Goal: Feedback & Contribution: Contribute content

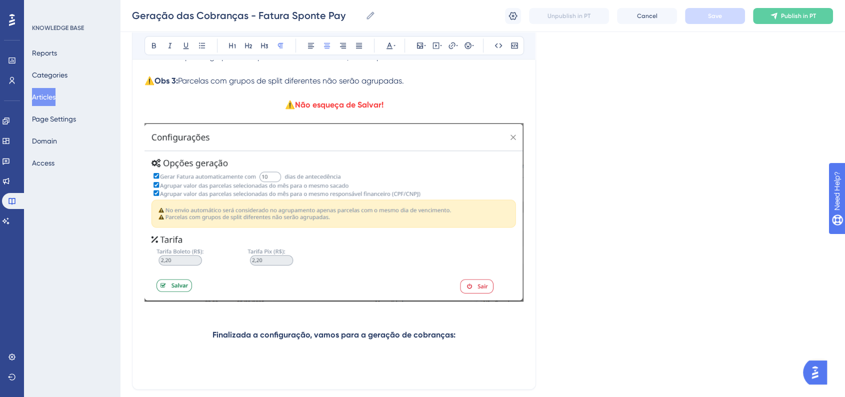
scroll to position [1200, 0]
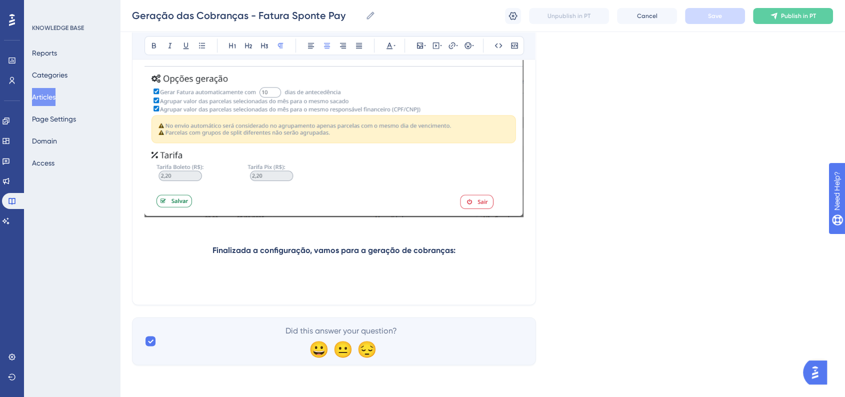
click at [209, 249] on p "Finalizada a configuração, vamos para a geração de cobranças:" at bounding box center [334, 251] width 379 height 12
click at [467, 42] on icon at bounding box center [468, 46] width 8 height 8
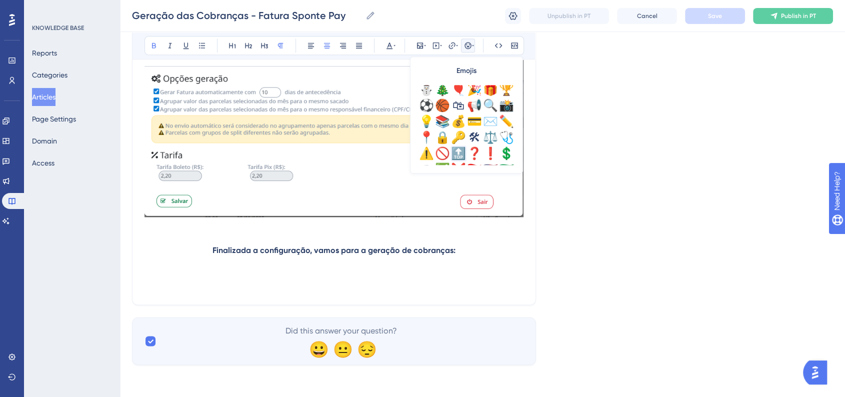
scroll to position [333, 0]
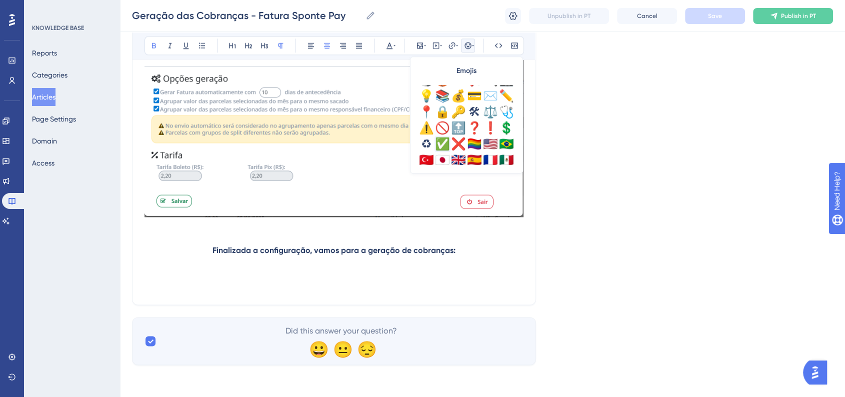
click at [439, 141] on div "✅" at bounding box center [443, 144] width 16 height 16
click at [472, 250] on p "✅ Finalizada a configuração, vamos para a geração de cobranças:" at bounding box center [334, 251] width 379 height 12
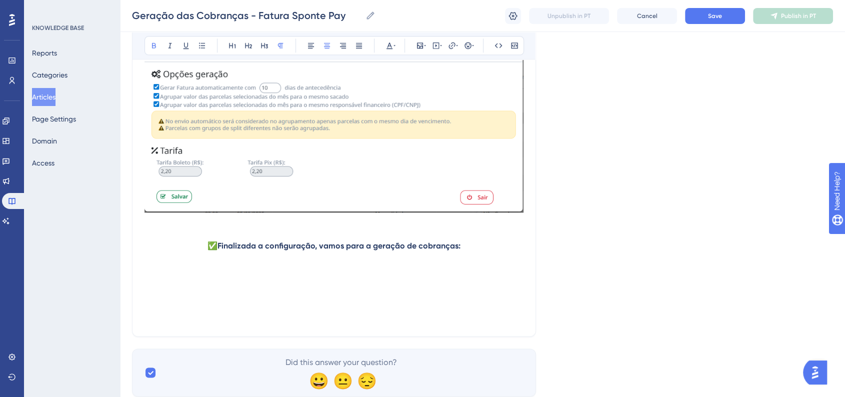
click at [347, 293] on p at bounding box center [334, 294] width 379 height 12
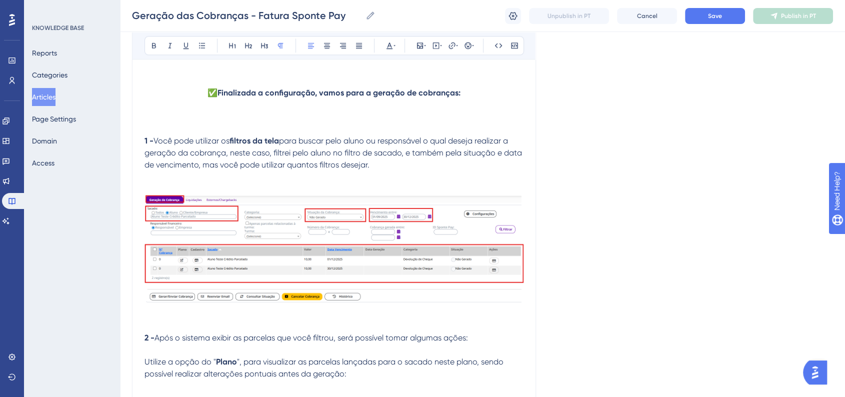
scroll to position [1372, 0]
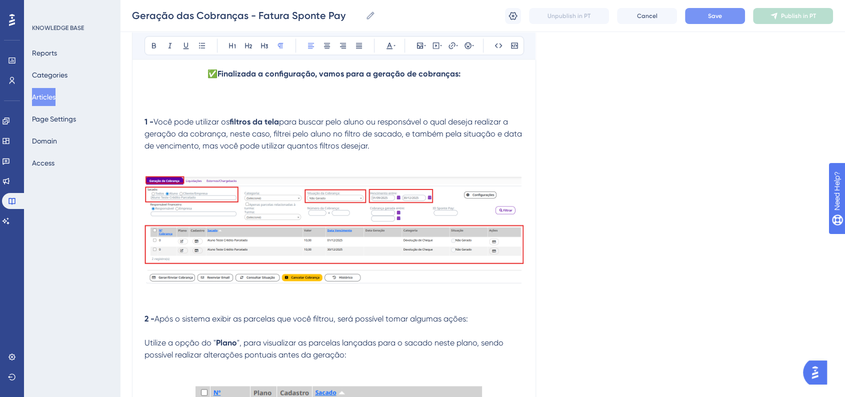
click at [708, 17] on span "Save" at bounding box center [715, 16] width 14 height 8
click at [343, 256] on img at bounding box center [334, 231] width 379 height 110
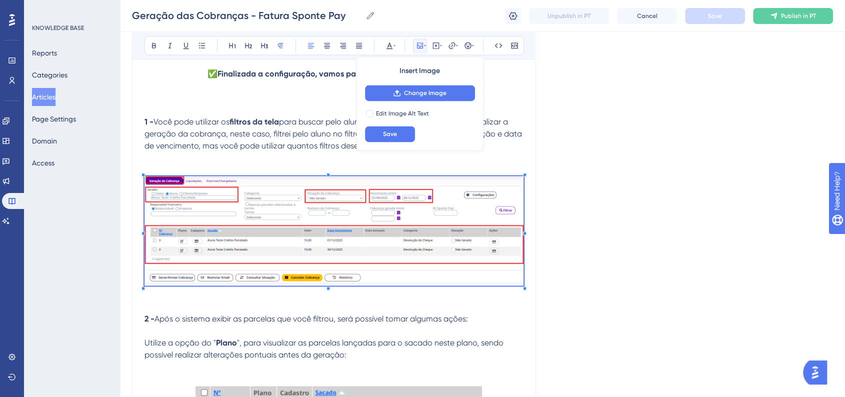
click at [365, 237] on img at bounding box center [334, 231] width 379 height 110
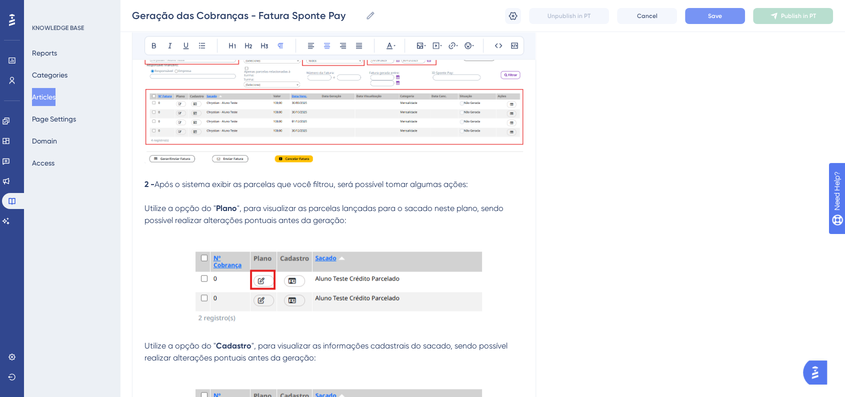
scroll to position [1484, 0]
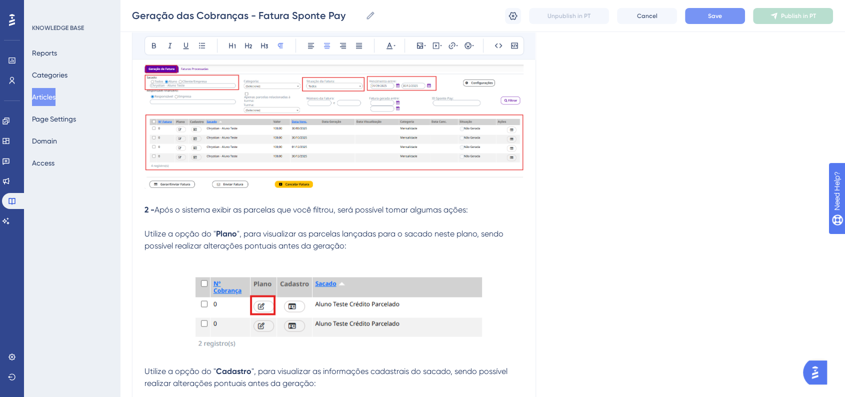
click at [145, 215] on strong "2 -" at bounding box center [150, 210] width 10 height 10
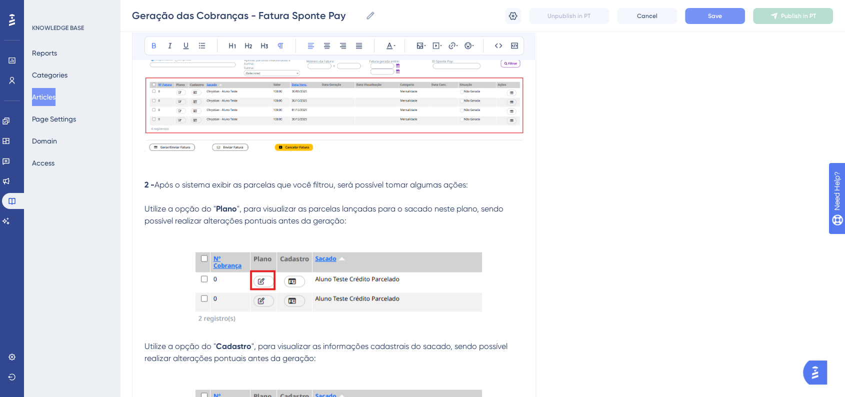
scroll to position [1540, 0]
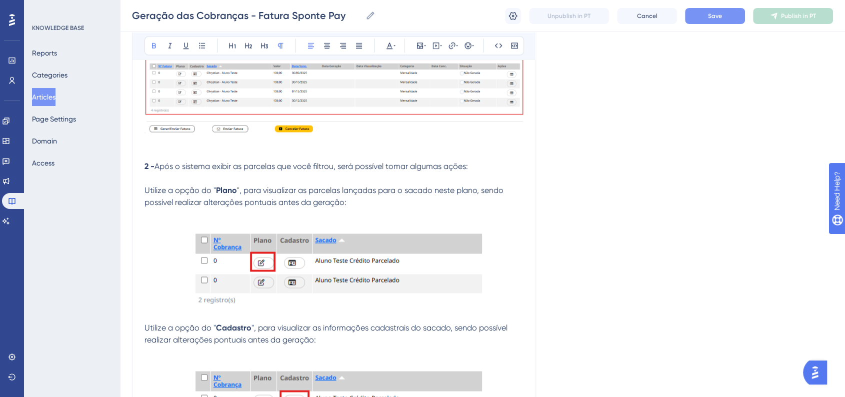
click at [306, 272] on img at bounding box center [335, 264] width 296 height 86
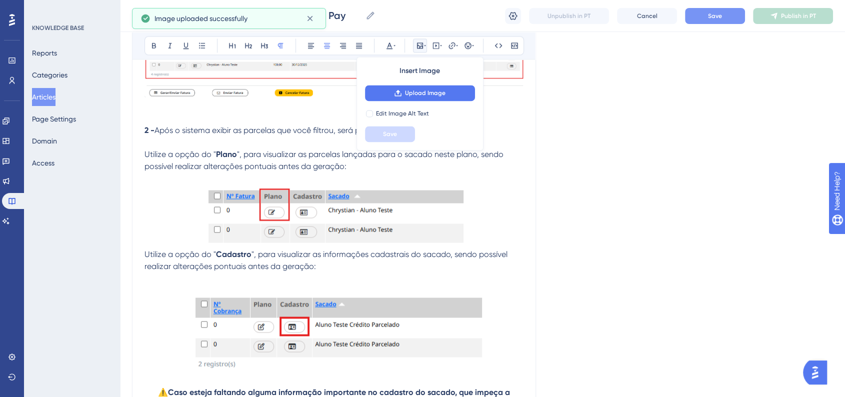
scroll to position [1595, 0]
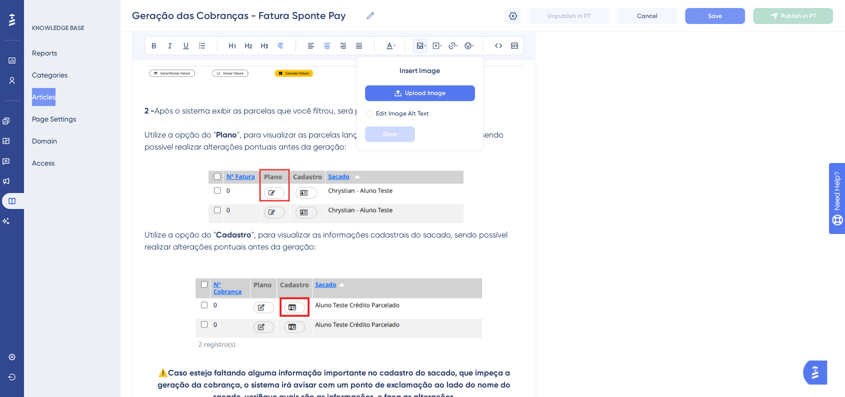
click at [361, 296] on img at bounding box center [335, 308] width 296 height 86
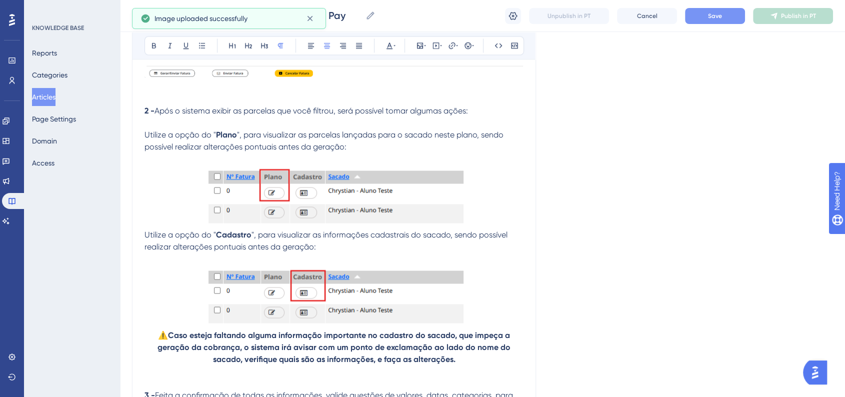
click at [484, 313] on p at bounding box center [334, 297] width 379 height 64
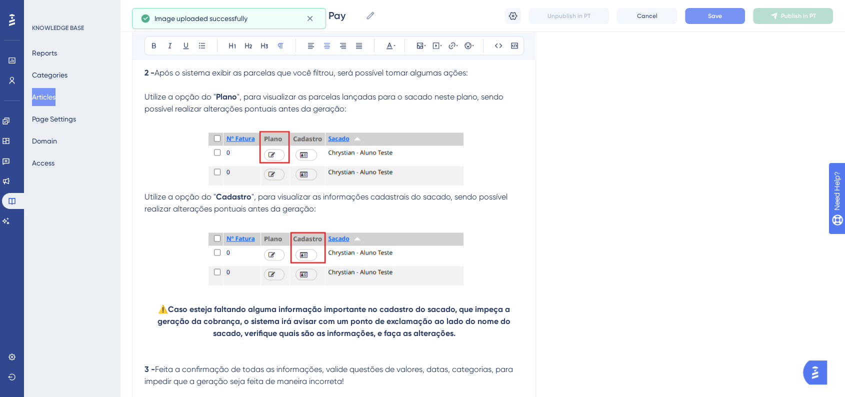
scroll to position [1651, 0]
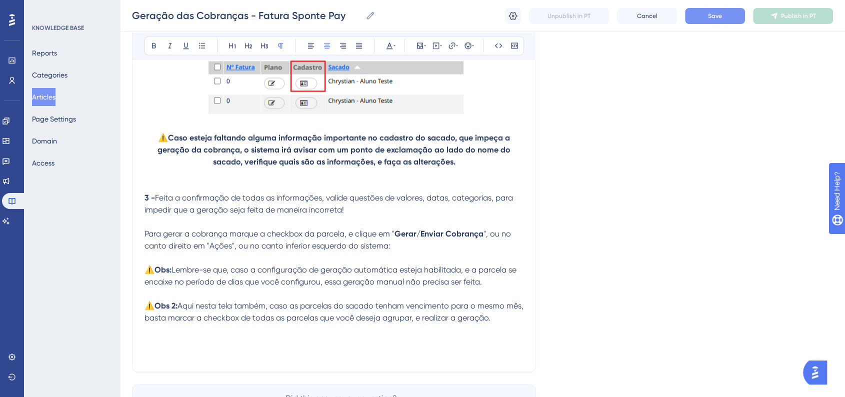
scroll to position [1817, 0]
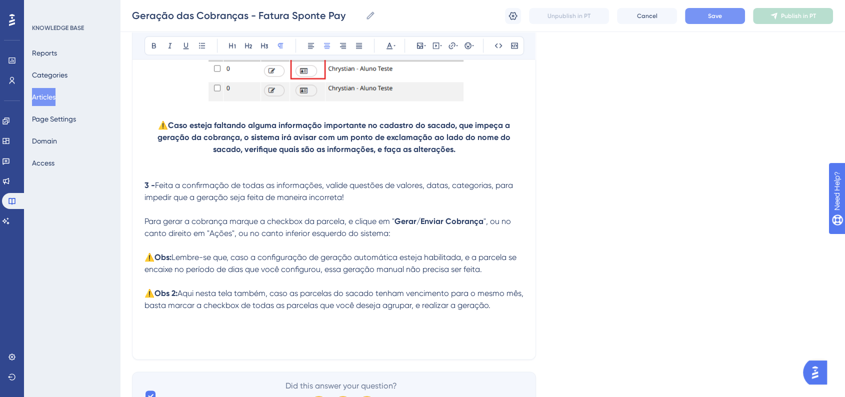
click at [423, 347] on p at bounding box center [334, 341] width 379 height 12
click at [708, 26] on div "Geração das Cobranças - Fatura Sponte Pay Geração das Cobranças - Fatura Sponte…" at bounding box center [482, 16] width 725 height 32
click at [701, 23] on button "Save" at bounding box center [715, 16] width 60 height 16
click at [246, 347] on p at bounding box center [334, 341] width 379 height 12
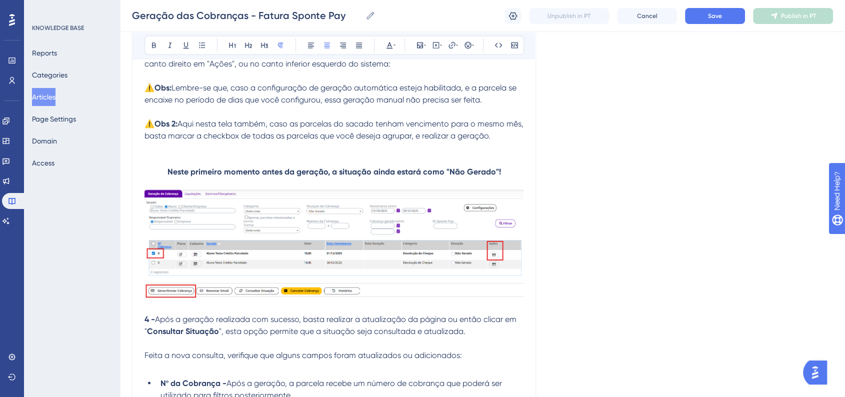
scroll to position [2004, 0]
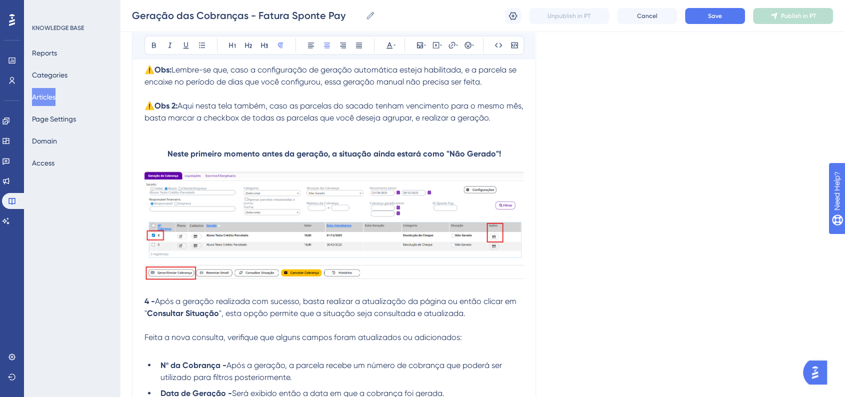
click at [367, 223] on img at bounding box center [334, 226] width 379 height 108
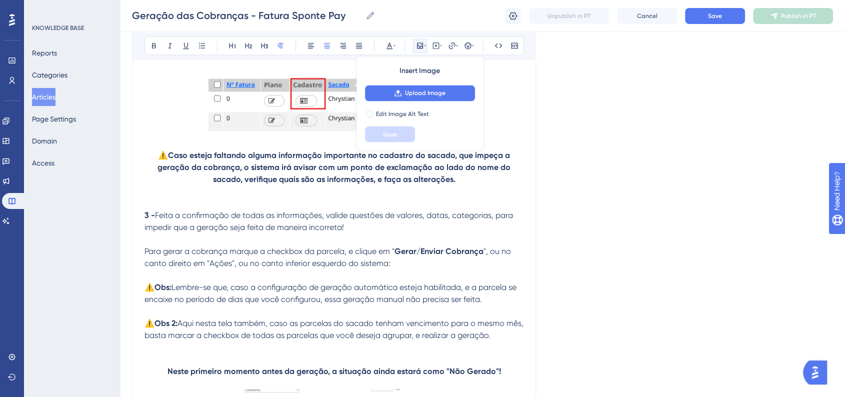
scroll to position [1782, 0]
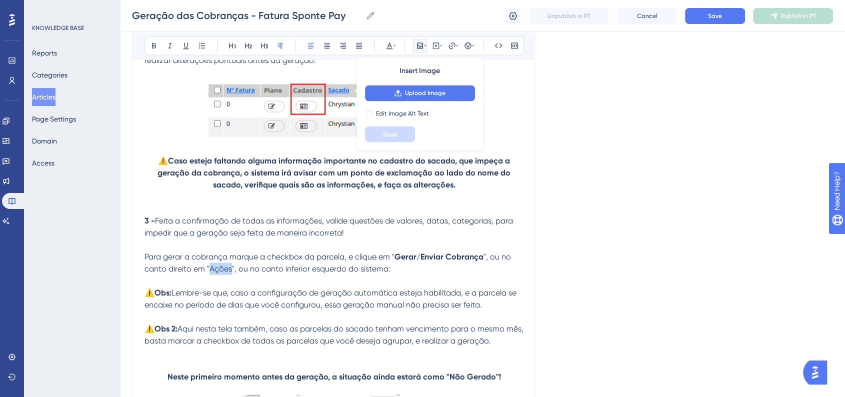
drag, startPoint x: 209, startPoint y: 277, endPoint x: 229, endPoint y: 278, distance: 20.0
click at [229, 273] on span "", ou no canto direito em "Ações", ou no canto inferior esquerdo do sistema:" at bounding box center [329, 263] width 369 height 22
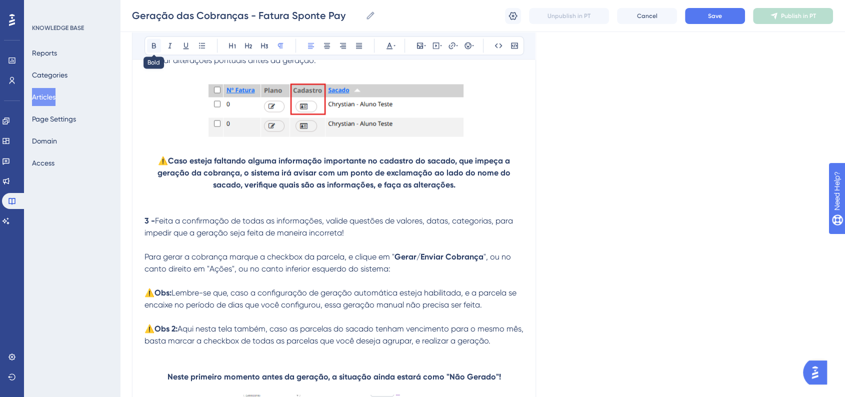
click at [156, 48] on icon at bounding box center [154, 46] width 8 height 8
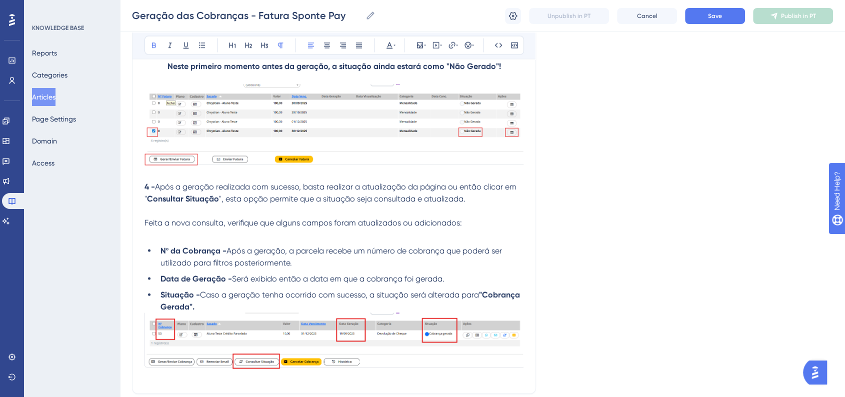
scroll to position [2115, 0]
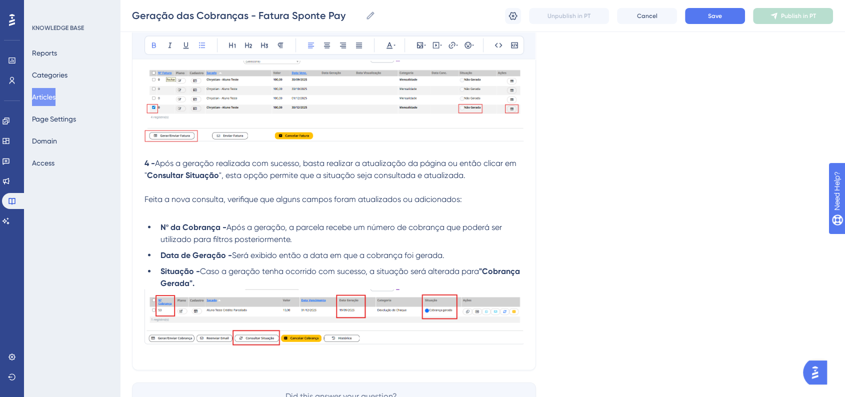
click at [185, 232] on strong "Nº da Cobrança -" at bounding box center [194, 228] width 66 height 10
drag, startPoint x: 183, startPoint y: 238, endPoint x: 218, endPoint y: 238, distance: 35.0
click at [218, 232] on strong "Nº da Cobrança -" at bounding box center [194, 228] width 66 height 10
click at [378, 243] on li "Nº da Fatura - Após a geração, a parcela recebe um número de cobrança que poder…" at bounding box center [340, 234] width 367 height 24
drag, startPoint x: 486, startPoint y: 284, endPoint x: 520, endPoint y: 281, distance: 33.6
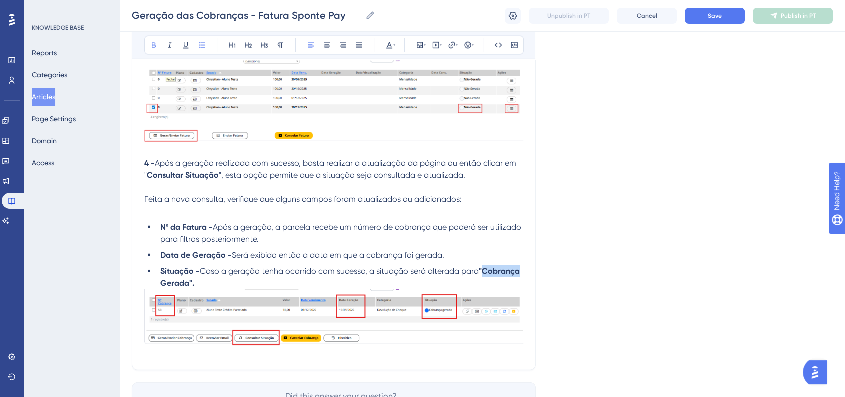
click at [520, 281] on strong ""Cobrança Gerada"." at bounding box center [342, 278] width 362 height 22
click at [466, 262] on li "Data de Geração - Será exibido então a data em que a cobrança foi gerada." at bounding box center [340, 256] width 367 height 12
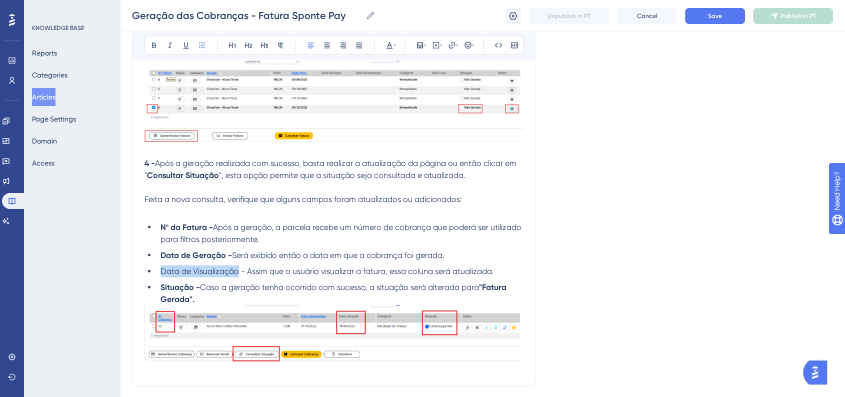
drag, startPoint x: 238, startPoint y: 282, endPoint x: 162, endPoint y: 278, distance: 76.7
click at [162, 276] on span "Data de Visualização - Assim que o usuário visualizar a fatura, essa coluna ser…" at bounding box center [328, 272] width 334 height 10
click at [152, 43] on icon at bounding box center [154, 46] width 8 height 8
click at [517, 278] on li "Data de Visualização - Assim que o usuário visualizar a fatura, essa coluna ser…" at bounding box center [340, 272] width 367 height 12
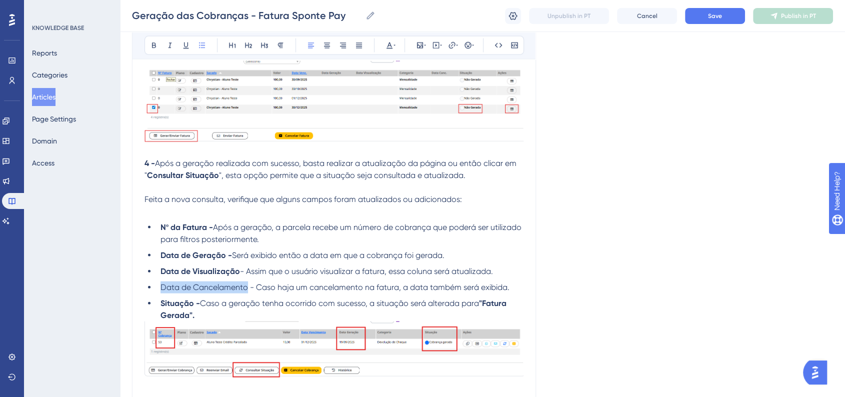
drag, startPoint x: 247, startPoint y: 300, endPoint x: 161, endPoint y: 301, distance: 86.0
click at [161, 292] on span "Data de Cancelamento - Caso haja um cancelamento na fatura, a data também será …" at bounding box center [335, 288] width 349 height 10
click at [152, 45] on icon at bounding box center [154, 46] width 8 height 8
click at [710, 25] on div "Geração das Cobranças - Fatura Sponte Pay Geração das Cobranças - Fatura Sponte…" at bounding box center [482, 16] width 725 height 32
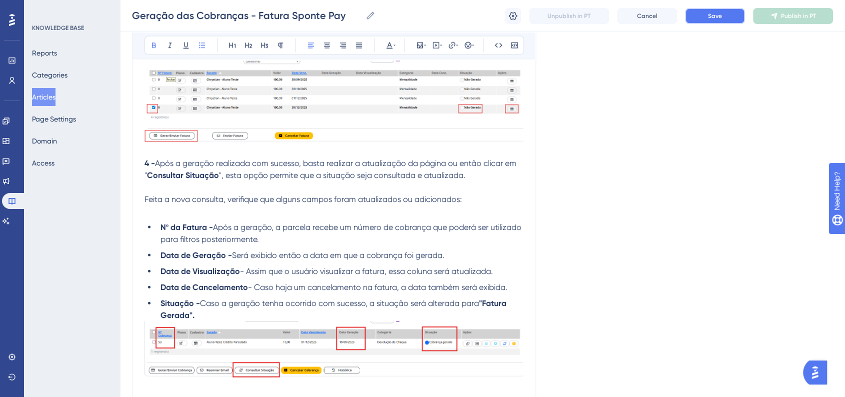
click at [710, 24] on button "Save" at bounding box center [715, 16] width 60 height 16
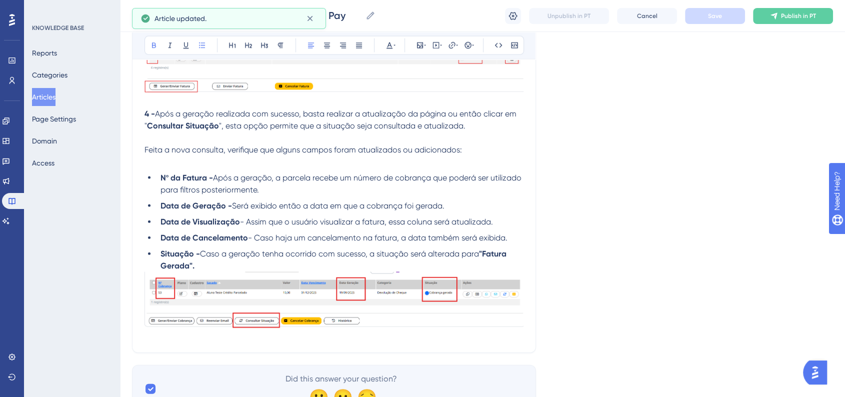
scroll to position [2225, 0]
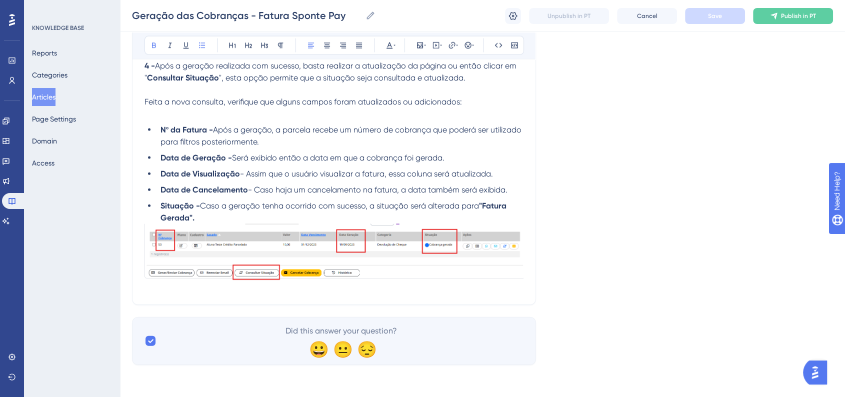
click at [329, 261] on img at bounding box center [334, 256] width 379 height 65
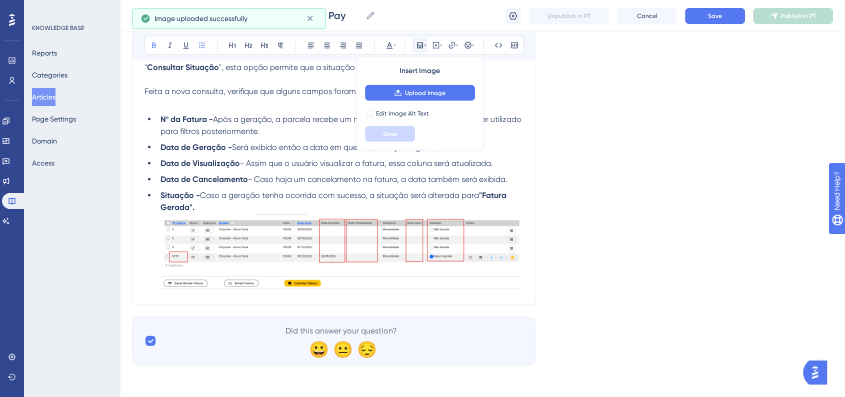
click at [259, 221] on li "Situação - Caso a geração tenha ocorrido com sucesso, a situação será alterada …" at bounding box center [340, 241] width 367 height 103
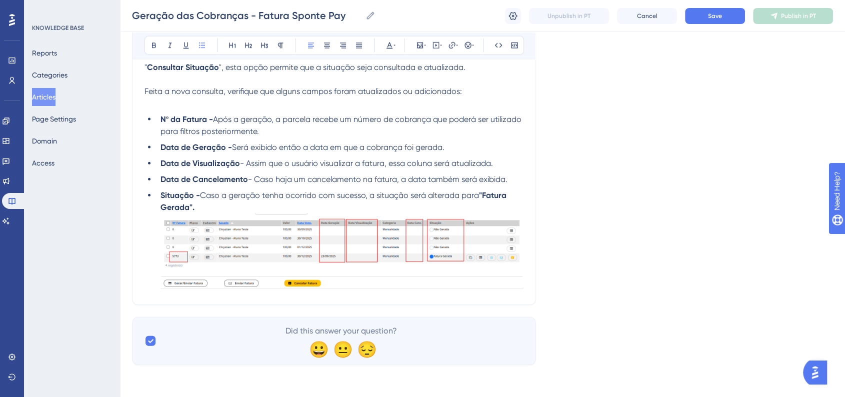
click at [300, 260] on img at bounding box center [342, 252] width 363 height 76
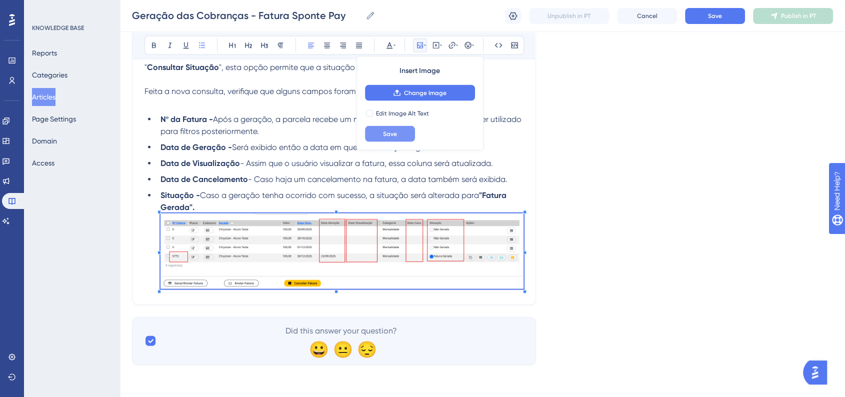
click at [391, 135] on span "Save" at bounding box center [390, 134] width 14 height 8
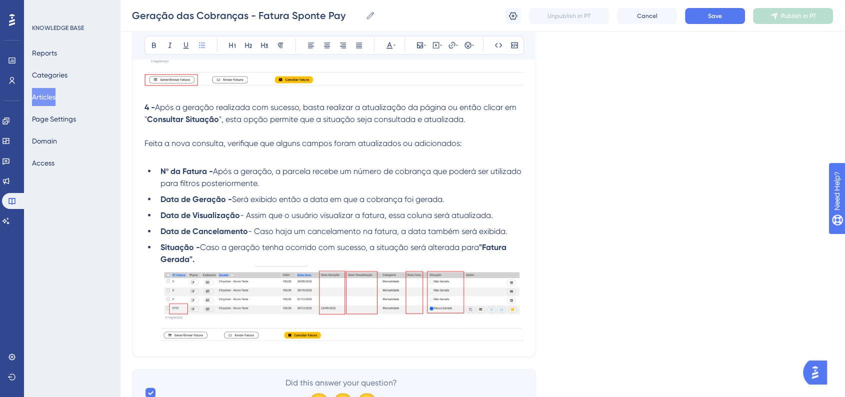
scroll to position [2124, 0]
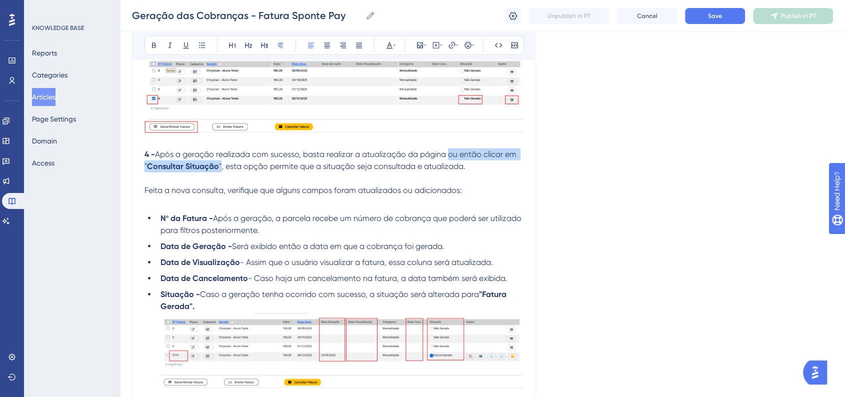
drag, startPoint x: 452, startPoint y: 163, endPoint x: 220, endPoint y: 180, distance: 232.2
click at [220, 173] on p "4 - Após a geração realizada com sucesso, basta realizar a atualização da págin…" at bounding box center [334, 161] width 379 height 24
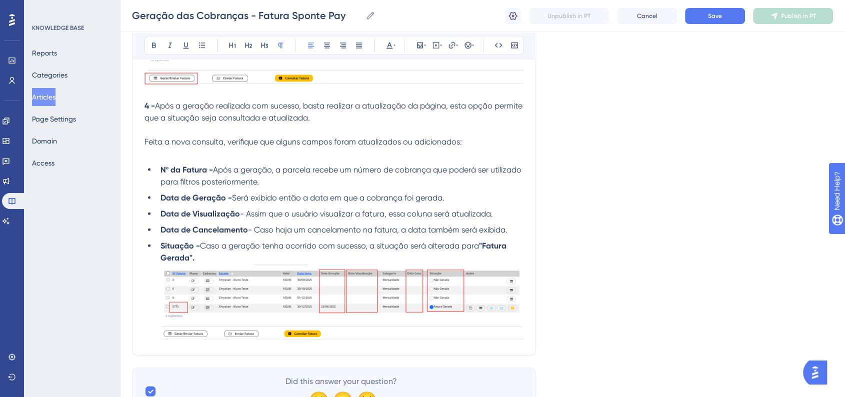
scroll to position [2235, 0]
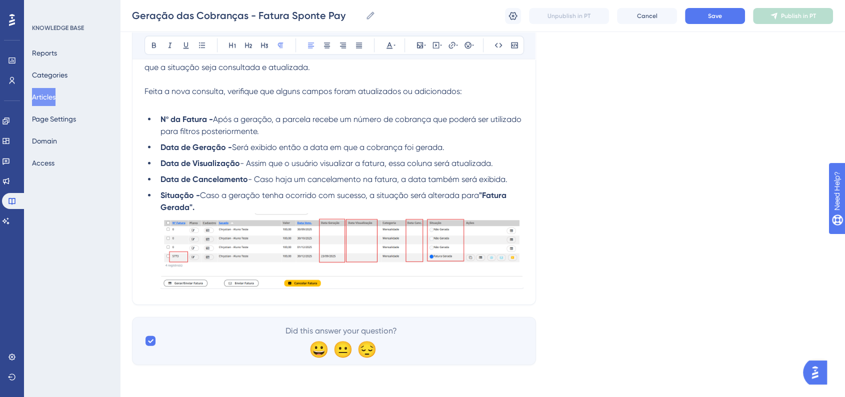
click at [517, 269] on img at bounding box center [342, 252] width 363 height 76
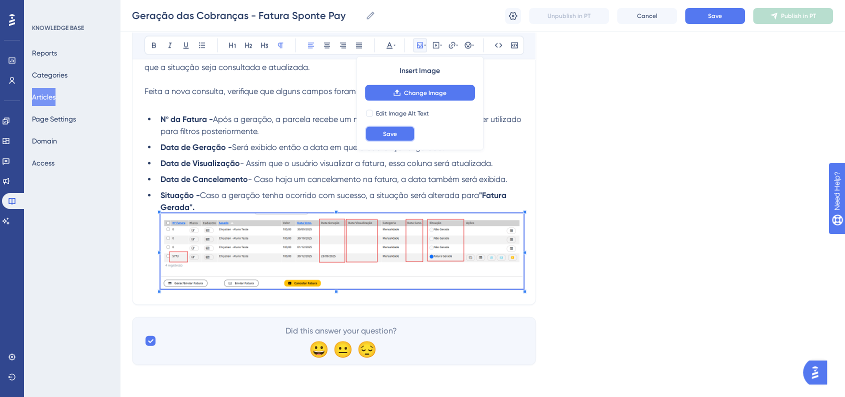
click at [398, 137] on button "Save" at bounding box center [390, 134] width 50 height 16
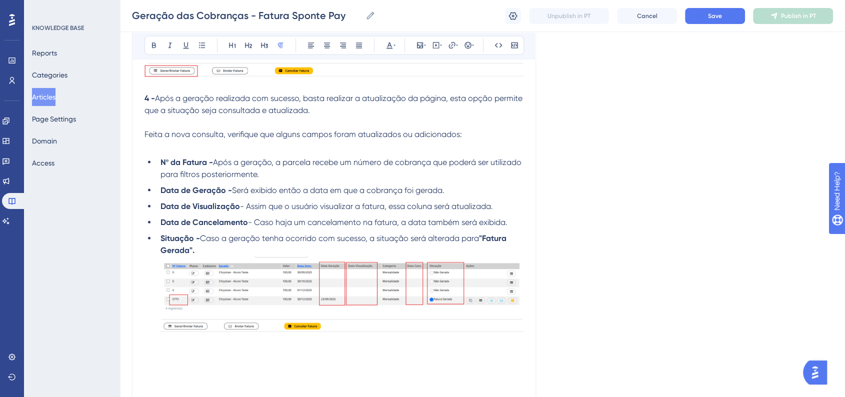
scroll to position [2192, 0]
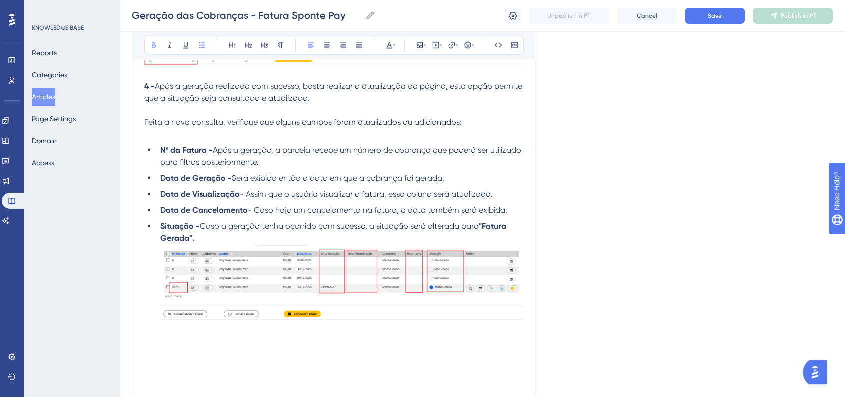
click at [238, 246] on li "Situação - Caso a geração tenha ocorrido com sucesso, a situação será alterada …" at bounding box center [340, 272] width 367 height 103
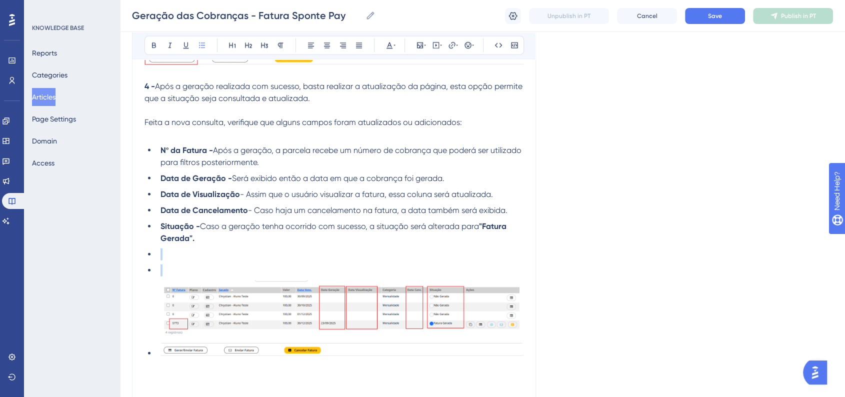
drag, startPoint x: 163, startPoint y: 282, endPoint x: 140, endPoint y: 266, distance: 27.3
click at [180, 273] on ul "Nº da Fatura - Após a geração, a parcela recebe um número de cobrança que poder…" at bounding box center [334, 252] width 379 height 215
drag, startPoint x: 156, startPoint y: 285, endPoint x: 146, endPoint y: 269, distance: 19.3
click at [146, 269] on ul "Nº da Fatura - Após a geração, a parcela recebe um número de cobrança que poder…" at bounding box center [334, 252] width 379 height 215
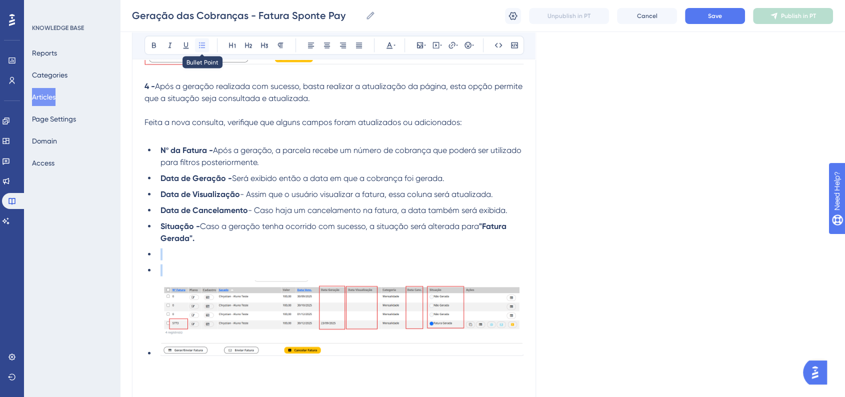
click at [202, 47] on icon at bounding box center [202, 46] width 8 height 8
click at [168, 274] on ul "Nº da Fatura - Após a geração, a parcela recebe um número de cobrança que poder…" at bounding box center [334, 252] width 379 height 215
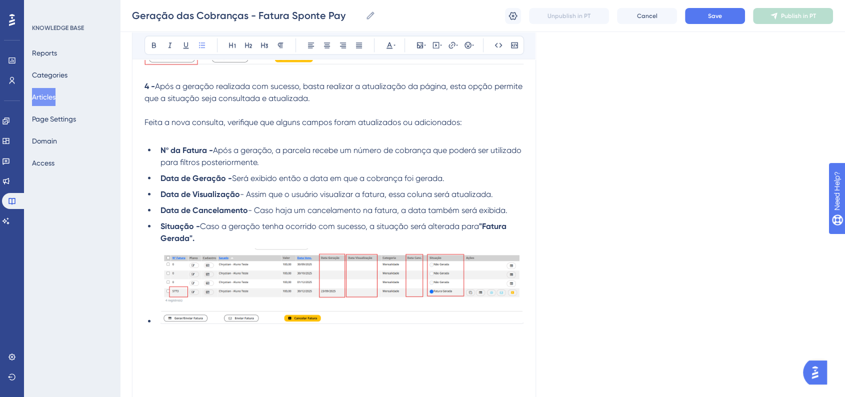
click at [156, 328] on ul "Nº da Fatura - Após a geração, a parcela recebe um número de cobrança que poder…" at bounding box center [334, 236] width 379 height 183
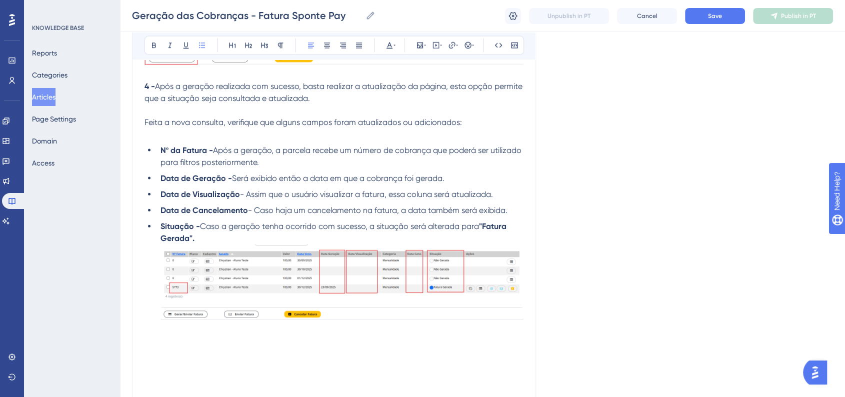
click at [408, 265] on img at bounding box center [342, 283] width 363 height 76
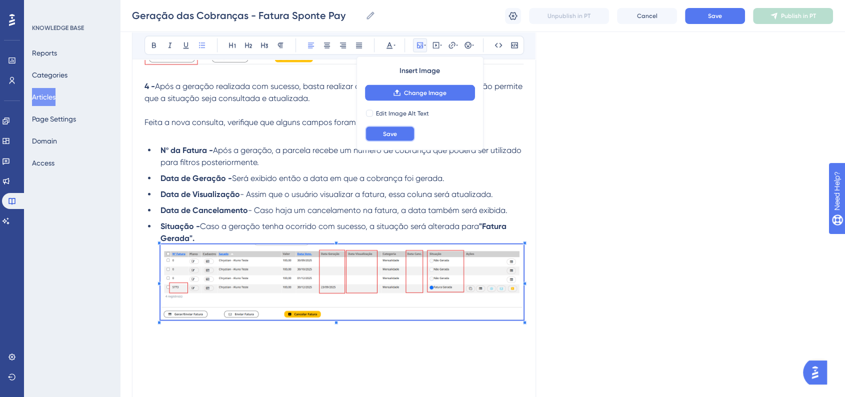
click at [409, 131] on button "Save" at bounding box center [390, 134] width 50 height 16
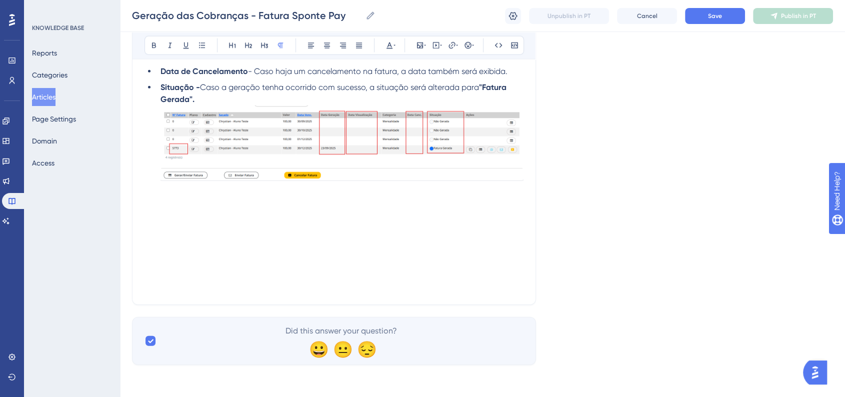
scroll to position [2287, 0]
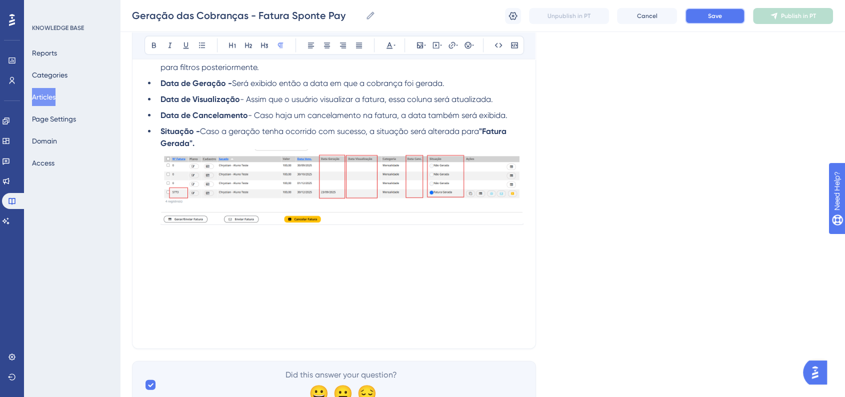
click at [719, 21] on button "Save" at bounding box center [715, 16] width 60 height 16
click at [273, 264] on p at bounding box center [334, 259] width 379 height 12
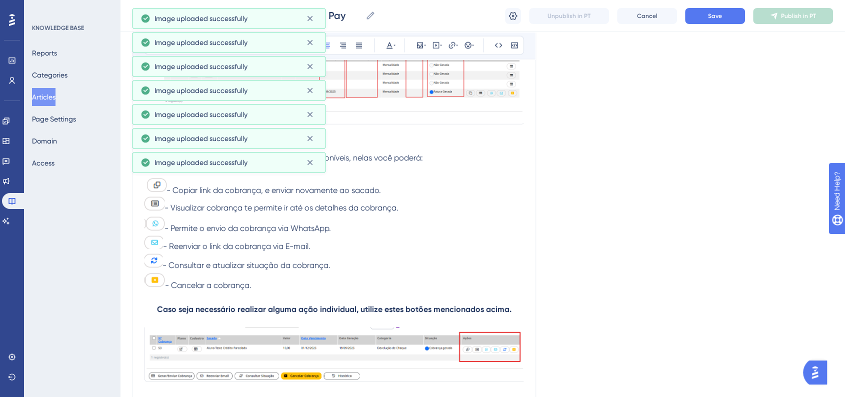
scroll to position [2400, 0]
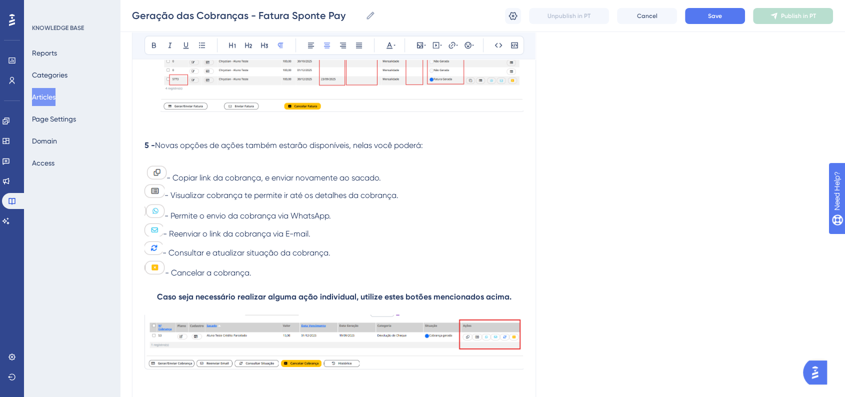
click at [170, 179] on p "- Copiar link da cobrança, e enviar novamente ao sacado." at bounding box center [334, 174] width 379 height 21
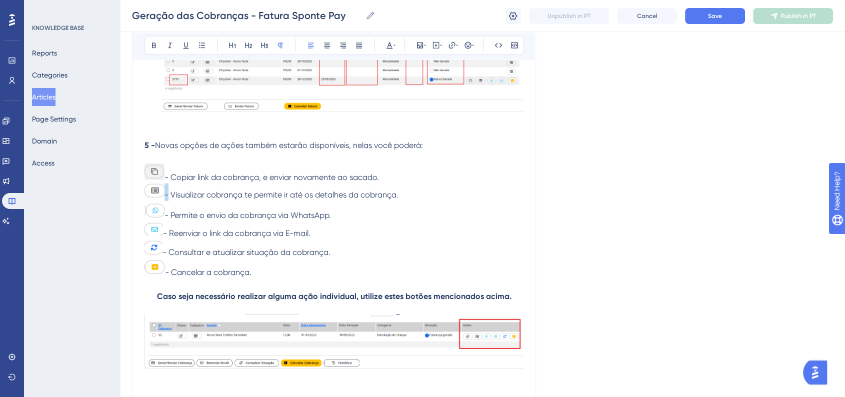
drag, startPoint x: 166, startPoint y: 200, endPoint x: 153, endPoint y: 201, distance: 13.0
click at [153, 201] on p "- Visualizar cobrança te permite ir até os detalhes da cobrança." at bounding box center [334, 193] width 379 height 18
click at [153, 198] on img at bounding box center [155, 191] width 20 height 14
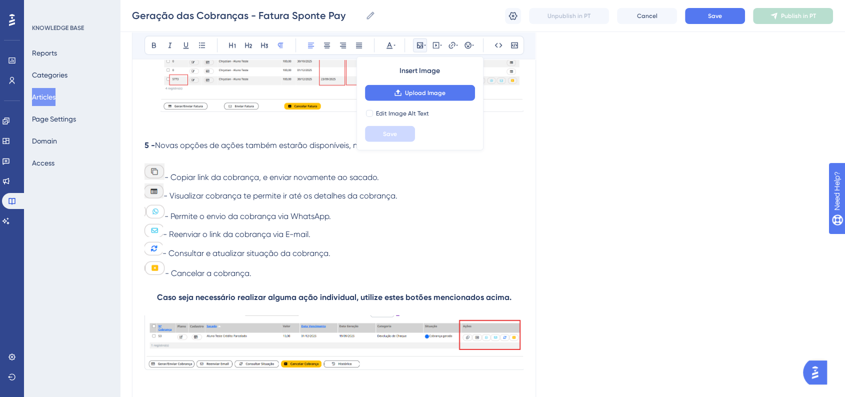
drag, startPoint x: 334, startPoint y: 261, endPoint x: 149, endPoint y: 252, distance: 185.8
click at [149, 252] on p "- Consultar e atualizar situação da cobrança." at bounding box center [334, 250] width 379 height 19
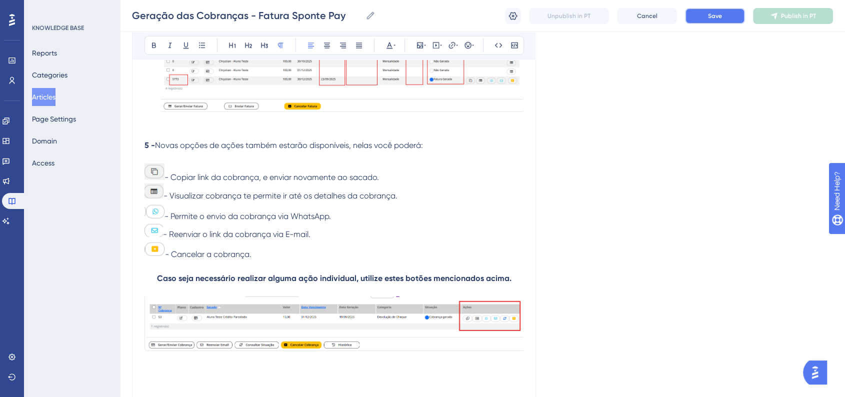
click at [707, 21] on button "Save" at bounding box center [715, 16] width 60 height 16
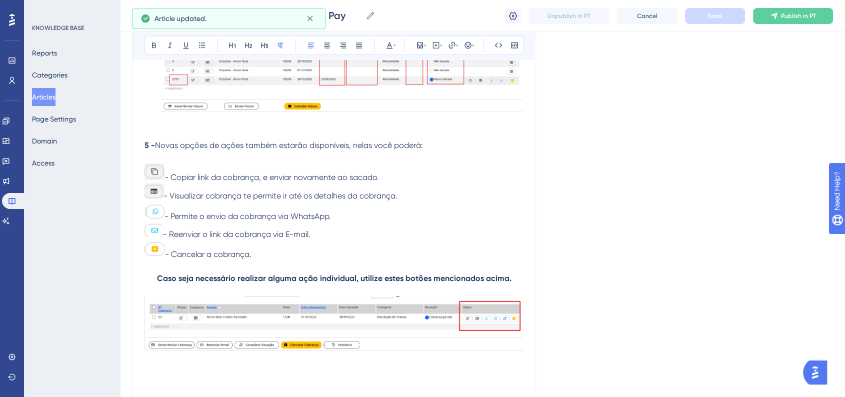
click at [468, 218] on p "- Permite o envio da cobrança via WhatsApp." at bounding box center [334, 212] width 379 height 21
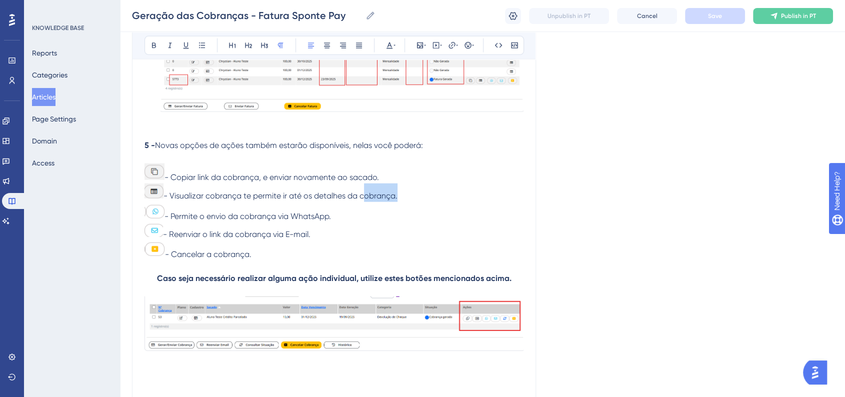
drag, startPoint x: 363, startPoint y: 206, endPoint x: 396, endPoint y: 206, distance: 32.5
click at [396, 201] on span "- Visualizar cobrança te permite ir até os detalhes da cobrança." at bounding box center [281, 196] width 234 height 10
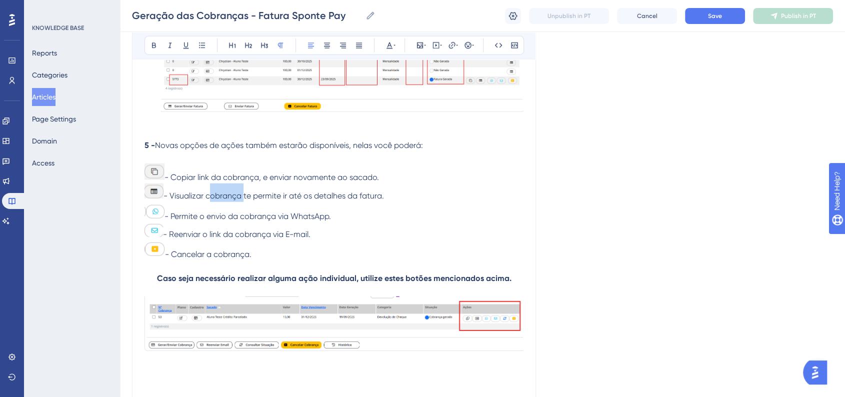
drag, startPoint x: 208, startPoint y: 210, endPoint x: 241, endPoint y: 208, distance: 33.6
click at [241, 201] on span "- Visualizar cobrança te permite ir até os detalhes da fatura." at bounding box center [274, 196] width 221 height 10
drag, startPoint x: 224, startPoint y: 192, endPoint x: 257, endPoint y: 193, distance: 33.0
click at [257, 182] on span "- Copiar link da cobrança, e enviar novamente ao sacado." at bounding box center [272, 178] width 215 height 10
drag, startPoint x: 244, startPoint y: 226, endPoint x: 276, endPoint y: 226, distance: 32.5
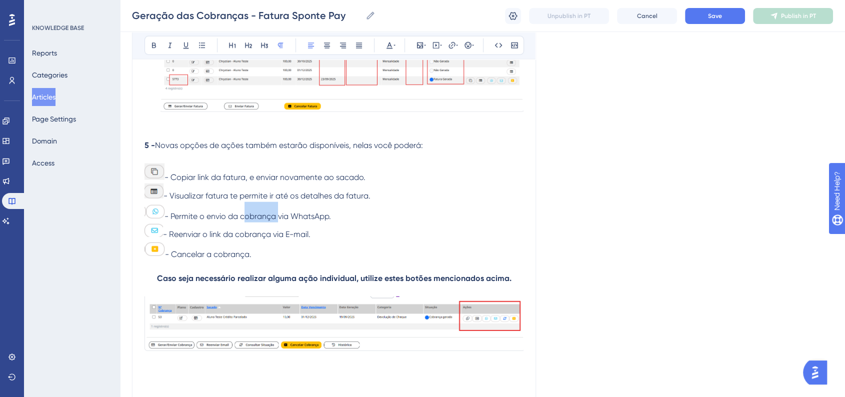
click at [276, 221] on span "- Permite o envio da cobrança via WhatsApp." at bounding box center [248, 217] width 167 height 10
drag, startPoint x: 239, startPoint y: 248, endPoint x: 272, endPoint y: 248, distance: 32.5
click at [272, 239] on span "- Reenviar o link da cobrança via E-mail." at bounding box center [237, 235] width 148 height 10
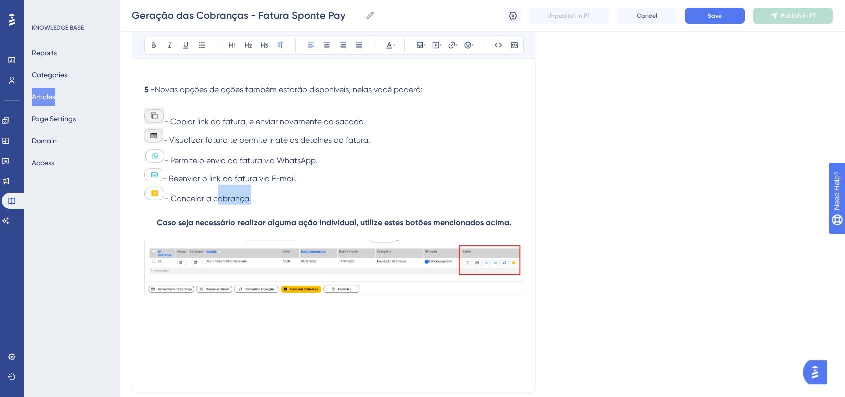
drag, startPoint x: 217, startPoint y: 212, endPoint x: 251, endPoint y: 210, distance: 33.6
click at [251, 204] on span "- Cancelar a cobrança." at bounding box center [208, 199] width 87 height 10
click at [716, 12] on span "Save" at bounding box center [715, 16] width 14 height 8
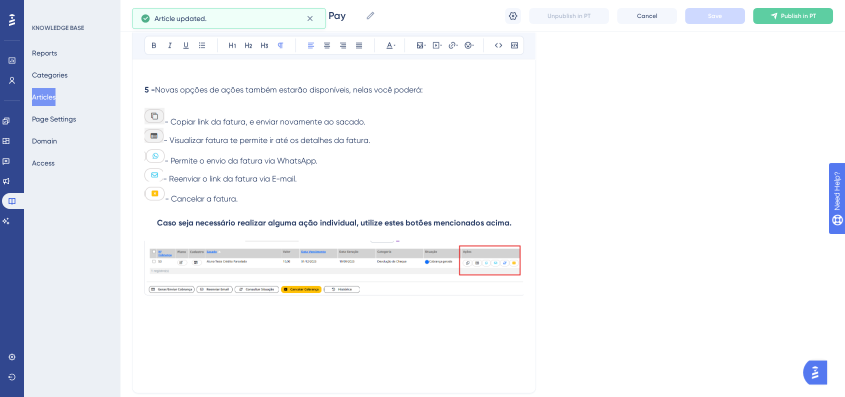
click at [298, 294] on img at bounding box center [334, 273] width 379 height 65
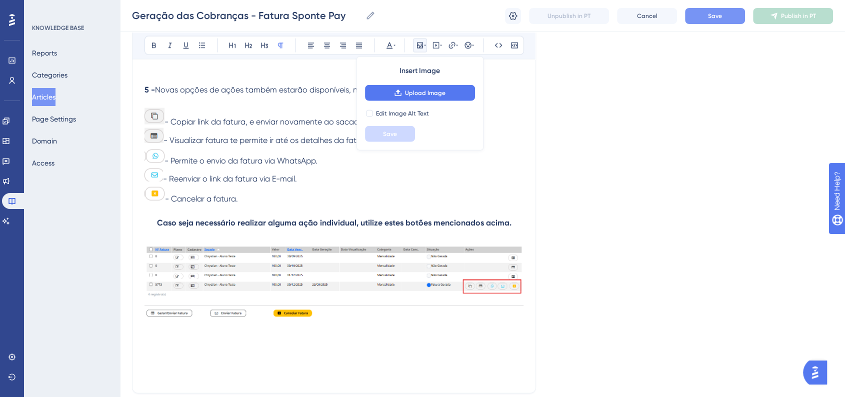
click at [355, 228] on strong "Caso seja necessário realizar alguma ação individual, utilize estes botões menc…" at bounding box center [334, 223] width 355 height 10
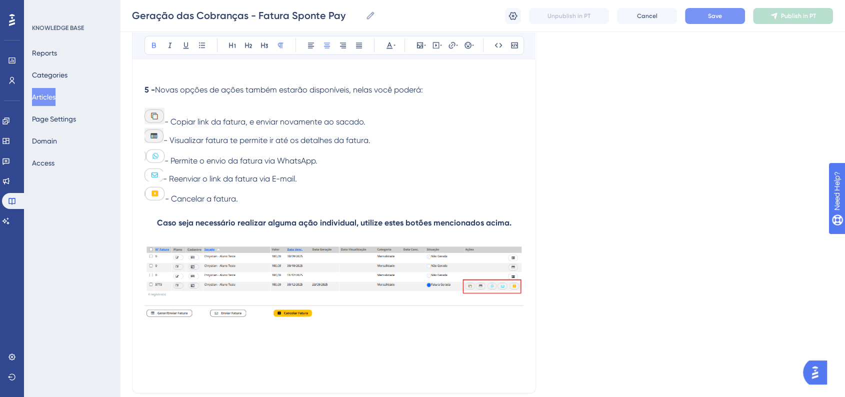
click at [318, 228] on strong "Caso seja necessário realizar alguma ação individual, utilize estes botões menc…" at bounding box center [334, 223] width 355 height 10
click at [356, 228] on strong "Caso seja necessário realizar alguma ação individual, utilize estes botões menc…" at bounding box center [334, 223] width 355 height 10
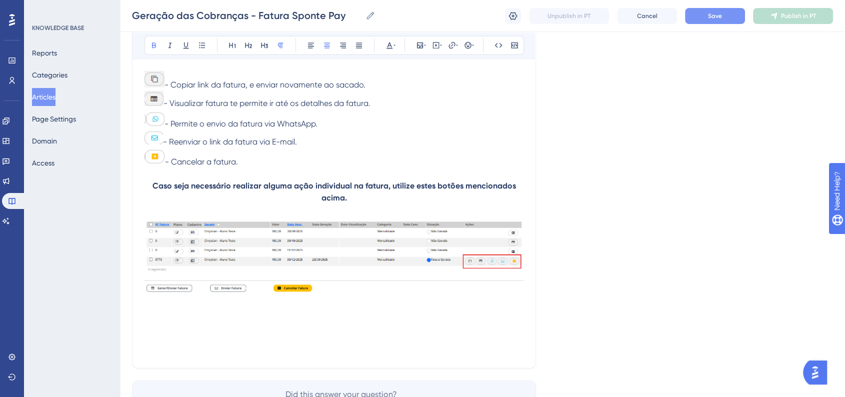
scroll to position [2511, 0]
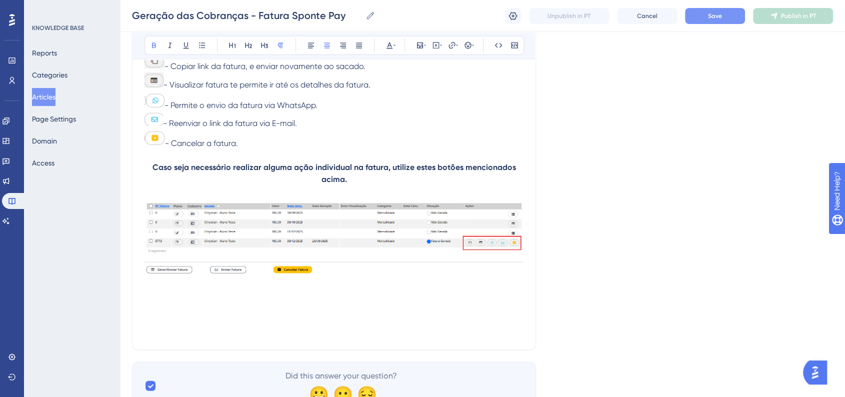
click at [481, 263] on img at bounding box center [334, 236] width 379 height 77
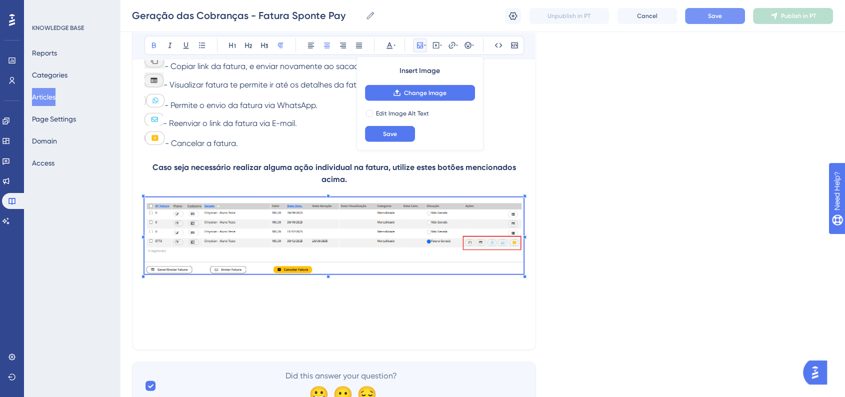
click at [387, 147] on div "Insert Image Change Image Edit Image Alt Text Save" at bounding box center [420, 104] width 127 height 94
click at [390, 139] on button "Save" at bounding box center [390, 134] width 50 height 16
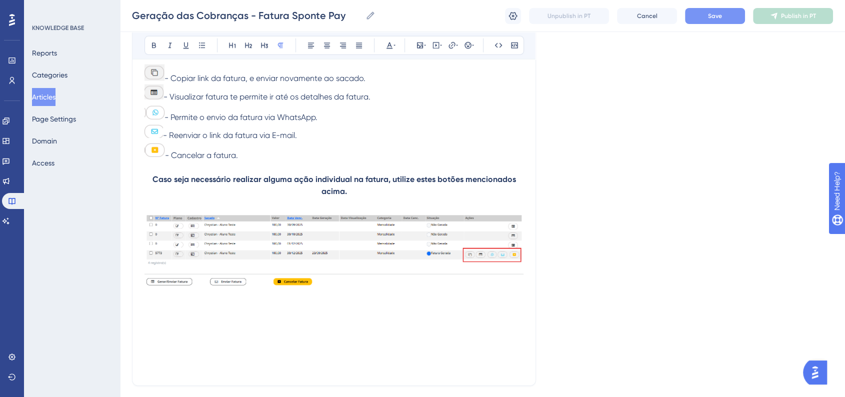
click at [232, 325] on p at bounding box center [334, 320] width 379 height 12
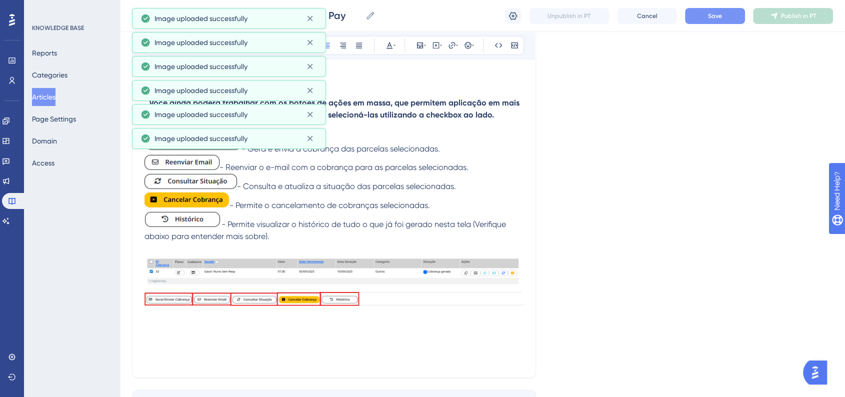
scroll to position [2672, 0]
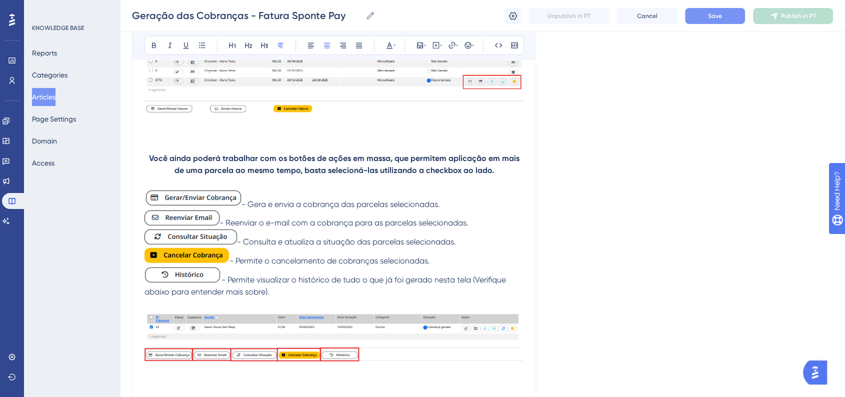
click at [260, 350] on img at bounding box center [334, 340] width 379 height 60
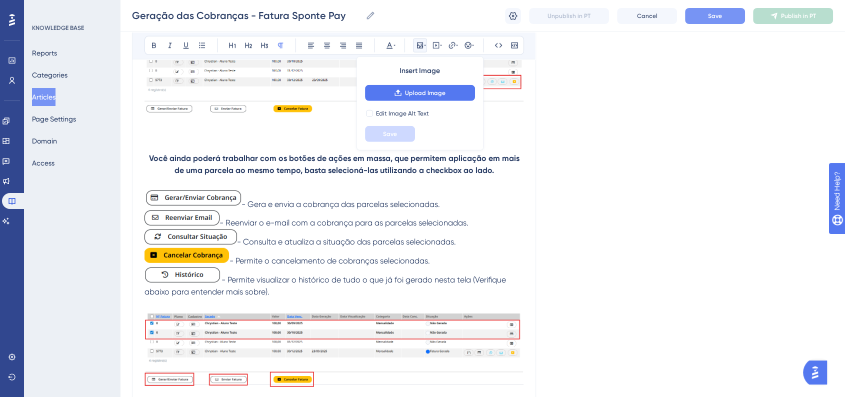
click at [180, 205] on img at bounding box center [193, 198] width 97 height 19
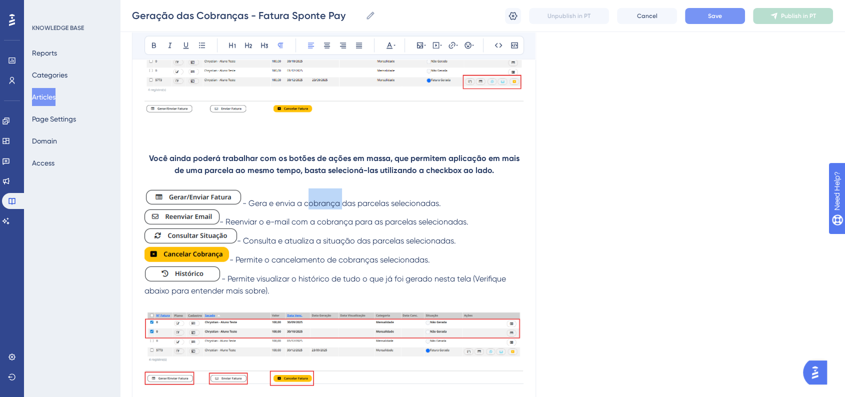
drag, startPoint x: 307, startPoint y: 213, endPoint x: 341, endPoint y: 213, distance: 34.0
click at [341, 208] on span "- Gera e envia a cobrança das parcelas selecionadas." at bounding box center [342, 204] width 199 height 10
click at [212, 225] on img at bounding box center [182, 217] width 75 height 15
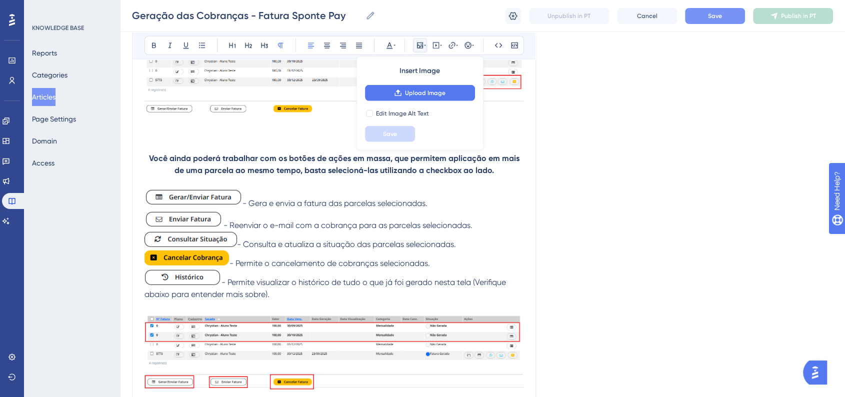
click at [202, 266] on img at bounding box center [187, 259] width 85 height 16
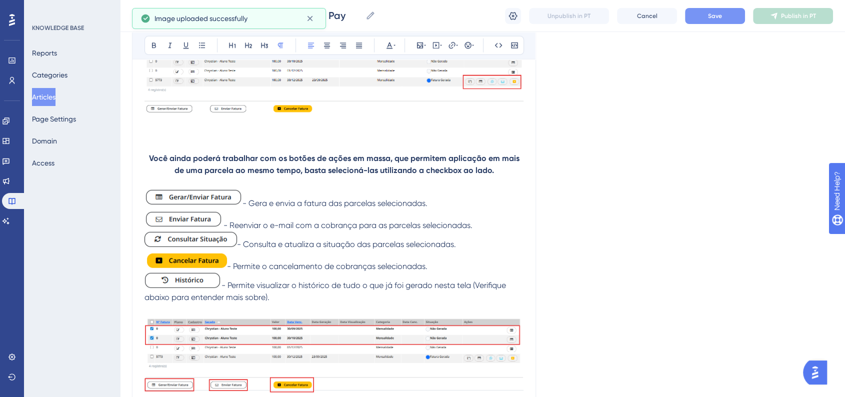
drag, startPoint x: 459, startPoint y: 254, endPoint x: 162, endPoint y: 242, distance: 297.8
click at [162, 242] on p "- Consulta e atualiza a situação das parcelas selecionadas." at bounding box center [334, 241] width 379 height 19
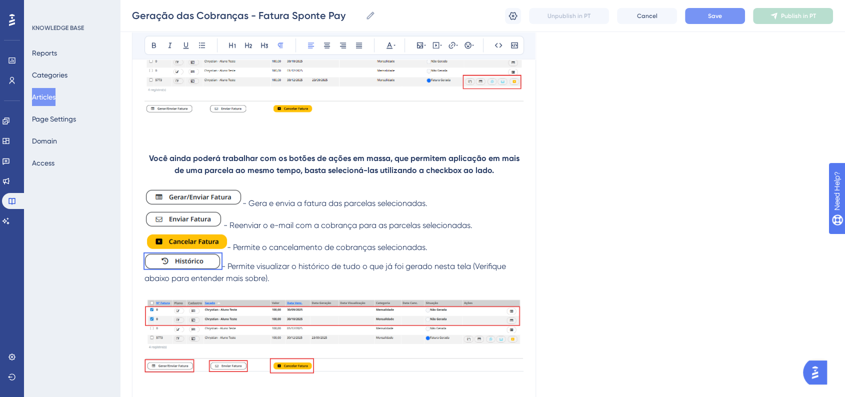
drag, startPoint x: 277, startPoint y: 292, endPoint x: 132, endPoint y: 276, distance: 145.5
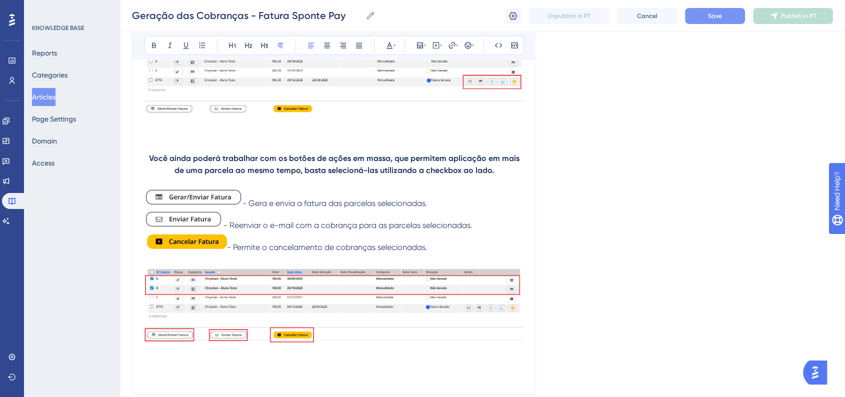
click at [428, 252] on span "- Permite o cancelamento de cobranças selecionadas." at bounding box center [327, 248] width 201 height 10
drag, startPoint x: 338, startPoint y: 257, endPoint x: 378, endPoint y: 258, distance: 39.5
click at [378, 252] on span "- Permite o cancelamento de cobranças selecionadas e já geradas." at bounding box center [351, 248] width 249 height 10
click at [729, 22] on button "Save" at bounding box center [715, 16] width 60 height 16
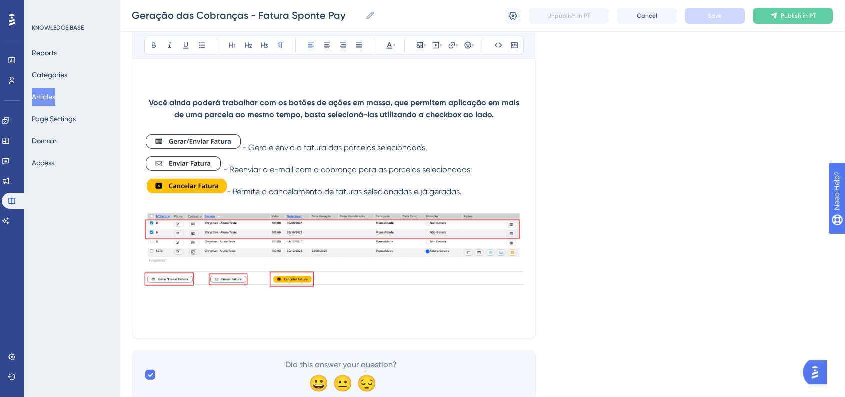
scroll to position [2772, 0]
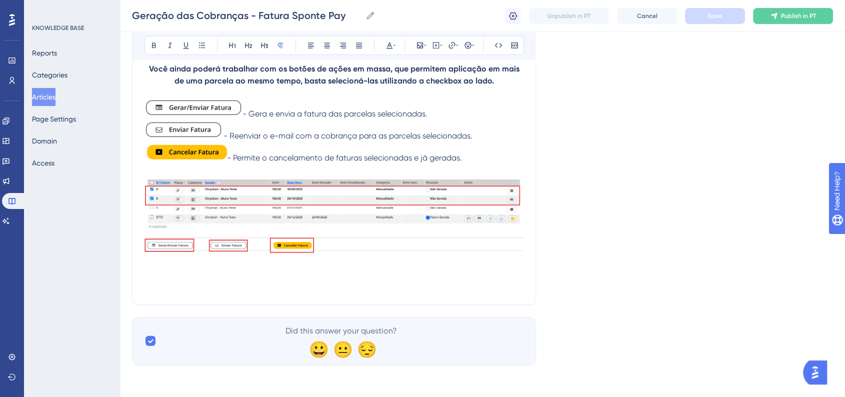
click at [201, 289] on p at bounding box center [334, 287] width 379 height 12
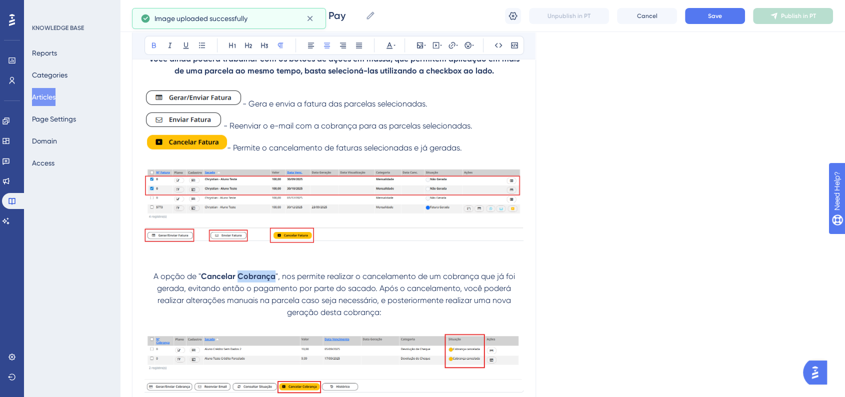
drag, startPoint x: 240, startPoint y: 288, endPoint x: 275, endPoint y: 289, distance: 35.5
click at [275, 289] on p "A opção de " Cancelar Cobrança ", nos permite realizar o cancelamento de um cob…" at bounding box center [334, 295] width 379 height 48
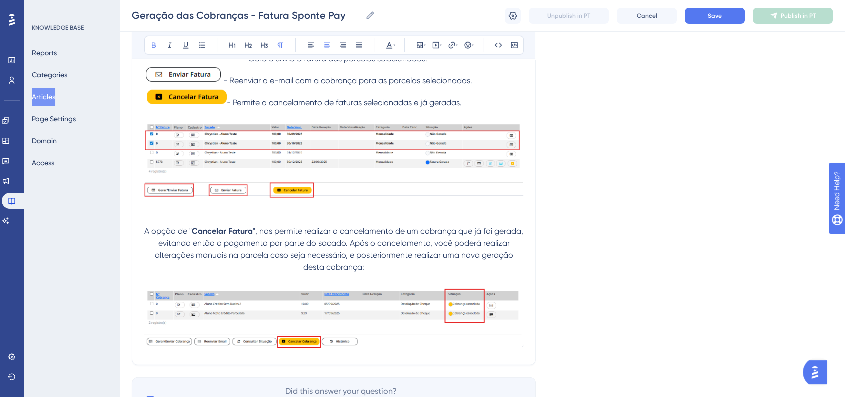
scroll to position [2883, 0]
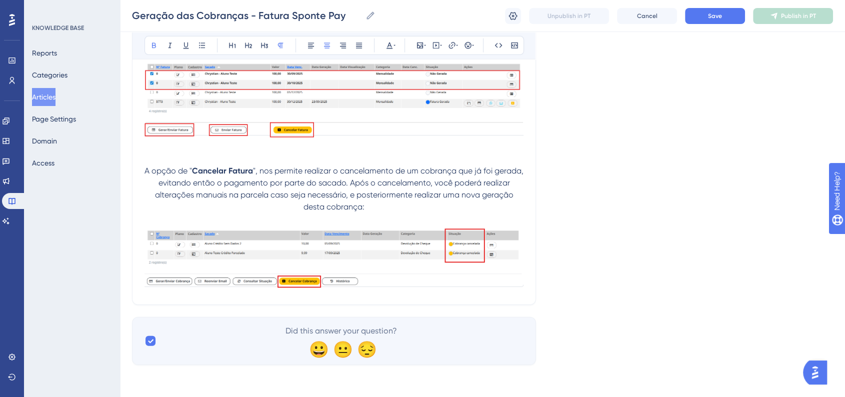
click at [383, 271] on img at bounding box center [334, 257] width 379 height 64
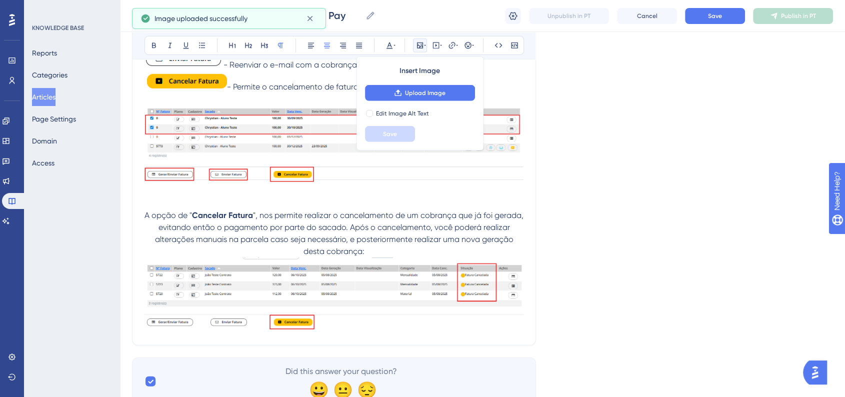
scroll to position [2772, 0]
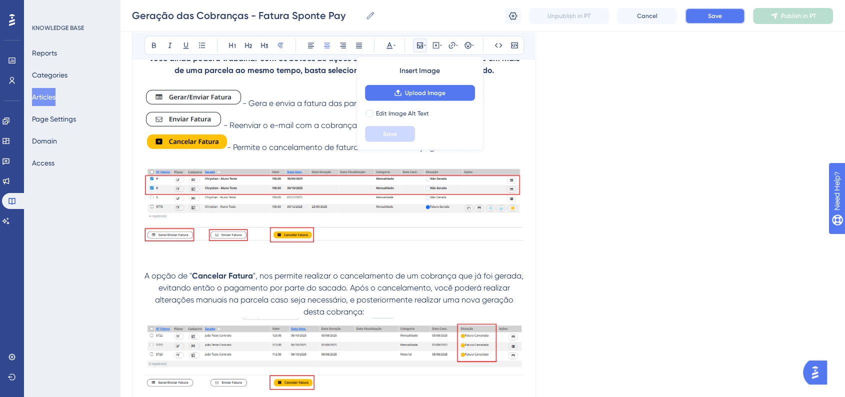
click at [723, 19] on button "Save" at bounding box center [715, 16] width 60 height 16
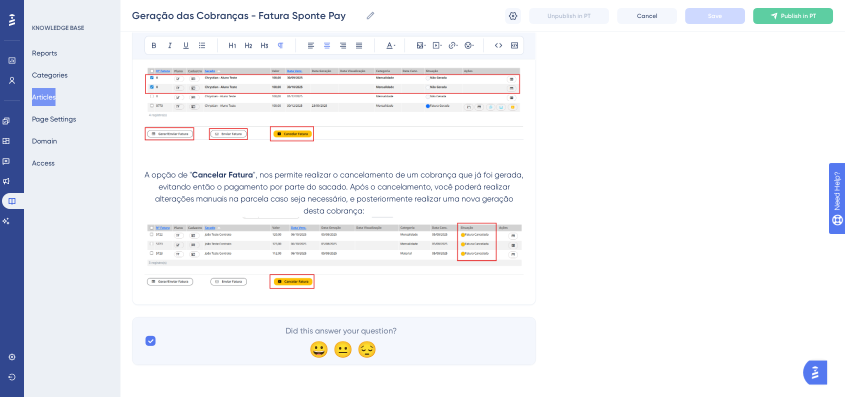
scroll to position [2883, 0]
click at [510, 255] on img at bounding box center [334, 253] width 379 height 72
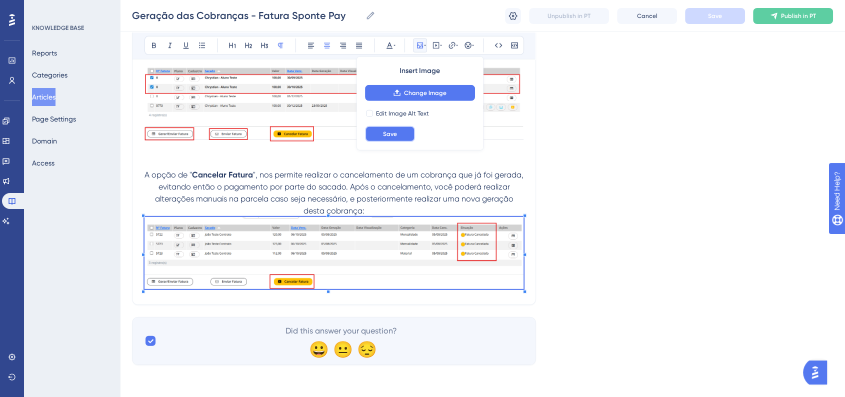
click at [380, 136] on button "Save" at bounding box center [390, 134] width 50 height 16
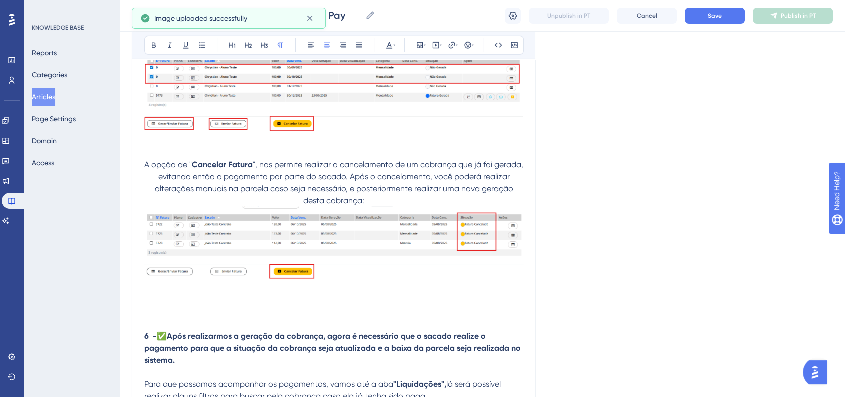
scroll to position [3011, 0]
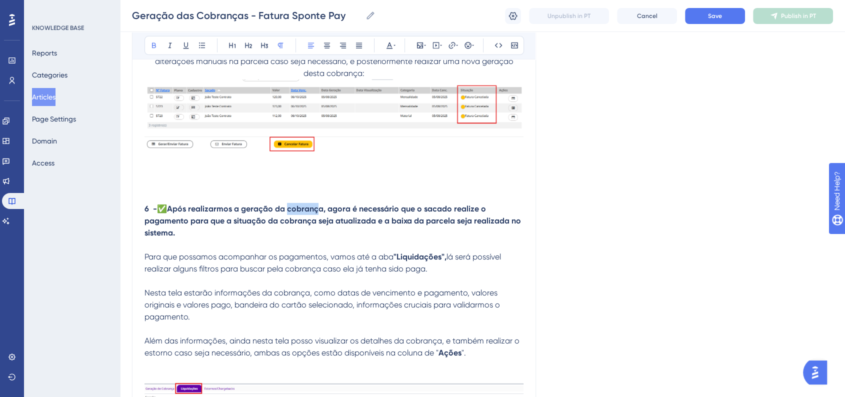
drag, startPoint x: 292, startPoint y: 221, endPoint x: 323, endPoint y: 220, distance: 31.0
click at [323, 220] on strong "Após realizarmos a geração da cobrança, agora é necessário que o sacado realize…" at bounding box center [334, 221] width 379 height 34
click at [324, 220] on strong "Após realizarmos a geração da cobrança, agora é necessário que o sacado realize…" at bounding box center [334, 221] width 379 height 34
click at [336, 239] on p "6 - ✅ Após realizarmos a geração da cobrança via Fatura Sponte Pay, agora é nec…" at bounding box center [334, 221] width 379 height 36
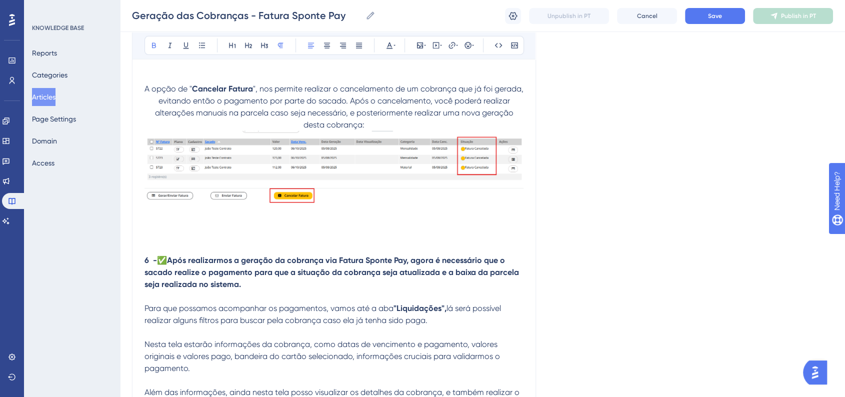
scroll to position [2955, 0]
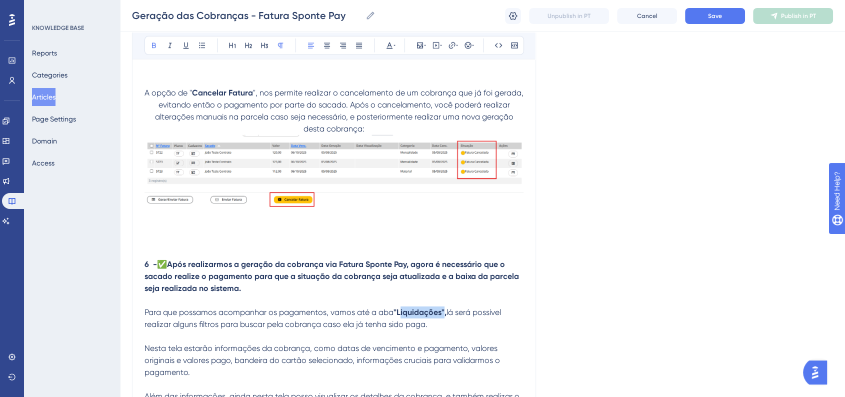
drag, startPoint x: 398, startPoint y: 325, endPoint x: 441, endPoint y: 324, distance: 43.0
click at [441, 317] on strong ""Liquidações"," at bounding box center [420, 313] width 53 height 10
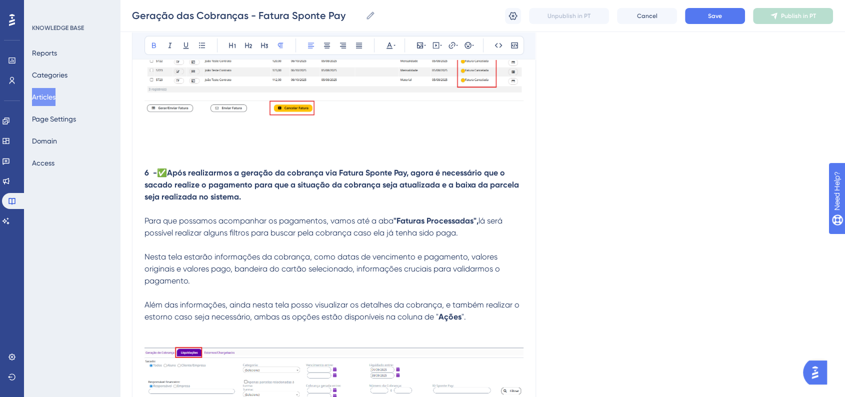
scroll to position [3067, 0]
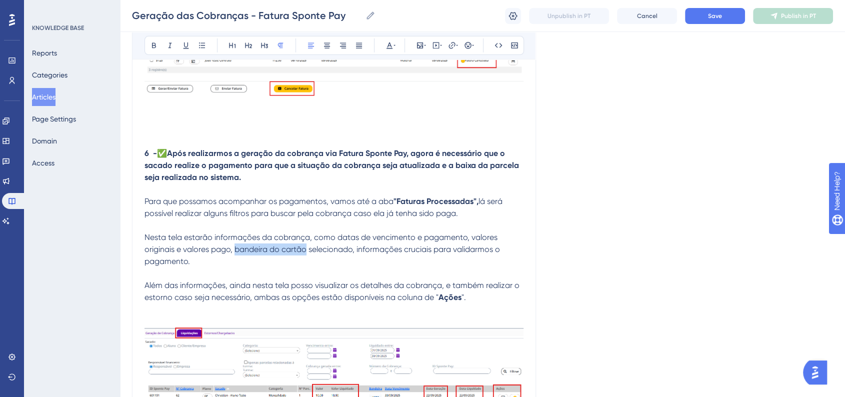
drag, startPoint x: 236, startPoint y: 261, endPoint x: 308, endPoint y: 264, distance: 71.6
click at [308, 264] on span "Nesta tela estarão informações da cobrança, como datas de vencimento e pagament…" at bounding box center [324, 250] width 358 height 34
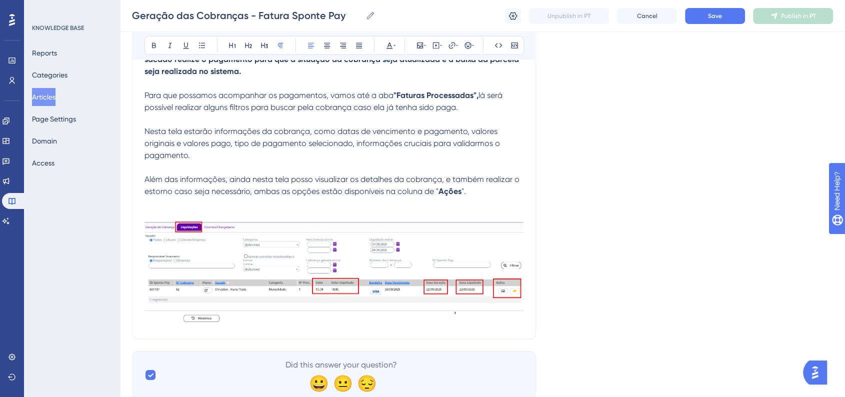
scroll to position [3178, 0]
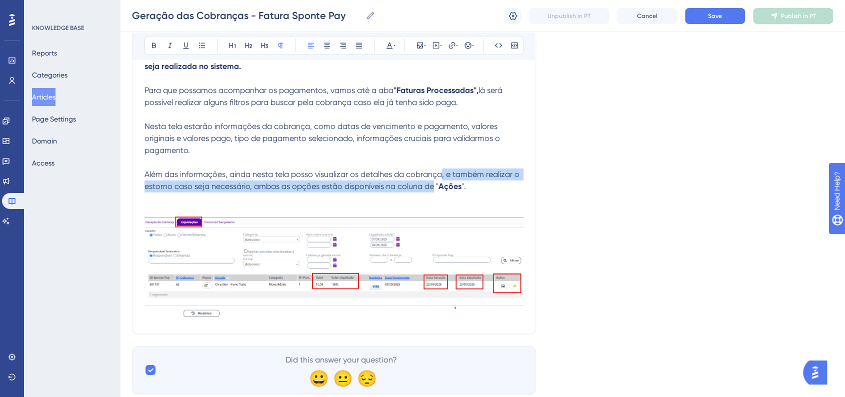
drag, startPoint x: 443, startPoint y: 187, endPoint x: 433, endPoint y: 201, distance: 16.5
click at [433, 191] on span "Além das informações, ainda nesta tela posso visualizar os detalhes da cobrança…" at bounding box center [333, 181] width 377 height 22
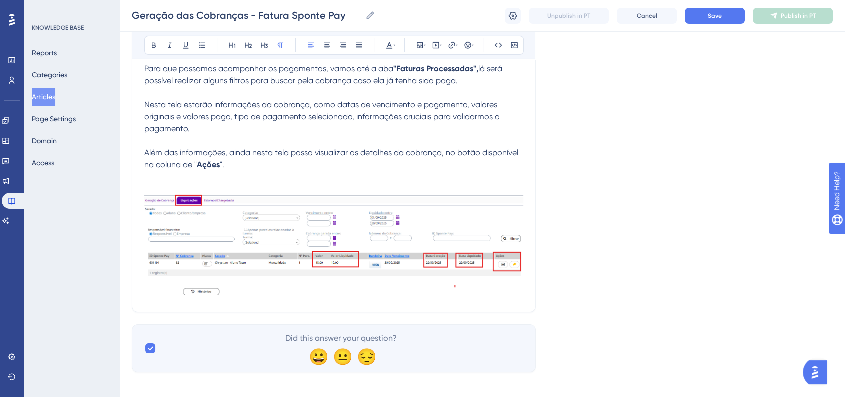
scroll to position [3218, 0]
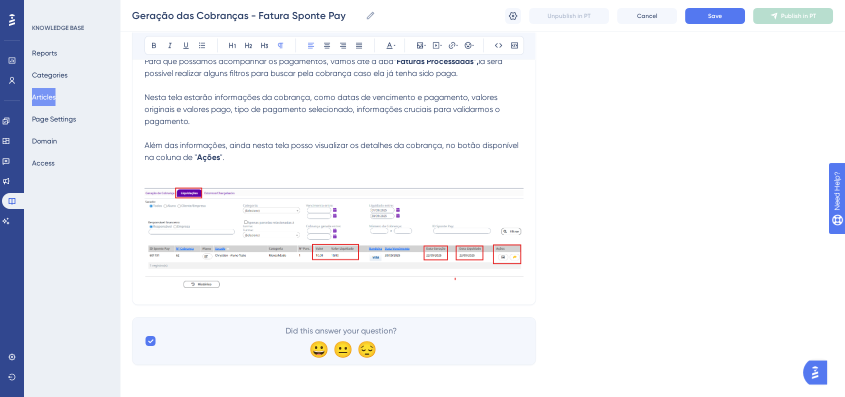
click at [443, 266] on img at bounding box center [334, 239] width 379 height 102
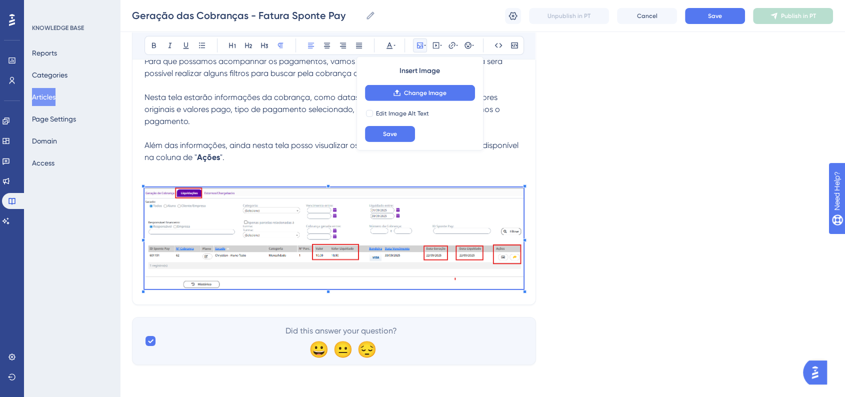
scroll to position [3114, 0]
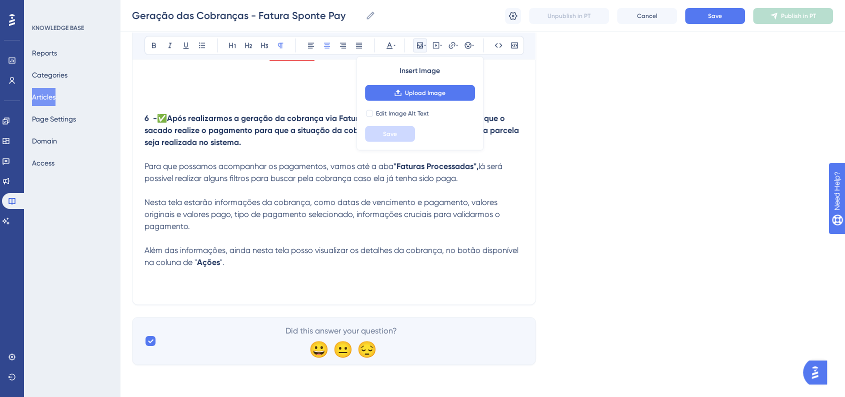
click at [305, 210] on span "Nesta tela estarão informações da cobrança, como datas de vencimento e pagament…" at bounding box center [324, 215] width 358 height 34
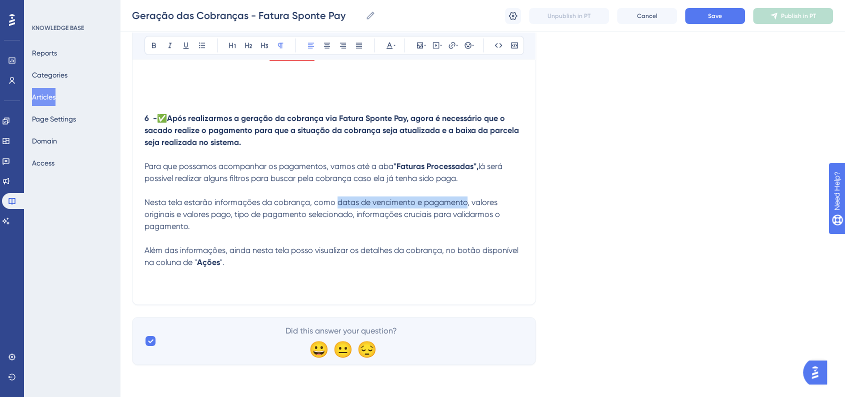
drag, startPoint x: 336, startPoint y: 203, endPoint x: 464, endPoint y: 201, distance: 127.6
click at [464, 201] on span "Nesta tela estarão informações da cobrança, como datas de vencimento e pagament…" at bounding box center [324, 215] width 358 height 34
click at [153, 48] on icon at bounding box center [154, 46] width 8 height 8
click at [354, 197] on p "Nesta tela estarão informações da cobrança, como datas de vencimento e pagament…" at bounding box center [334, 215] width 379 height 36
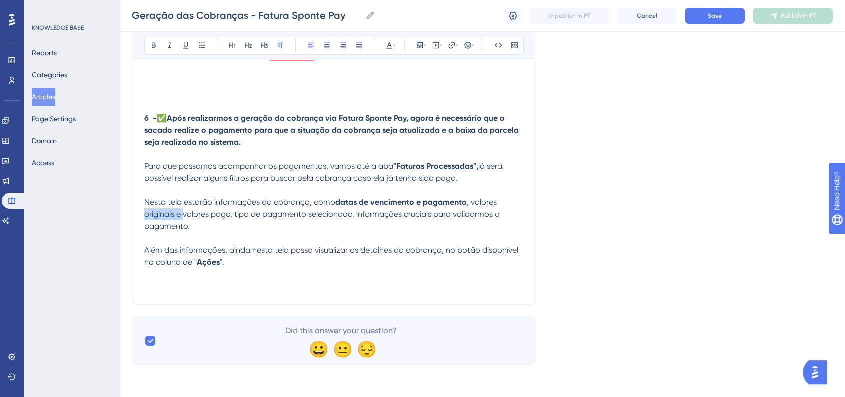
drag, startPoint x: 184, startPoint y: 215, endPoint x: 145, endPoint y: 216, distance: 38.5
click at [145, 216] on span ", valores originais e valores pago, tipo de pagamento selecionado, informações …" at bounding box center [324, 215] width 358 height 34
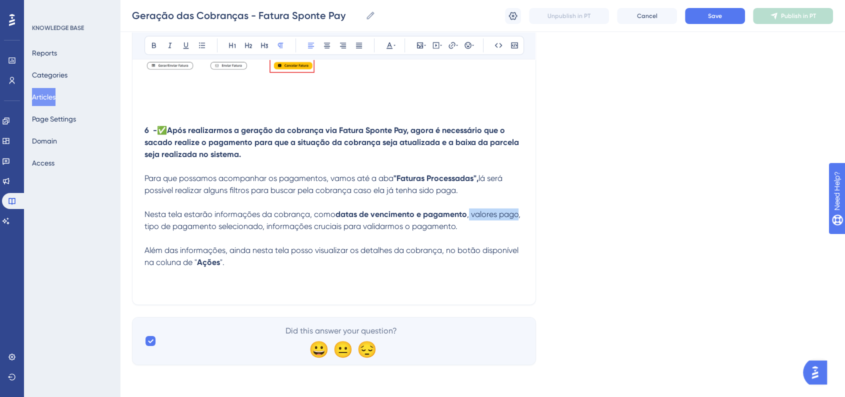
drag, startPoint x: 469, startPoint y: 212, endPoint x: 517, endPoint y: 212, distance: 47.5
click at [517, 212] on span ", valores pago, tipo de pagamento selecionado, informações cruciais para valida…" at bounding box center [334, 221] width 378 height 22
click at [515, 212] on span ", valores pago, tipo de pagamento selecionado, informações cruciais para valida…" at bounding box center [334, 221] width 378 height 22
click at [518, 214] on span ", valores pago, tipo de pagamento selecionado, informações cruciais para valida…" at bounding box center [334, 221] width 378 height 22
drag, startPoint x: 472, startPoint y: 216, endPoint x: 167, endPoint y: 231, distance: 305.9
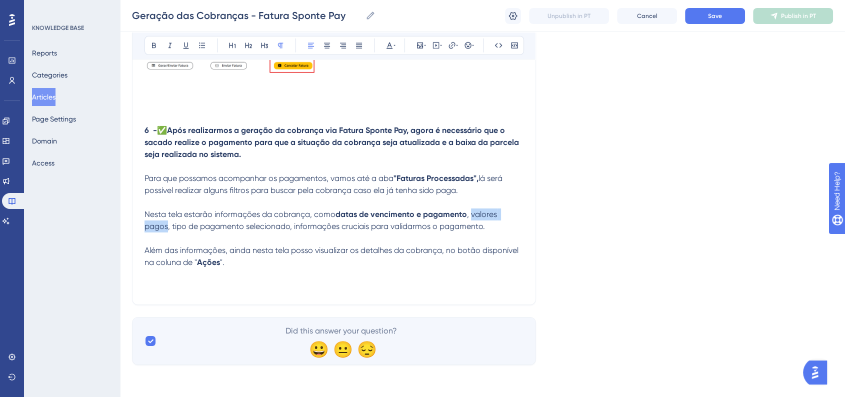
click at [167, 231] on p "Nesta tela estarão informações da cobrança, como datas de vencimento e pagament…" at bounding box center [334, 221] width 379 height 24
click at [150, 42] on icon at bounding box center [154, 46] width 8 height 8
click at [215, 236] on p at bounding box center [334, 239] width 379 height 12
drag, startPoint x: 172, startPoint y: 228, endPoint x: 289, endPoint y: 228, distance: 116.5
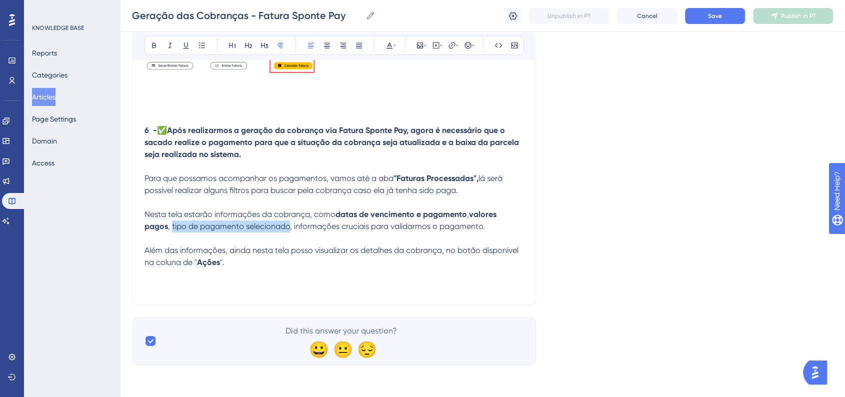
click at [289, 228] on span ", tipo de pagamento selecionado, informações cruciais para validarmos o pagamen…" at bounding box center [326, 227] width 317 height 10
click at [154, 46] on icon at bounding box center [154, 46] width 8 height 8
click at [314, 222] on span ", informações cruciais para validarmos o pagamento." at bounding box center [387, 227] width 195 height 10
click at [206, 279] on p at bounding box center [334, 275] width 379 height 12
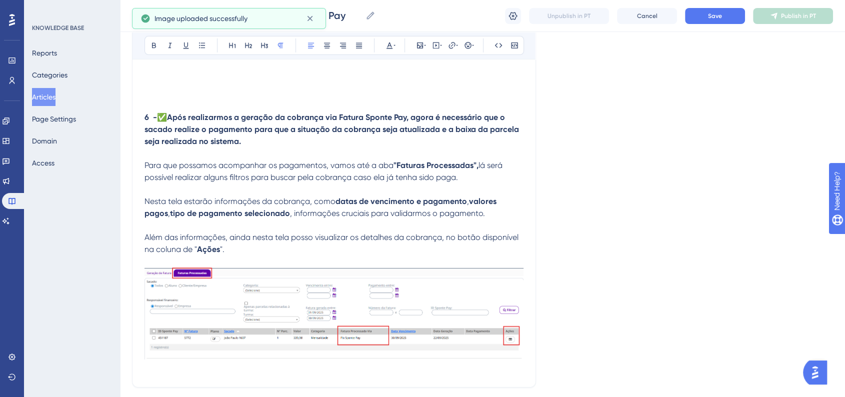
click at [253, 256] on p "Além das informações, ainda nesta tela posso visualizar os detalhes da cobrança…" at bounding box center [334, 244] width 379 height 24
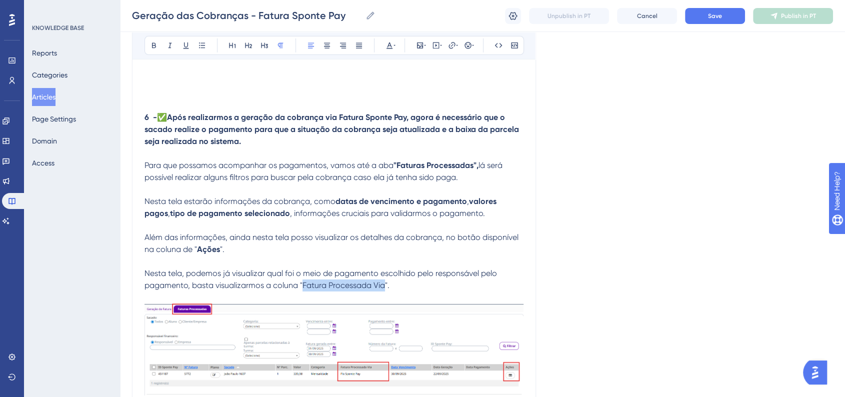
drag, startPoint x: 303, startPoint y: 302, endPoint x: 284, endPoint y: 222, distance: 81.9
click at [383, 290] on span "Nesta tela, podemos já visualizar qual foi o meio de pagamento escolhido pelo r…" at bounding box center [322, 280] width 355 height 22
click at [160, 50] on button at bounding box center [154, 46] width 14 height 14
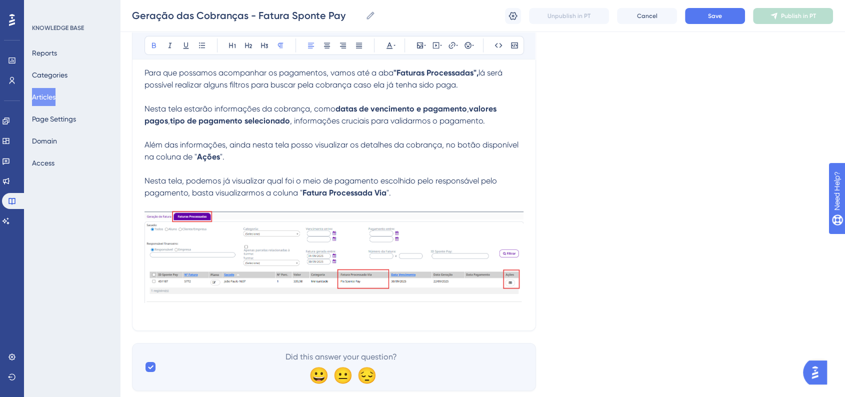
scroll to position [3234, 0]
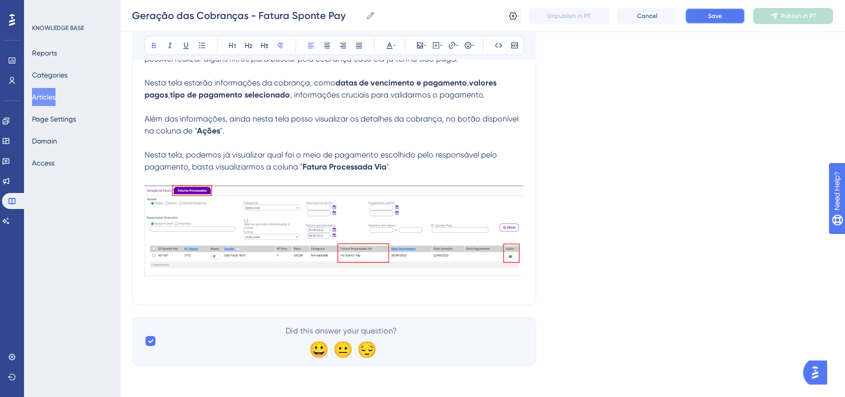
click at [720, 17] on span "Save" at bounding box center [715, 16] width 14 height 8
click at [316, 291] on p at bounding box center [334, 287] width 379 height 12
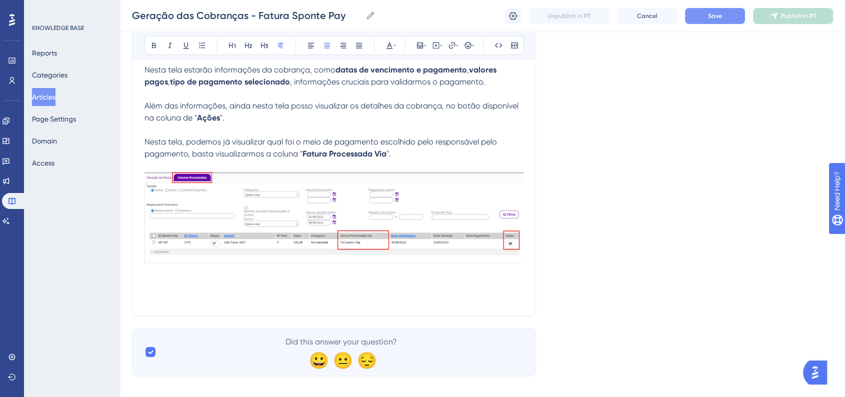
scroll to position [3341, 0]
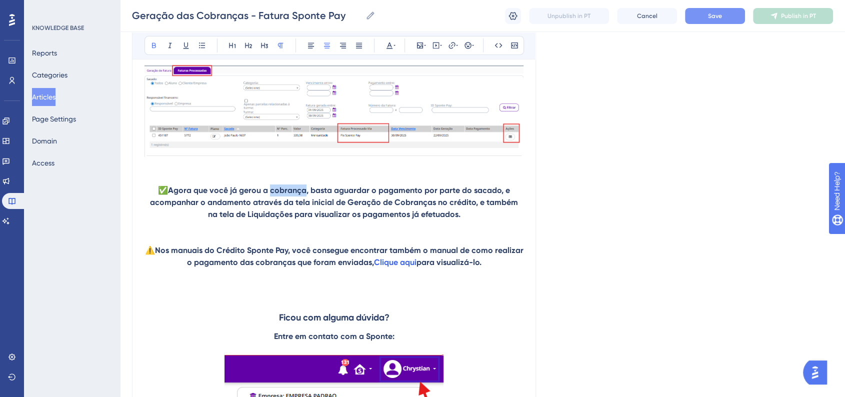
drag, startPoint x: 272, startPoint y: 205, endPoint x: 305, endPoint y: 204, distance: 32.5
click at [305, 204] on strong "Agora que você já gerou a cobrança, basta aguardar o pagamento por parte do sac…" at bounding box center [335, 203] width 370 height 34
drag, startPoint x: 388, startPoint y: 217, endPoint x: 467, endPoint y: 216, distance: 79.0
click at [467, 216] on strong "Agora que você já gerou a fatura, basta aguardar o pagamento por parte do sacad…" at bounding box center [335, 203] width 370 height 34
drag, startPoint x: 229, startPoint y: 230, endPoint x: 274, endPoint y: 227, distance: 45.1
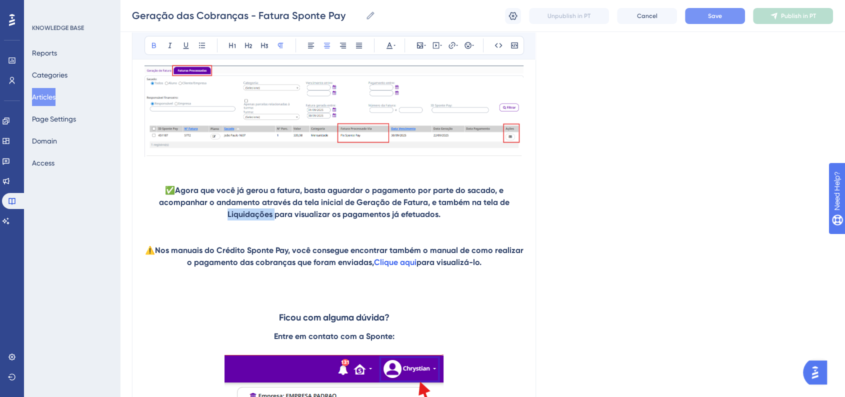
click at [274, 221] on p "✅ Agora que você já gerou a fatura, basta aguardar o pagamento por parte do sac…" at bounding box center [334, 203] width 379 height 36
drag, startPoint x: 211, startPoint y: 269, endPoint x: 244, endPoint y: 264, distance: 33.8
click at [244, 264] on strong "Nos manuais do Crédito Sponte Pay, você consegue encontrar também o manual de c…" at bounding box center [340, 257] width 371 height 22
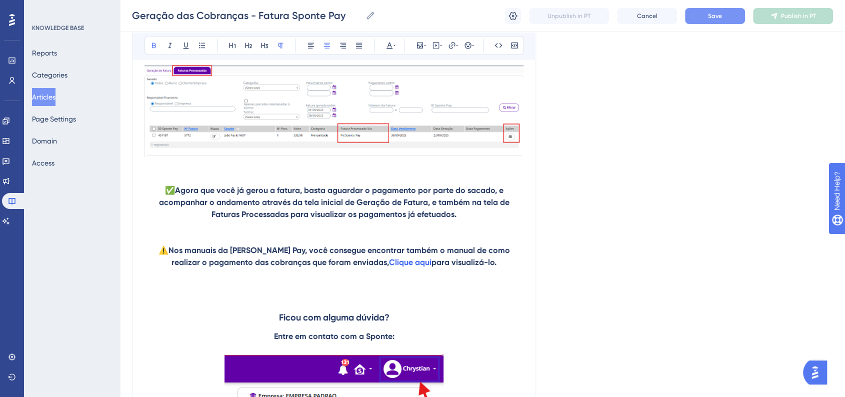
click at [706, 5] on div "Geração das Cobranças - Fatura Sponte Pay Geração das Cobranças - Fatura Sponte…" at bounding box center [482, 16] width 725 height 32
click at [712, 14] on span "Save" at bounding box center [715, 16] width 14 height 8
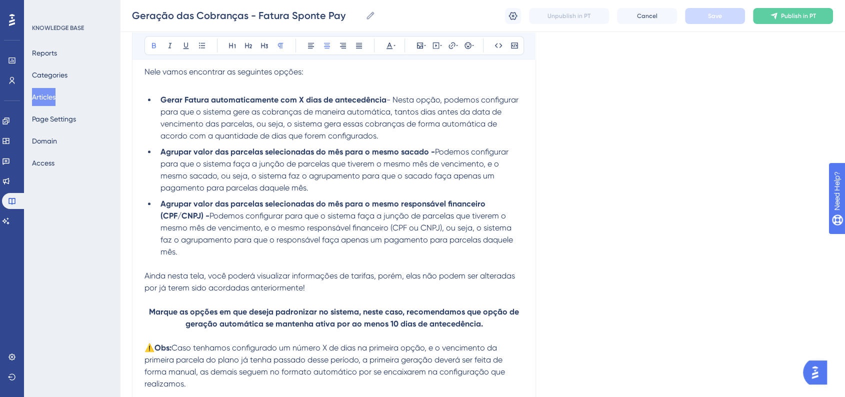
scroll to position [840, 0]
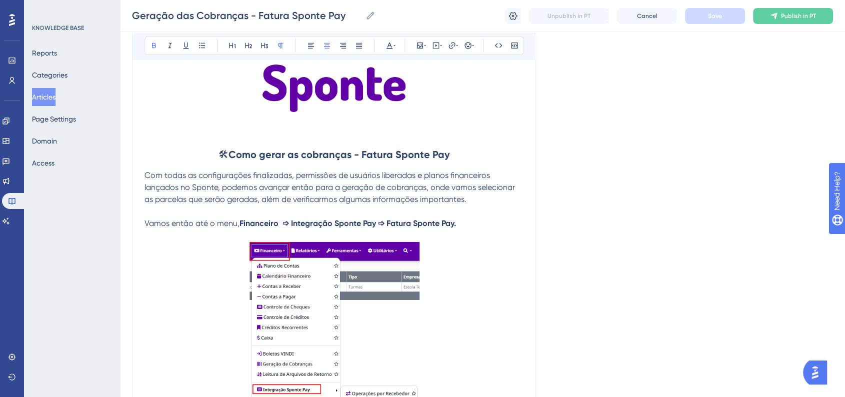
click at [341, 160] on h2 "🛠 Como gerar as cobranças - Fatura Sponte Pay" at bounding box center [334, 155] width 379 height 30
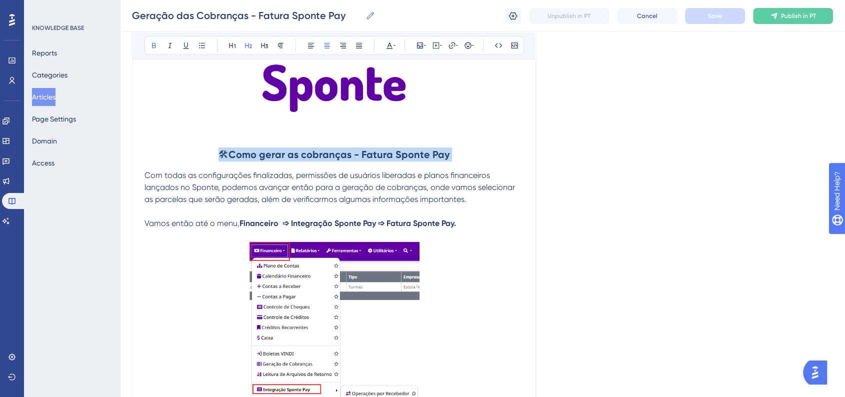
click at [341, 160] on h2 "🛠 Como gerar as cobranças - Fatura Sponte Pay" at bounding box center [334, 155] width 379 height 30
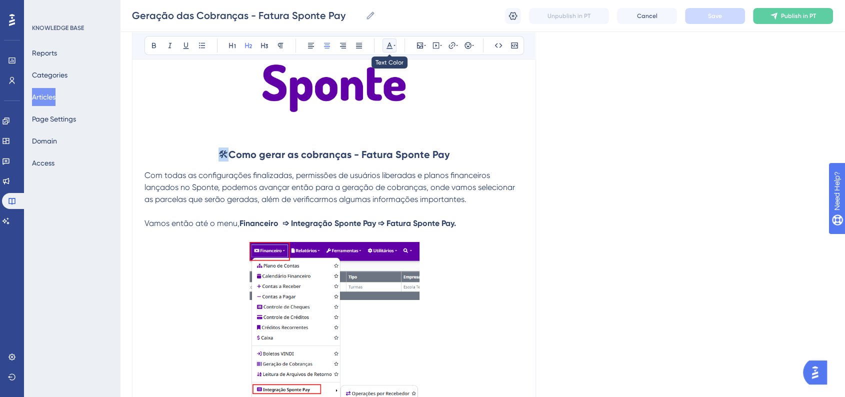
click at [390, 46] on icon at bounding box center [390, 46] width 8 height 8
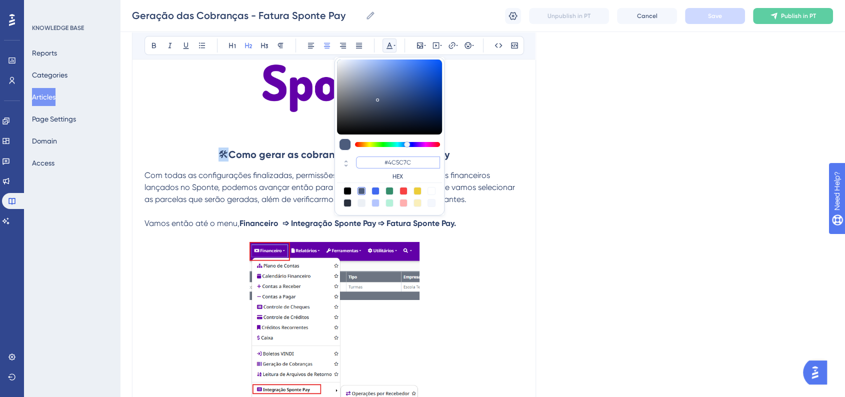
click at [405, 161] on input "#4C5C7C" at bounding box center [398, 163] width 84 height 12
paste input "270049"
type input "#270049"
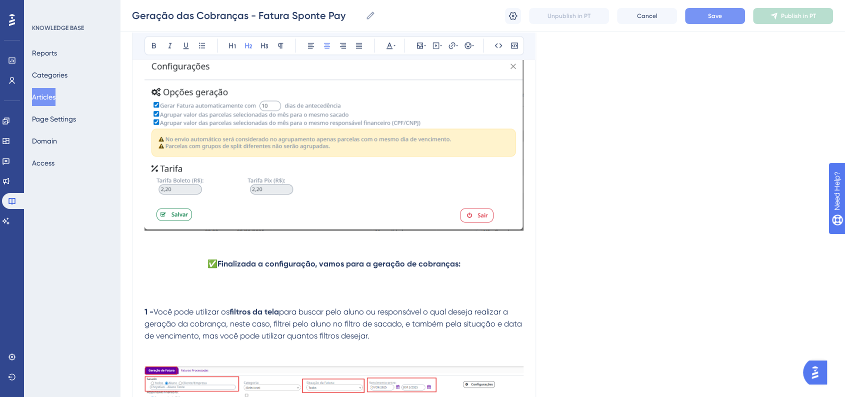
scroll to position [1315, 0]
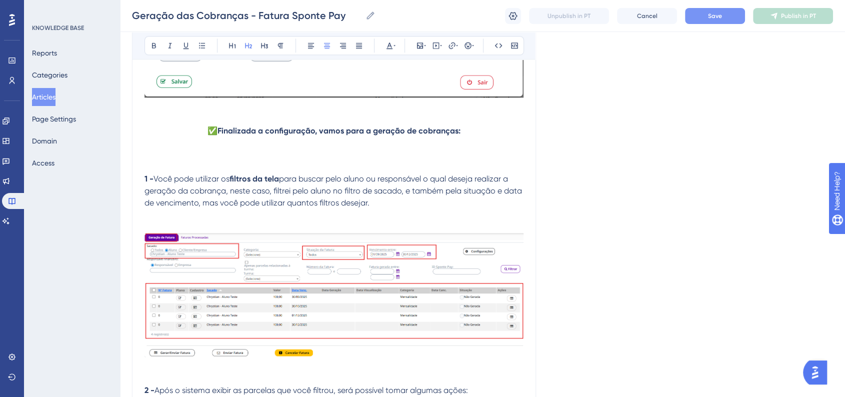
click at [208, 135] on p "✅ Finalizada a configuração, vamos para a geração de cobranças:" at bounding box center [334, 131] width 379 height 12
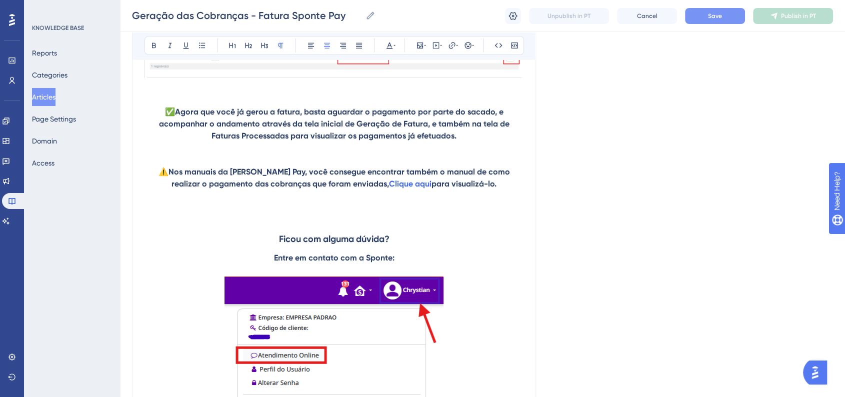
scroll to position [3372, 0]
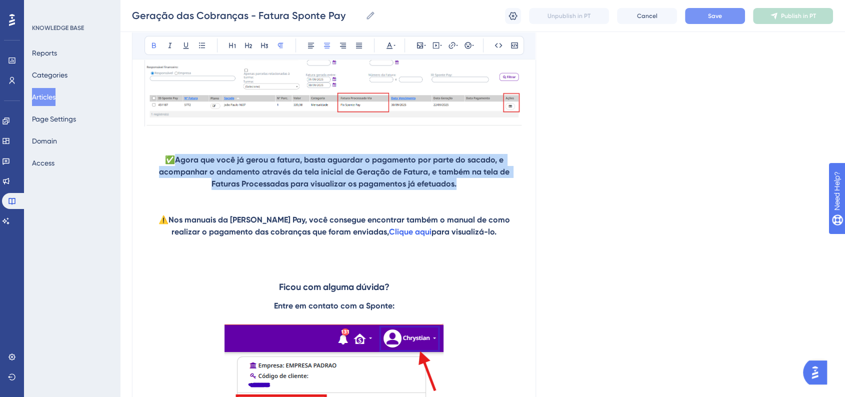
drag, startPoint x: 178, startPoint y: 171, endPoint x: 452, endPoint y: 196, distance: 275.2
click at [452, 190] on p "✅ Agora que você já gerou a fatura, basta aguardar o pagamento por parte do sac…" at bounding box center [334, 172] width 379 height 36
click at [392, 49] on icon at bounding box center [390, 46] width 8 height 8
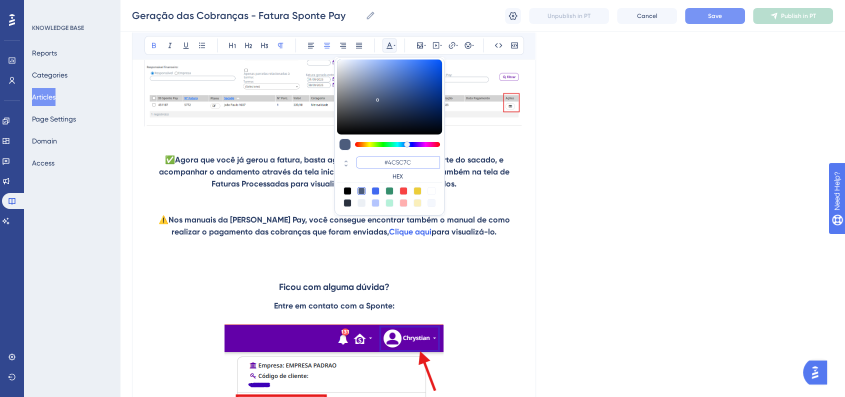
click at [408, 163] on input "#4C5C7C" at bounding box center [398, 163] width 84 height 12
paste input "270049"
type input "#270049"
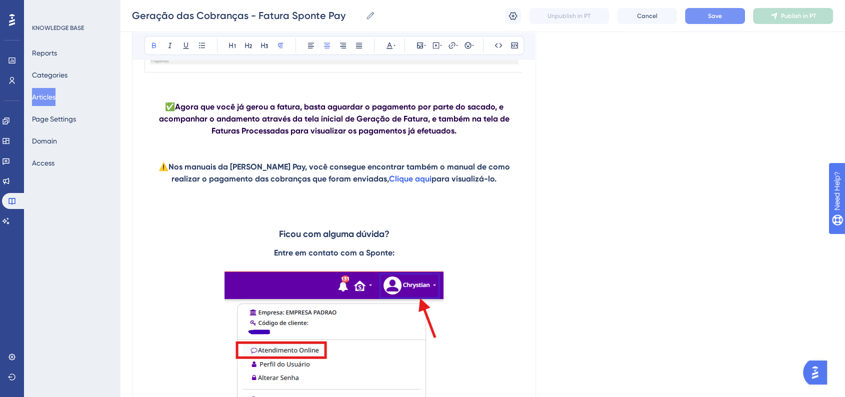
scroll to position [3483, 0]
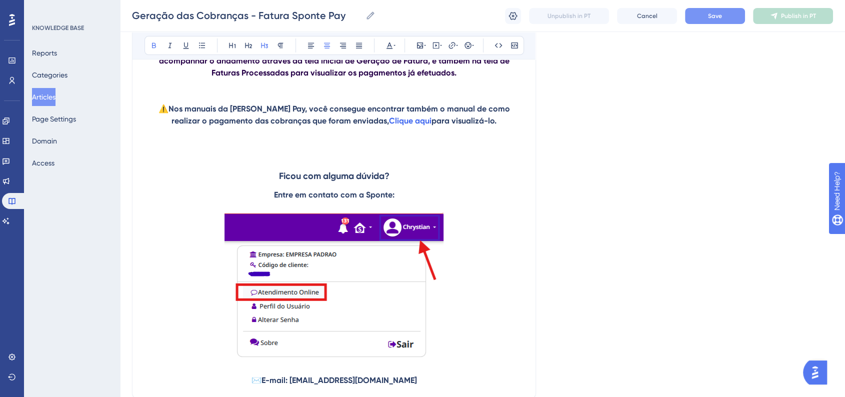
drag, startPoint x: 277, startPoint y: 189, endPoint x: 416, endPoint y: 213, distance: 140.6
click at [388, 43] on icon at bounding box center [390, 46] width 8 height 8
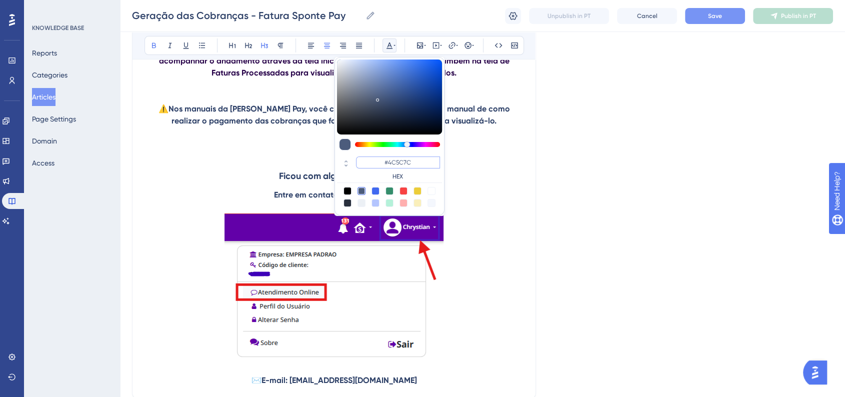
click at [407, 165] on input "#4C5C7C" at bounding box center [398, 163] width 84 height 12
paste input "270049"
type input "#270049"
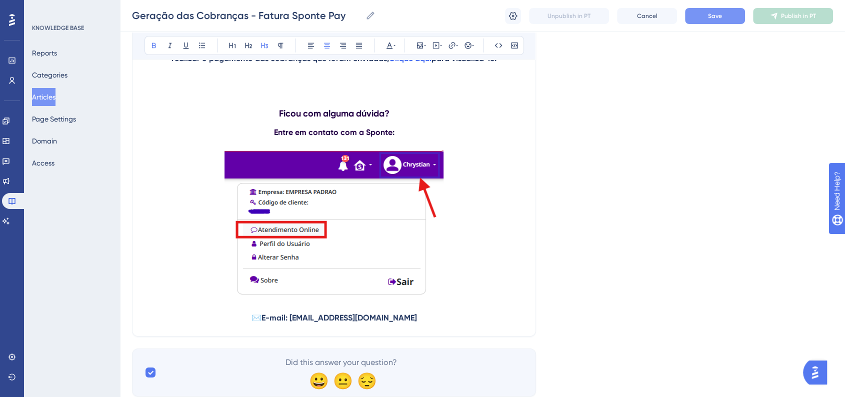
scroll to position [3593, 0]
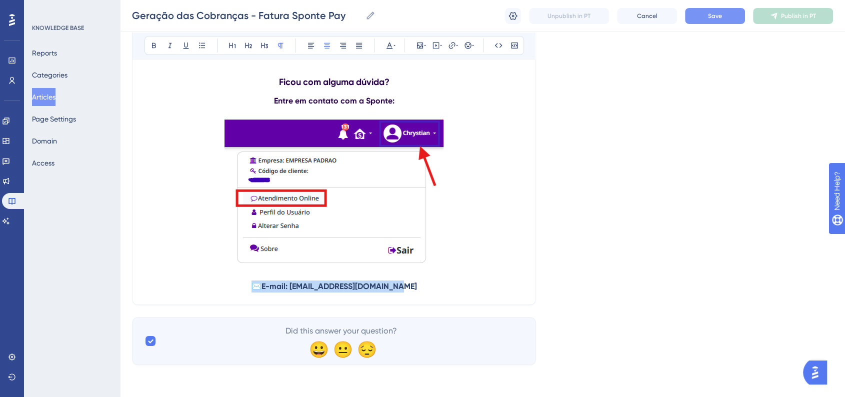
drag, startPoint x: 263, startPoint y: 283, endPoint x: 434, endPoint y: 281, distance: 170.6
click at [434, 281] on p "✉️ E-mail: [EMAIL_ADDRESS][DOMAIN_NAME]" at bounding box center [334, 287] width 379 height 12
click at [387, 39] on button at bounding box center [390, 46] width 14 height 14
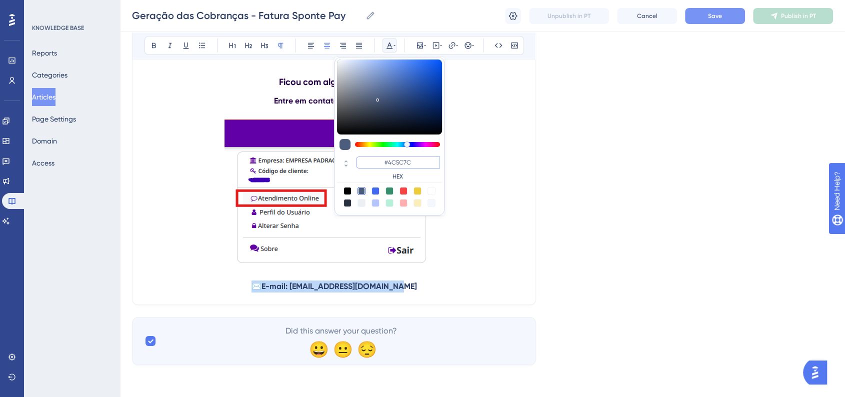
click at [412, 165] on input "#4C5C7C" at bounding box center [398, 163] width 84 height 12
click at [411, 165] on input "#4C5C7C" at bounding box center [398, 163] width 84 height 12
paste input "270049"
type input "#270049"
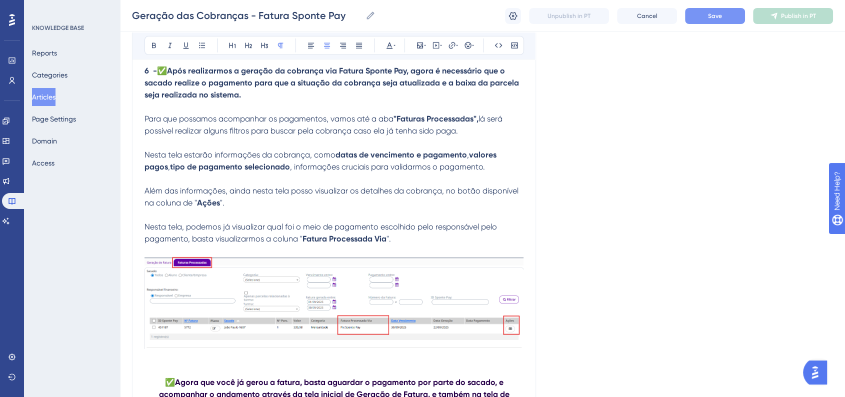
scroll to position [3148, 0]
click at [469, 209] on p "Além das informações, ainda nesta tela posso visualizar os detalhes da cobrança…" at bounding box center [334, 198] width 379 height 24
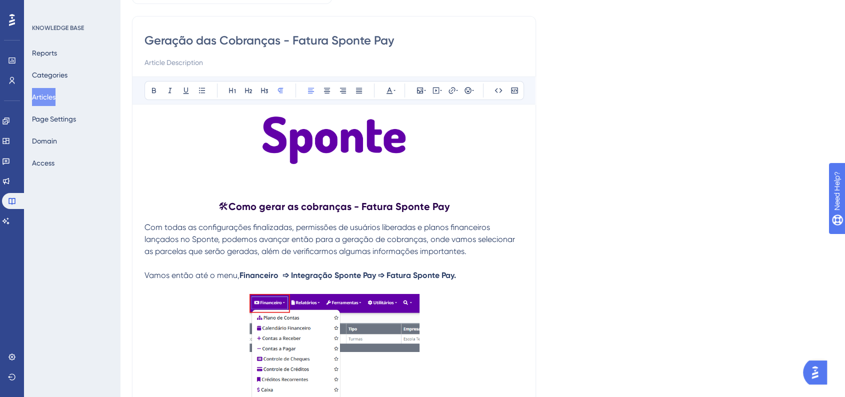
scroll to position [167, 0]
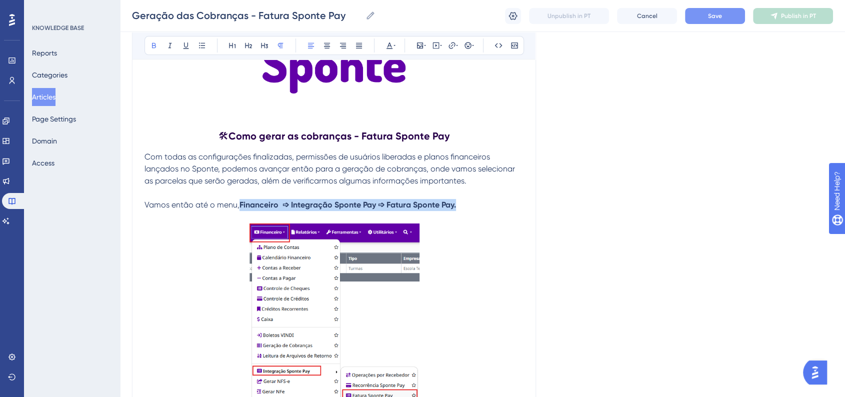
drag, startPoint x: 241, startPoint y: 205, endPoint x: 460, endPoint y: 202, distance: 219.6
click at [456, 202] on strong "Financeiro ➩ Integração Sponte Pay ➩ Fatura Sponte Pay." at bounding box center [348, 205] width 217 height 10
click at [392, 44] on icon at bounding box center [390, 46] width 8 height 8
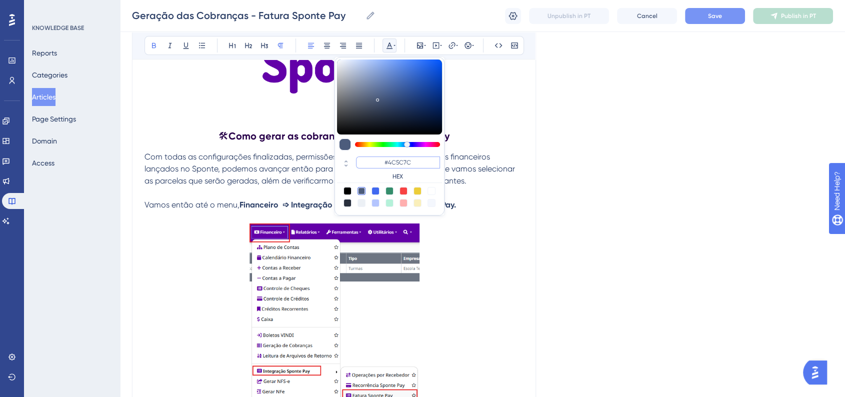
click at [401, 157] on input "#4C5C7C" at bounding box center [398, 163] width 84 height 12
paste input "6200A8"
type input "#6200A8"
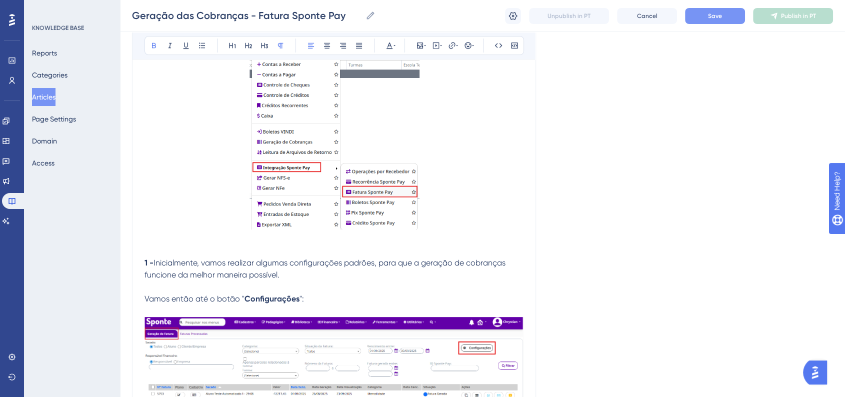
scroll to position [444, 0]
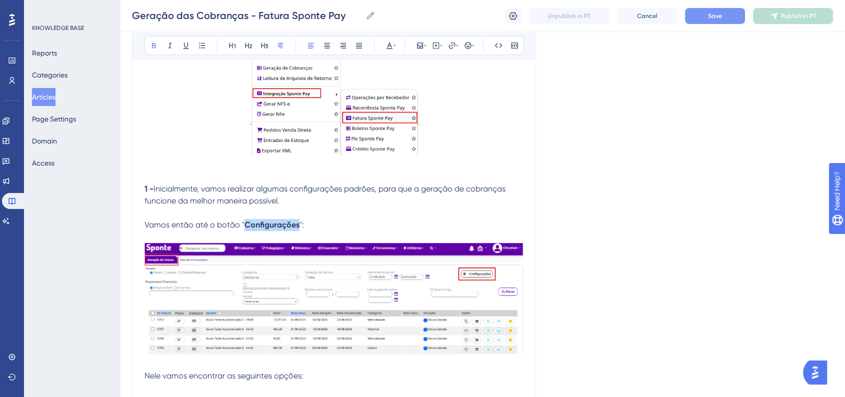
drag, startPoint x: 244, startPoint y: 225, endPoint x: 297, endPoint y: 227, distance: 53.0
click at [297, 227] on p "Vamos então até o botão " Configurações ":" at bounding box center [334, 225] width 379 height 12
click at [384, 47] on button at bounding box center [390, 46] width 14 height 14
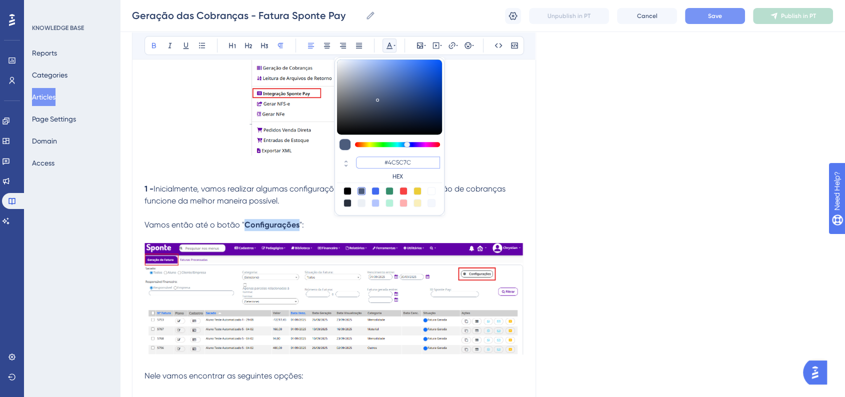
click at [404, 161] on input "#4C5C7C" at bounding box center [398, 163] width 84 height 12
paste input "6200A8"
type input "#6200A8"
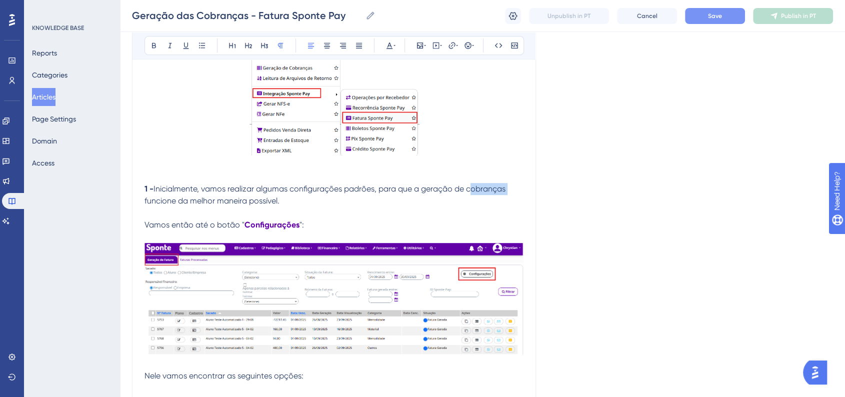
drag, startPoint x: 469, startPoint y: 188, endPoint x: 506, endPoint y: 187, distance: 37.0
click at [506, 187] on span "Inicialmente, vamos realizar algumas configurações padrões, para que a geração …" at bounding box center [326, 195] width 363 height 22
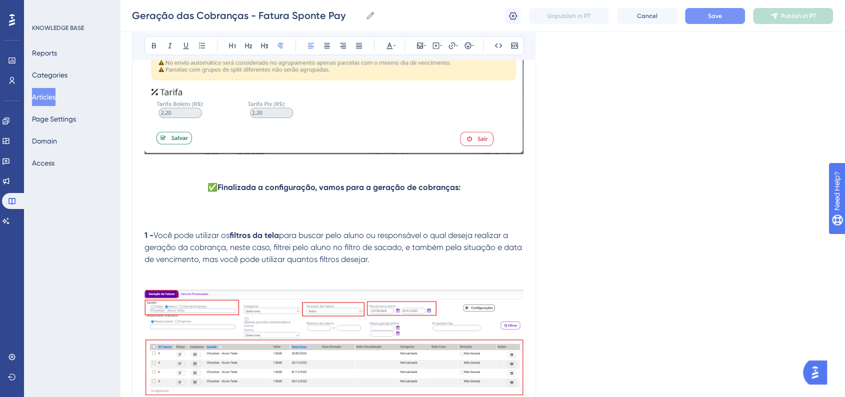
scroll to position [1278, 0]
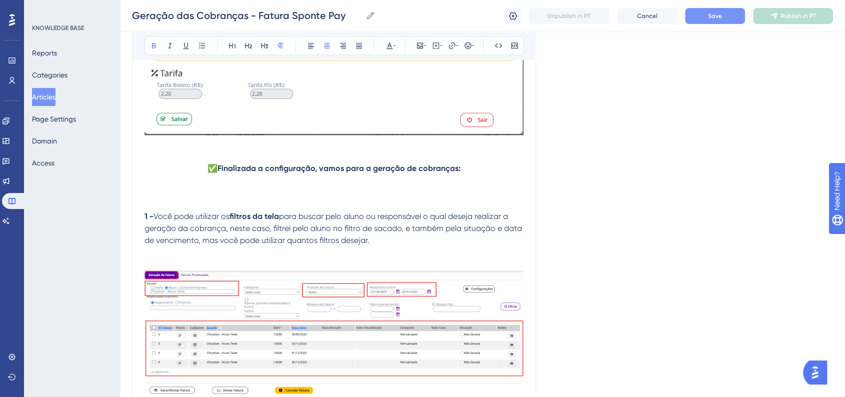
click at [263, 175] on p "✅ Finalizada a configuração, vamos para a geração de cobranças:" at bounding box center [334, 169] width 379 height 12
click at [388, 49] on button at bounding box center [390, 46] width 14 height 14
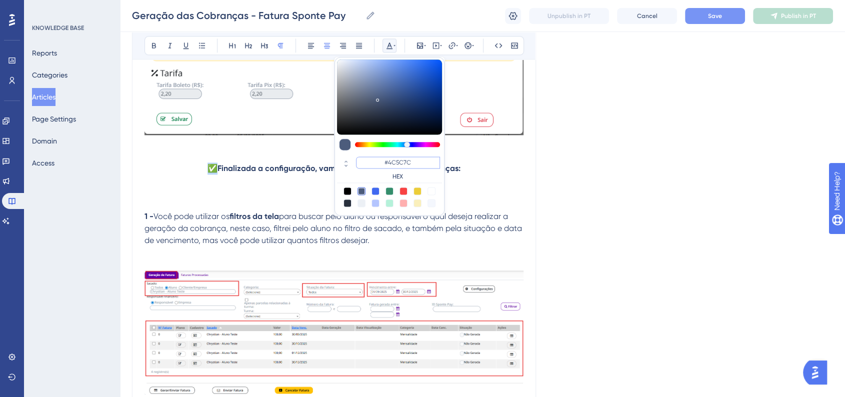
click at [388, 158] on input "#4C5C7C" at bounding box center [398, 163] width 84 height 12
paste input "6200A8"
type input "#6200A8"
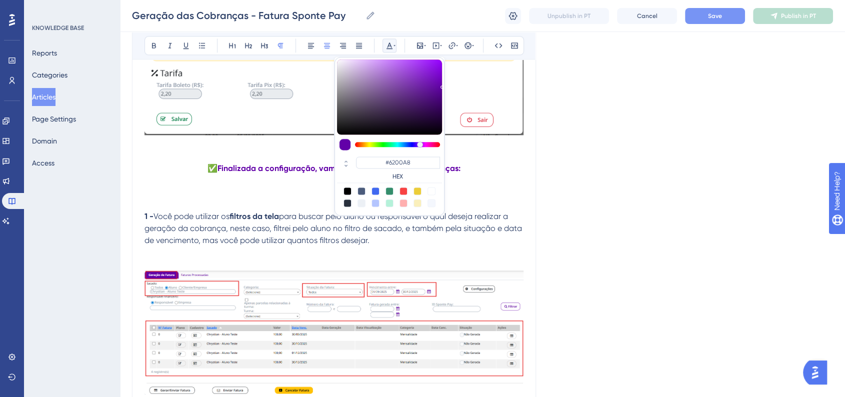
drag, startPoint x: 574, startPoint y: 187, endPoint x: 575, endPoint y: 208, distance: 20.5
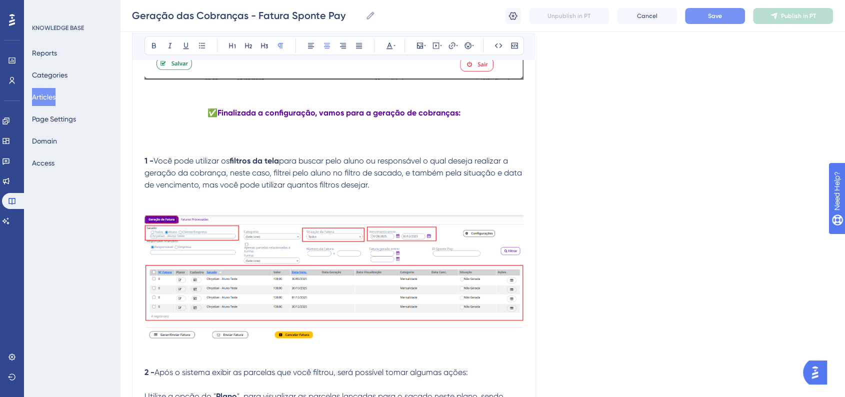
scroll to position [1500, 0]
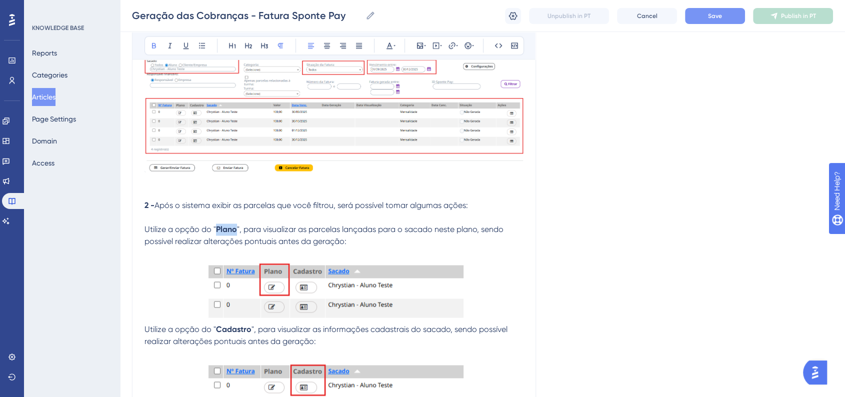
drag, startPoint x: 216, startPoint y: 233, endPoint x: 236, endPoint y: 234, distance: 20.5
click at [236, 234] on strong "Plano" at bounding box center [226, 230] width 21 height 10
drag, startPoint x: 392, startPoint y: 45, endPoint x: 392, endPoint y: 50, distance: 5.0
click at [392, 45] on icon at bounding box center [390, 46] width 8 height 8
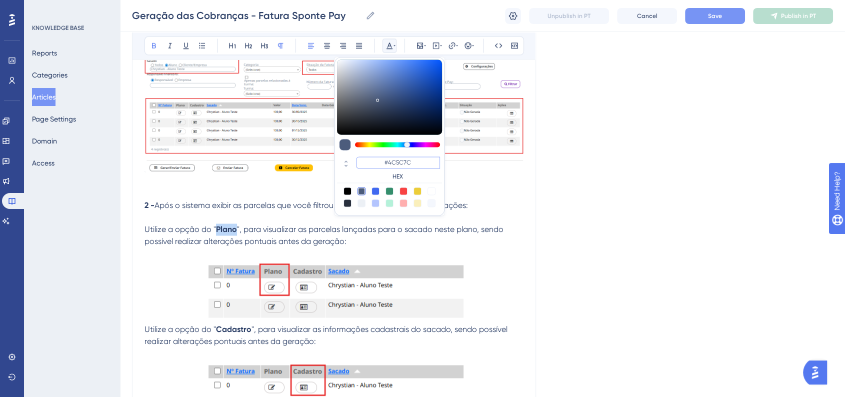
click at [401, 158] on input "#4C5C7C" at bounding box center [398, 163] width 84 height 12
paste input "6200A8"
type input "#6200A8"
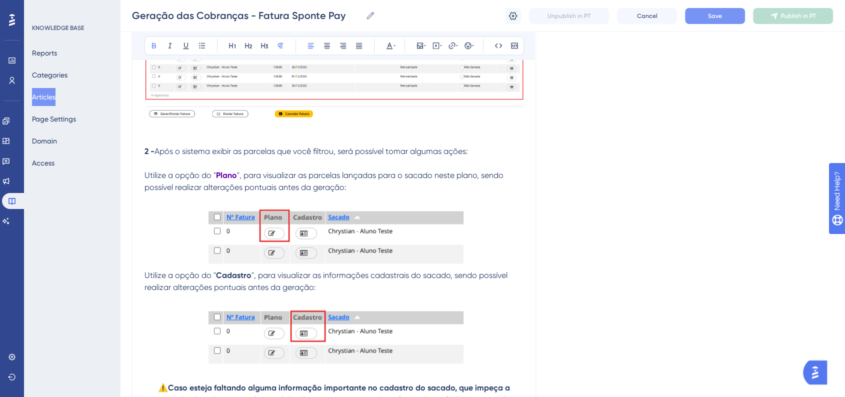
scroll to position [1612, 0]
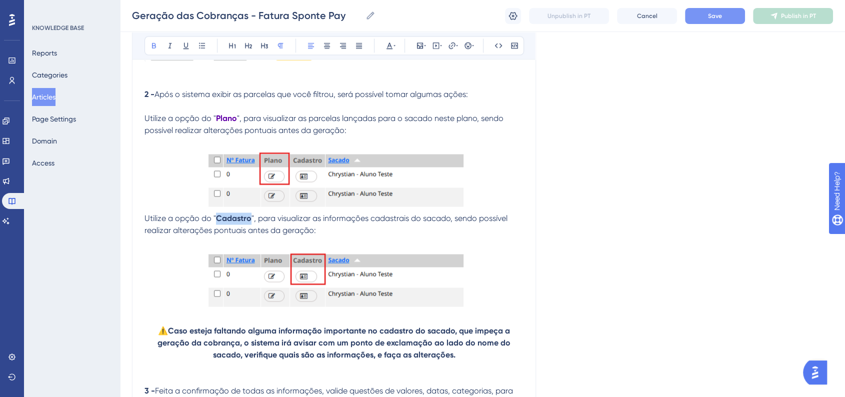
drag, startPoint x: 218, startPoint y: 222, endPoint x: 251, endPoint y: 227, distance: 32.8
click at [251, 227] on p "Utilize a opção do " Cadastro ", para visualizar as informações cadastrais do s…" at bounding box center [334, 225] width 379 height 24
click at [388, 42] on icon at bounding box center [390, 46] width 8 height 8
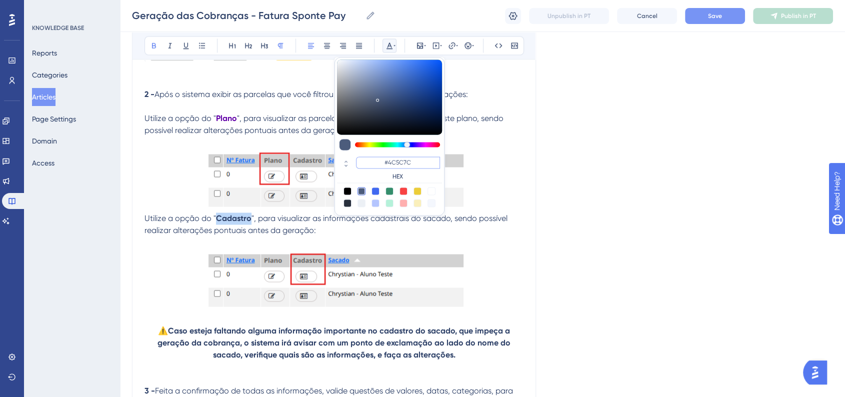
click at [410, 163] on input "#4C5C7C" at bounding box center [398, 163] width 84 height 12
paste input "6200A8"
type input "#6200A8"
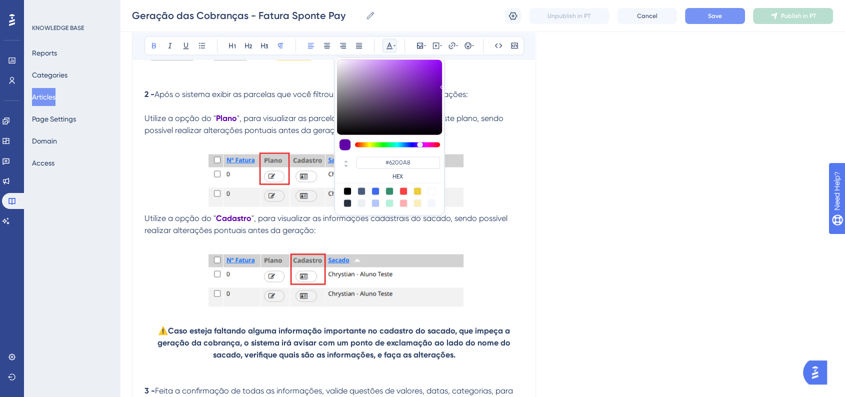
click at [583, 191] on div "Language Portuguese (Default) Geração das Cobranças - Fatura Sponte Pay Bold It…" at bounding box center [482, 391] width 701 height 3878
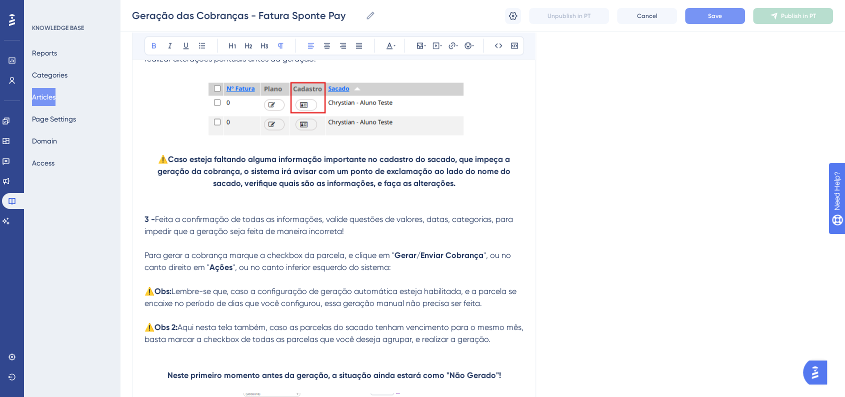
scroll to position [1889, 0]
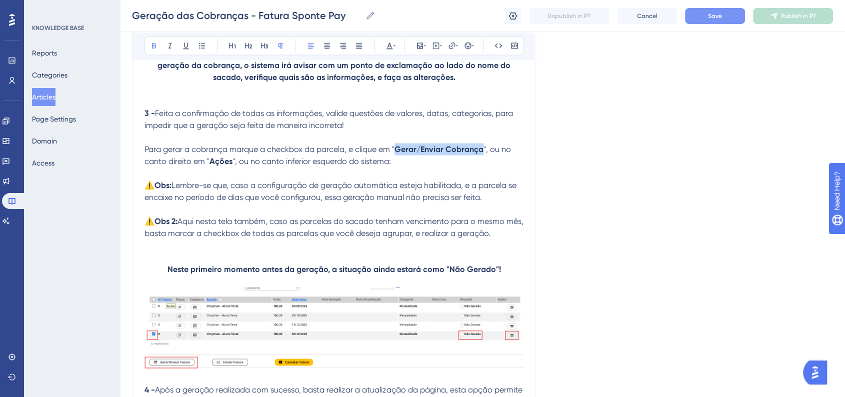
drag, startPoint x: 400, startPoint y: 156, endPoint x: 481, endPoint y: 155, distance: 80.5
click at [481, 154] on strong "Gerar/Enviar Cobrança" at bounding box center [439, 149] width 89 height 10
click at [392, 42] on icon at bounding box center [390, 46] width 8 height 8
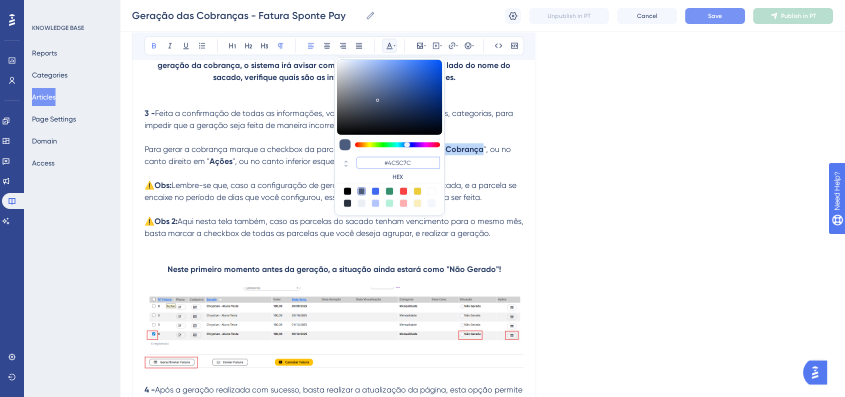
click at [396, 163] on input "#4C5C7C" at bounding box center [398, 163] width 84 height 12
paste input "6200A8"
type input "#6200A8"
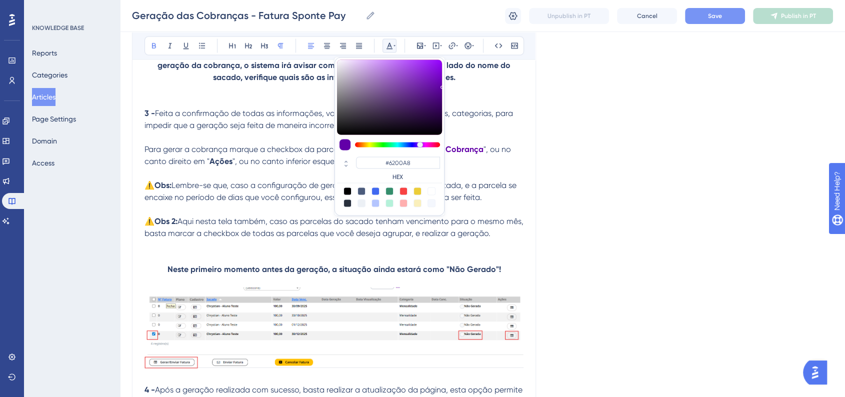
click at [598, 189] on div "Language Portuguese (Default) Geração das Cobranças - Fatura Sponte Pay Bold It…" at bounding box center [482, 114] width 701 height 3878
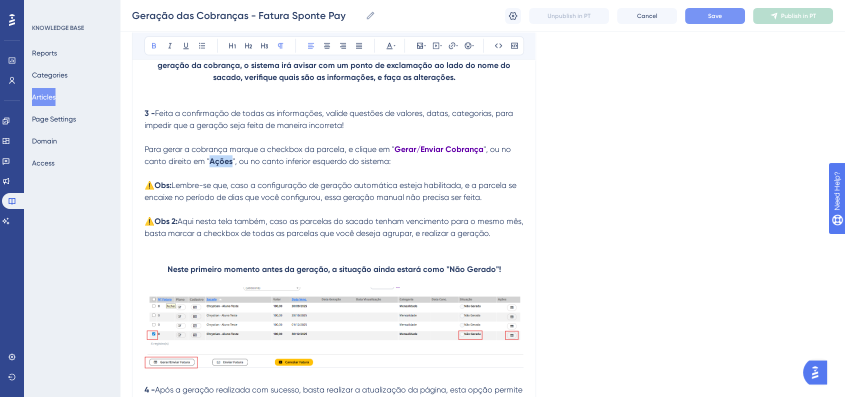
drag, startPoint x: 213, startPoint y: 169, endPoint x: 232, endPoint y: 169, distance: 18.5
click at [232, 167] on p "Para gerar a cobrança marque a checkbox da parcela, e clique em " Gerar/Enviar …" at bounding box center [334, 155] width 379 height 24
click at [618, 141] on div "Language Portuguese (Default) Geração das Cobranças - Fatura Sponte Pay Bold It…" at bounding box center [482, 114] width 701 height 3878
drag, startPoint x: 447, startPoint y: 157, endPoint x: 481, endPoint y: 154, distance: 33.6
click at [481, 154] on strong "Gerar/Enviar Cobrança" at bounding box center [439, 149] width 89 height 10
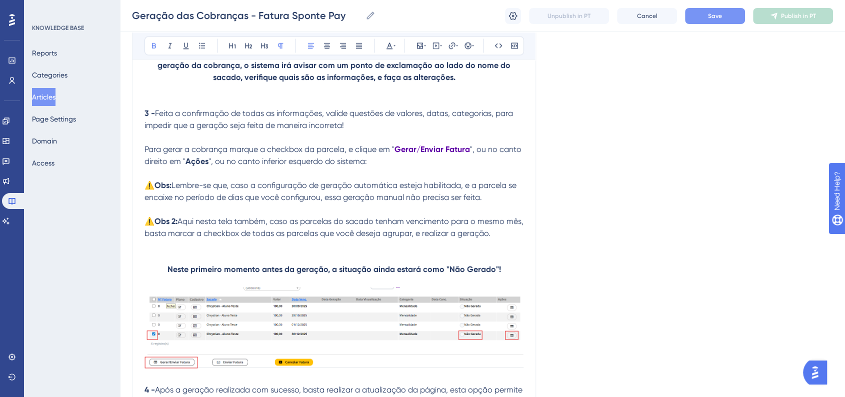
click at [571, 205] on div "Language Portuguese (Default) Geração das Cobranças - Fatura Sponte Pay Bold It…" at bounding box center [482, 114] width 701 height 3878
click at [509, 238] on span "Aqui nesta tela também, caso as parcelas do sacado tenham vencimento para o mes…" at bounding box center [335, 227] width 381 height 22
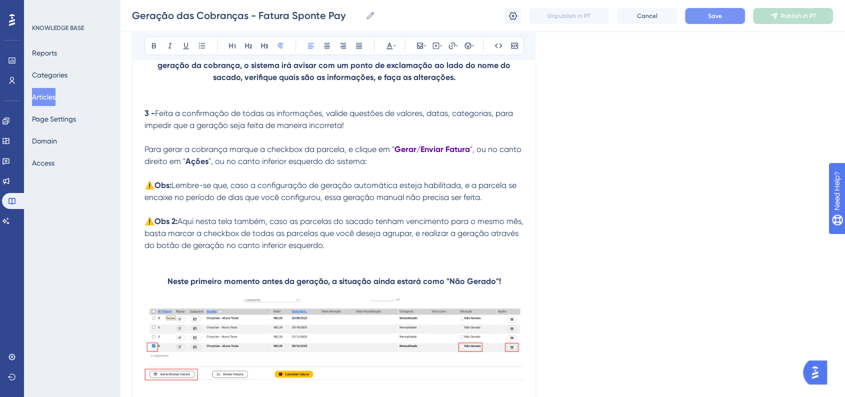
click at [541, 261] on div "Language Portuguese (Default) Geração das Cobranças - Fatura Sponte Pay Bold It…" at bounding box center [482, 120] width 701 height 3890
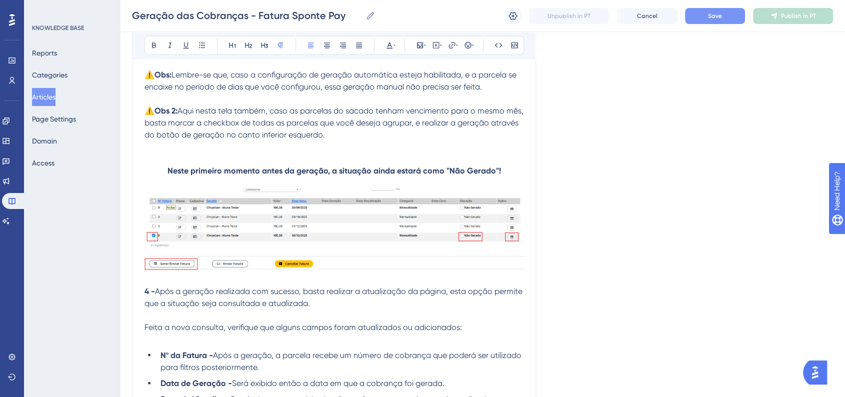
scroll to position [2001, 0]
drag, startPoint x: 449, startPoint y: 180, endPoint x: 492, endPoint y: 180, distance: 43.5
click at [492, 174] on strong "Neste primeiro momento antes da geração, a situação ainda estará como "Não Gera…" at bounding box center [335, 170] width 334 height 10
click at [384, 47] on button at bounding box center [390, 46] width 14 height 14
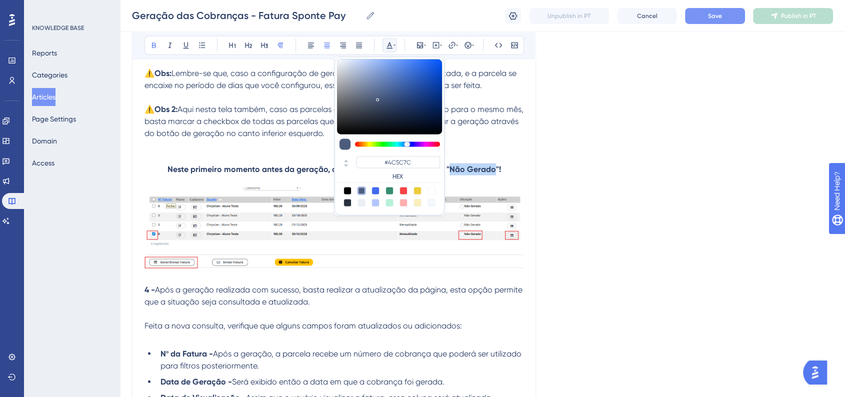
click at [416, 155] on div "#4C5C7C HEX" at bounding box center [389, 169] width 105 height 29
click at [416, 157] on input "#4C5C7C" at bounding box center [398, 163] width 84 height 12
paste input "6200A8"
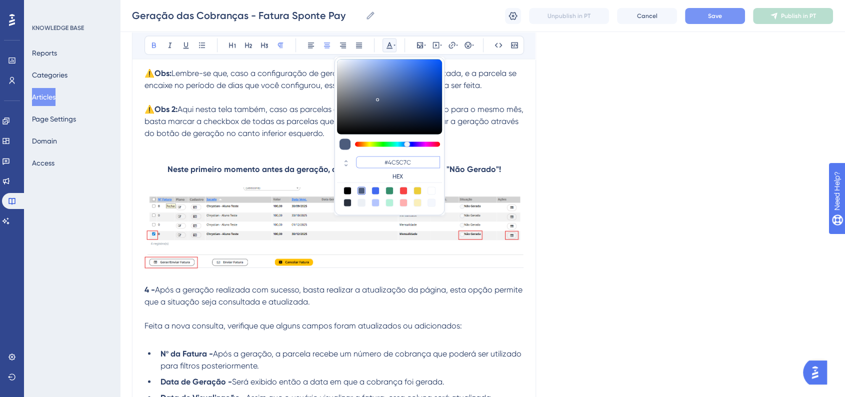
type input "#6200A8"
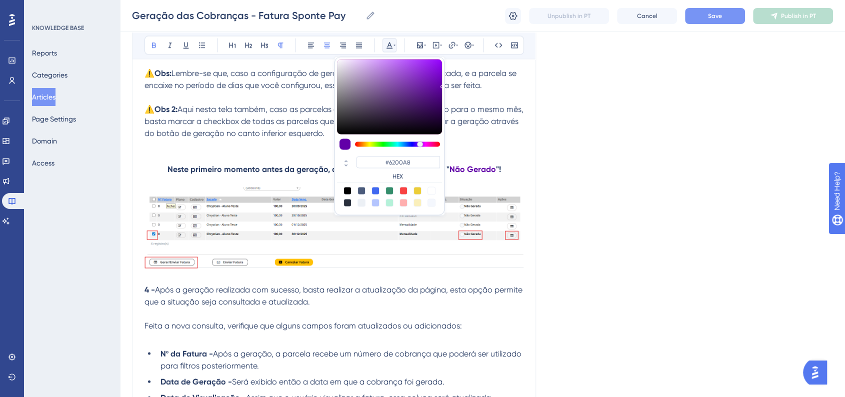
click at [614, 184] on div "Language Portuguese (Default) Geração das Cobranças - Fatura Sponte Pay Bold It…" at bounding box center [482, 8] width 701 height 3890
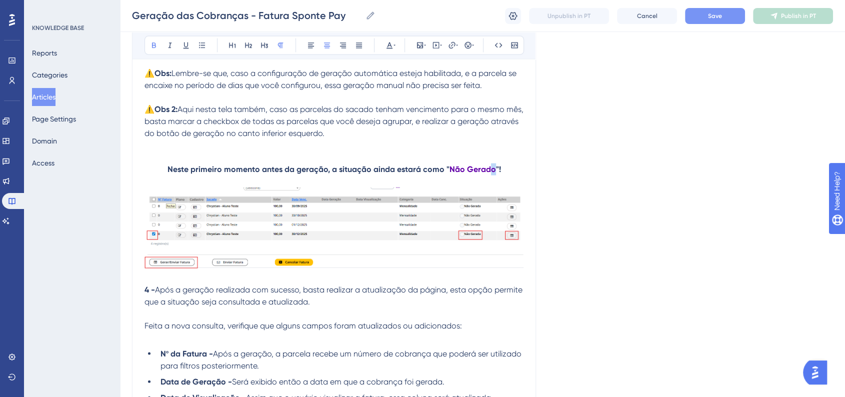
click at [492, 174] on strong "Não Gerado" at bounding box center [473, 170] width 47 height 10
click at [595, 187] on div "Language Portuguese (Default) Geração das Cobranças - Fatura Sponte Pay Bold It…" at bounding box center [482, 8] width 701 height 3890
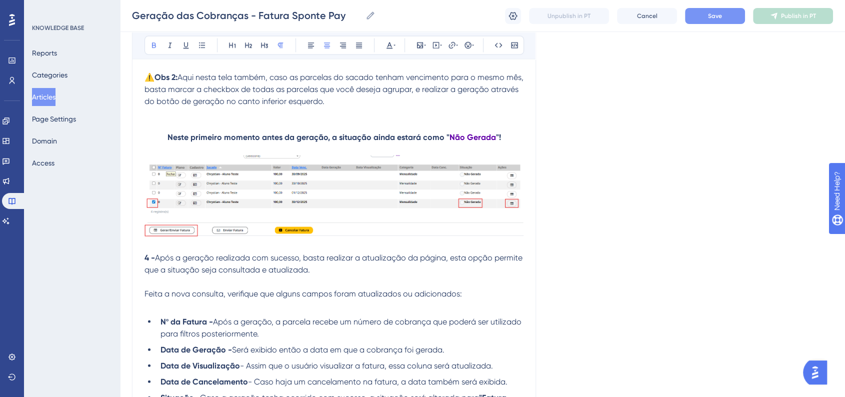
scroll to position [2112, 0]
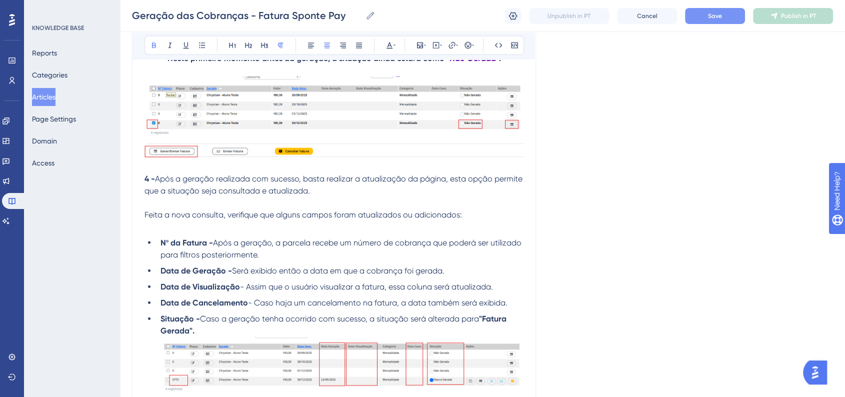
click at [146, 184] on strong "4 -" at bounding box center [150, 179] width 11 height 10
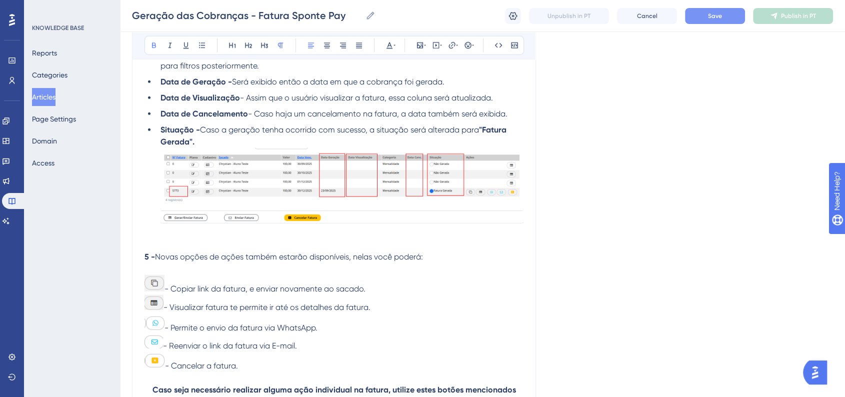
scroll to position [2334, 0]
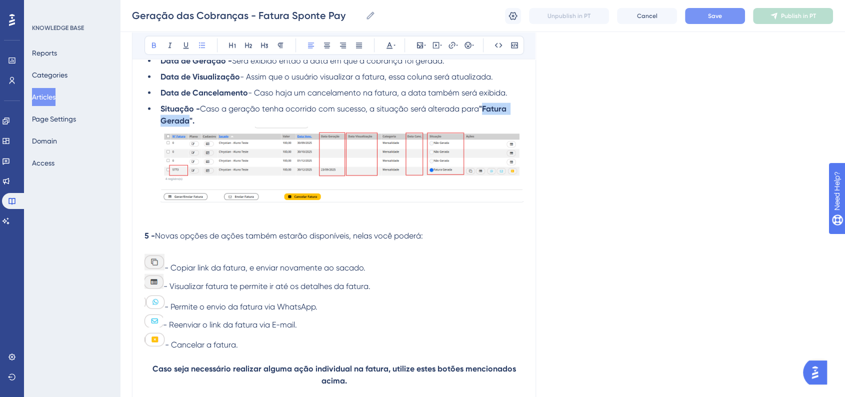
drag, startPoint x: 486, startPoint y: 121, endPoint x: 187, endPoint y: 131, distance: 299.8
click at [187, 126] on strong ""Fatura Gerada"." at bounding box center [335, 115] width 348 height 22
click at [392, 42] on icon at bounding box center [390, 46] width 8 height 8
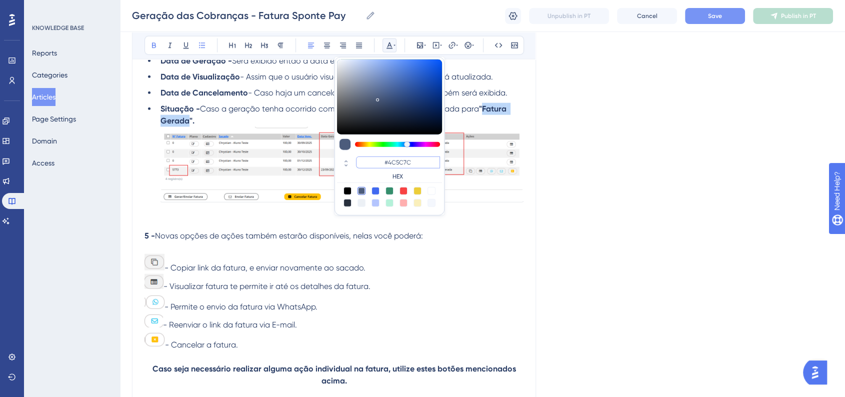
click at [411, 157] on input "#4C5C7C" at bounding box center [398, 163] width 84 height 12
paste input "6200A8"
type input "#6200A8"
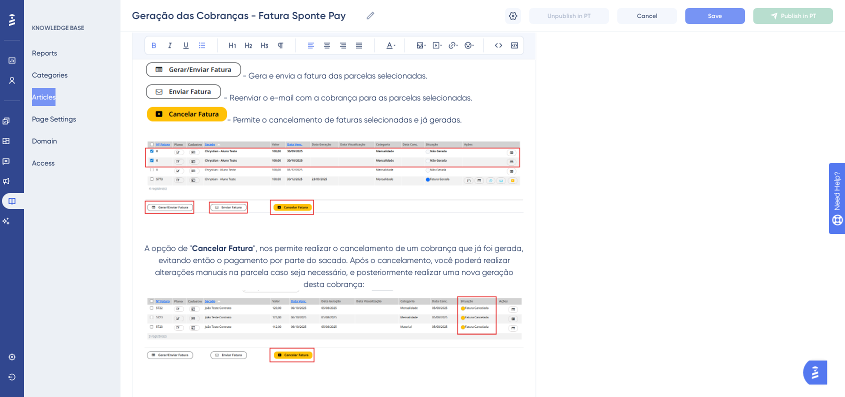
scroll to position [2834, 0]
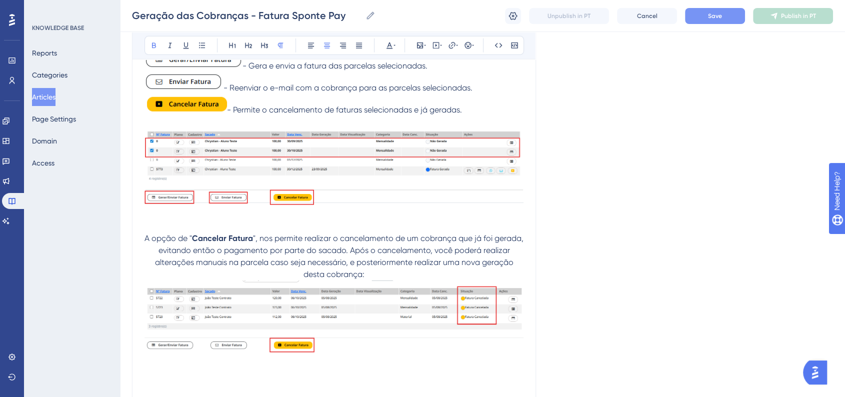
click at [198, 243] on strong "Cancelar Fatura" at bounding box center [222, 239] width 61 height 10
drag, startPoint x: 195, startPoint y: 250, endPoint x: 253, endPoint y: 250, distance: 58.5
click at [253, 250] on p "A opção de " Cancelar Fatura ", nos permite realizar o cancelamento de um cobra…" at bounding box center [334, 257] width 379 height 48
click at [393, 39] on button at bounding box center [390, 46] width 14 height 14
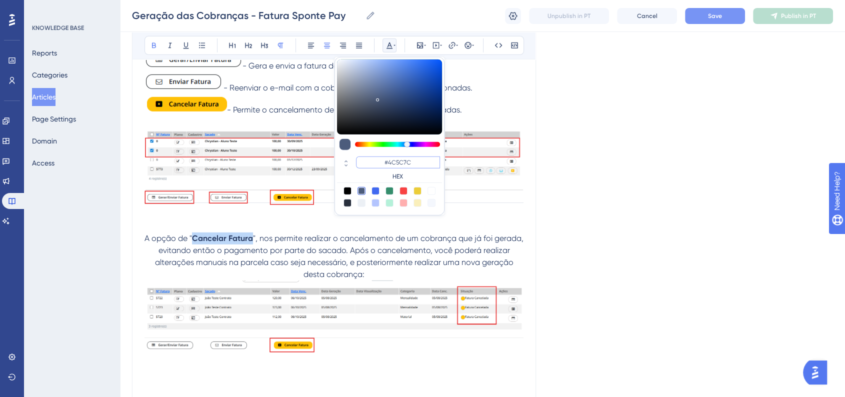
click at [407, 161] on input "#4C5C7C" at bounding box center [398, 163] width 84 height 12
paste input "6200A8"
type input "#6200A8"
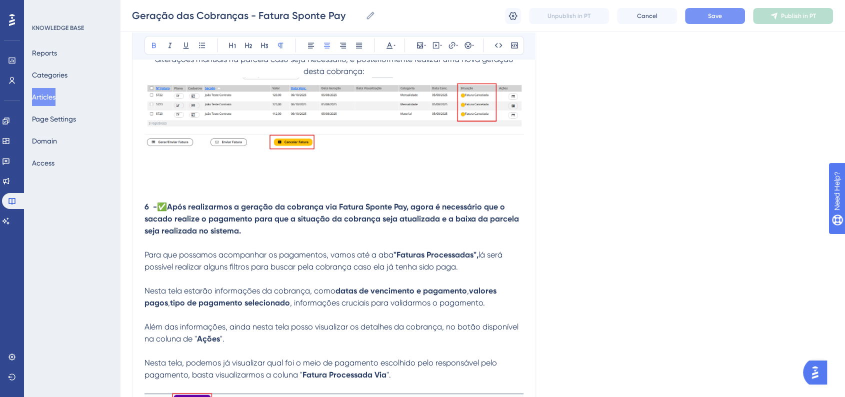
scroll to position [3056, 0]
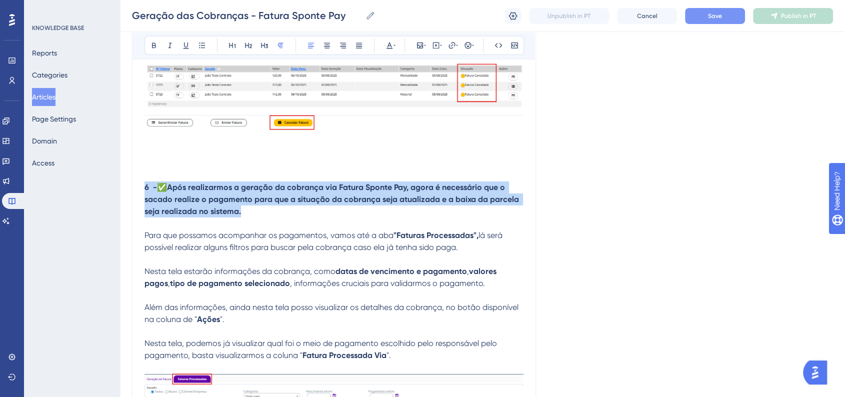
drag, startPoint x: 244, startPoint y: 224, endPoint x: 133, endPoint y: 200, distance: 113.5
click at [326, 51] on button at bounding box center [327, 46] width 14 height 14
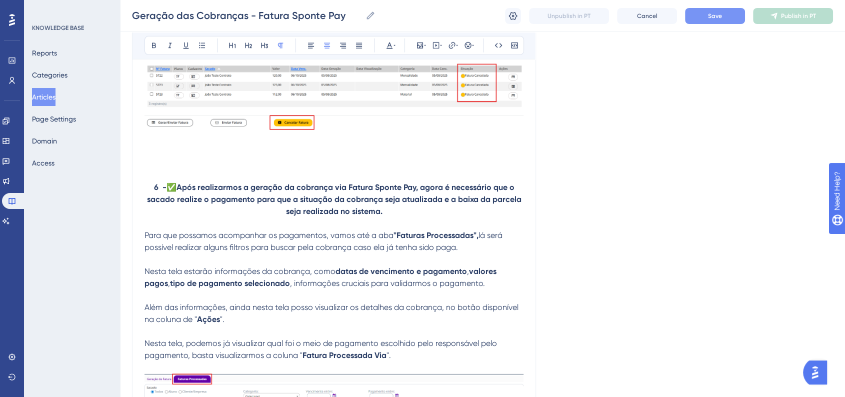
click at [703, 17] on button "Save" at bounding box center [715, 16] width 60 height 16
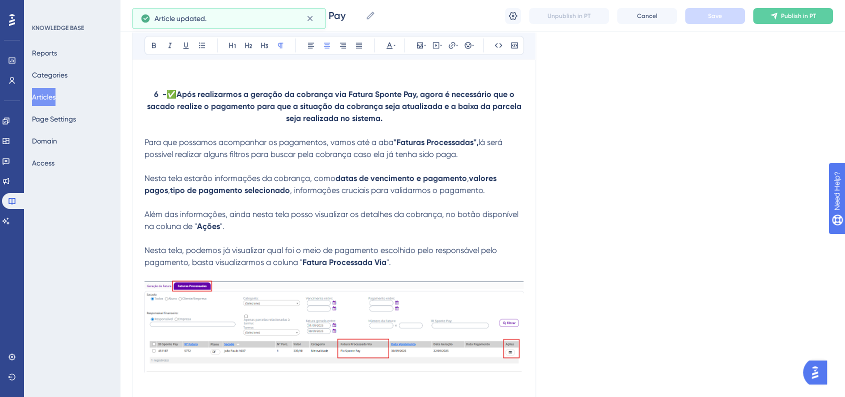
scroll to position [3168, 0]
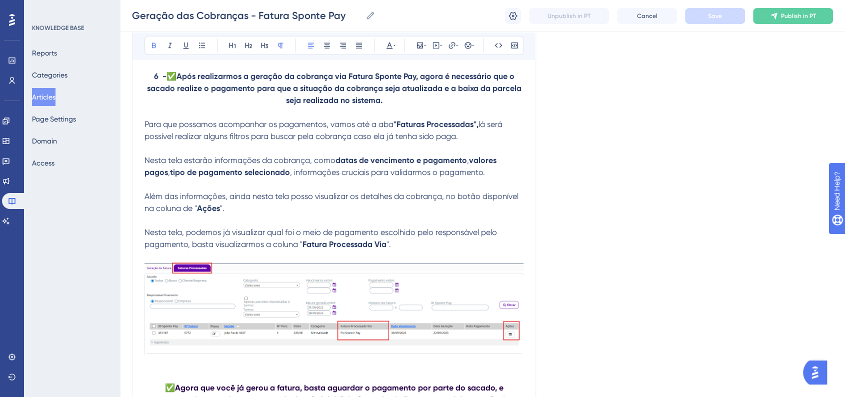
click at [401, 129] on strong ""Faturas Processadas"," at bounding box center [436, 125] width 85 height 10
drag, startPoint x: 400, startPoint y: 137, endPoint x: 476, endPoint y: 133, distance: 76.1
click at [476, 129] on strong ""Faturas Processadas"," at bounding box center [436, 125] width 85 height 10
click at [392, 48] on icon at bounding box center [390, 46] width 8 height 8
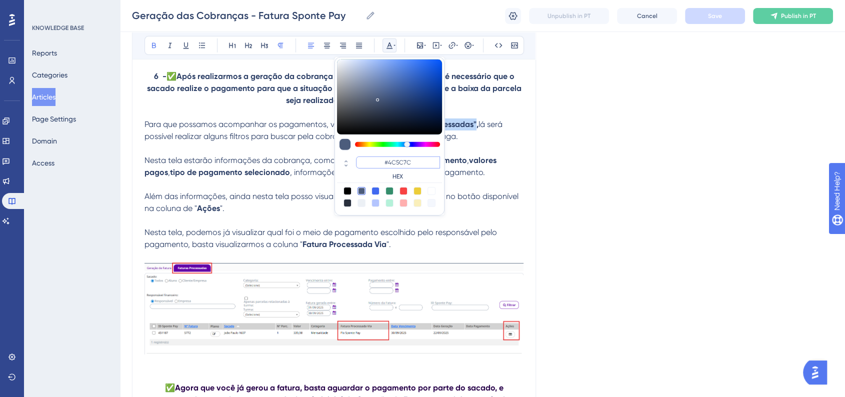
click at [412, 163] on input "#4C5C7C" at bounding box center [398, 163] width 84 height 12
paste input "6200A8"
type input "#6200A8"
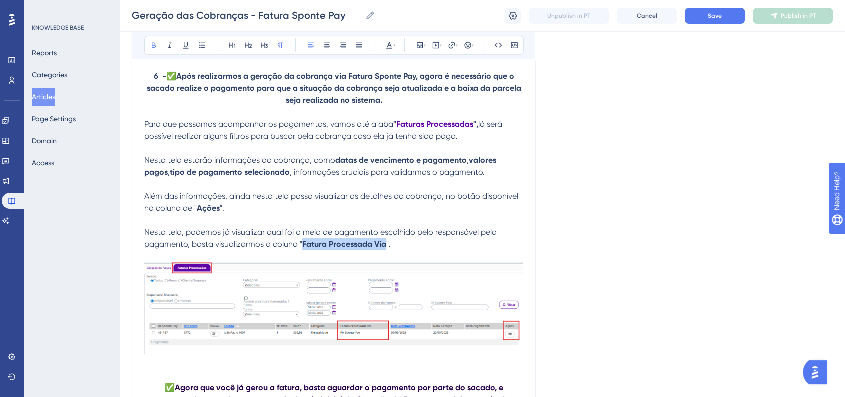
drag, startPoint x: 308, startPoint y: 260, endPoint x: 385, endPoint y: 258, distance: 77.1
click at [385, 249] on strong "Fatura Processada Via" at bounding box center [345, 245] width 84 height 10
click at [386, 50] on button at bounding box center [390, 46] width 14 height 14
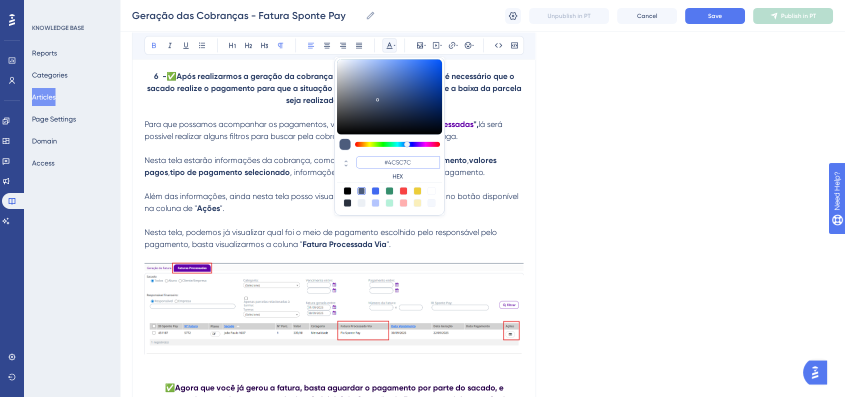
click at [406, 161] on input "#4C5C7C" at bounding box center [398, 163] width 84 height 12
click at [405, 161] on input "#4C5C7C" at bounding box center [398, 163] width 84 height 12
paste input "6200A8"
type input "#6200A8"
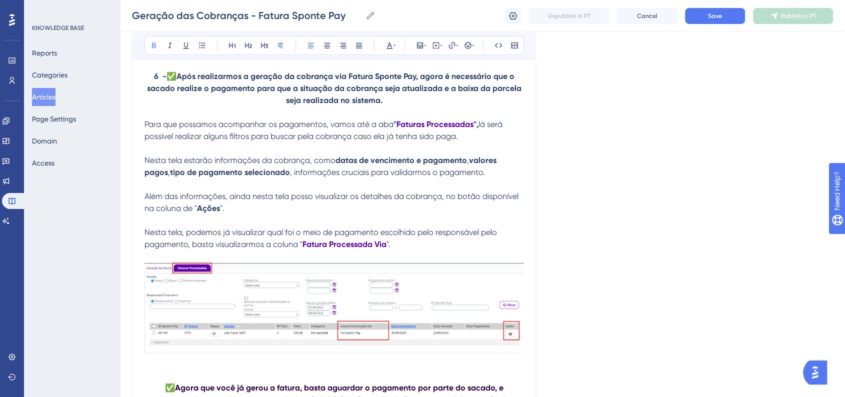
click at [145, 245] on span "Nesta tela, podemos já visualizar qual foi o meio de pagamento escolhido pelo r…" at bounding box center [322, 239] width 355 height 22
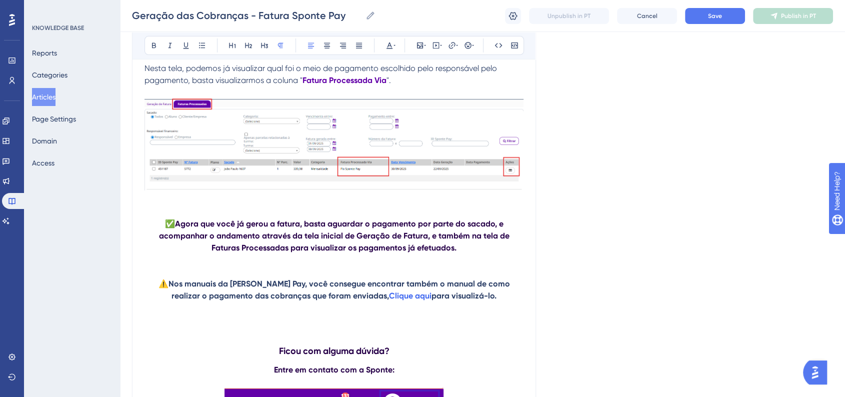
scroll to position [3390, 0]
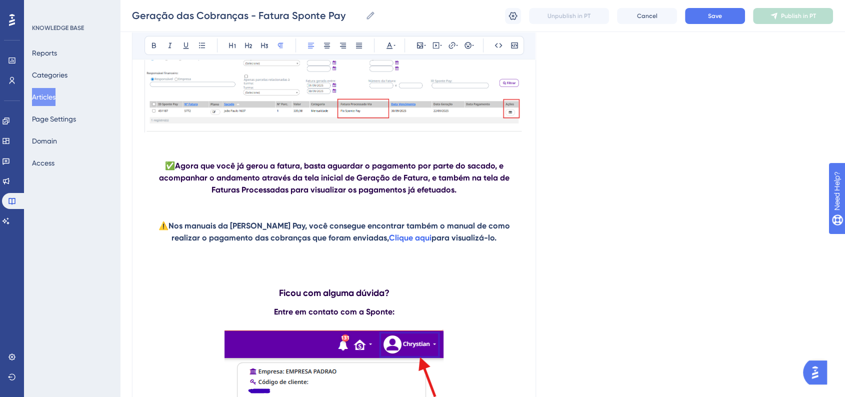
click at [718, 21] on button "Save" at bounding box center [715, 16] width 60 height 16
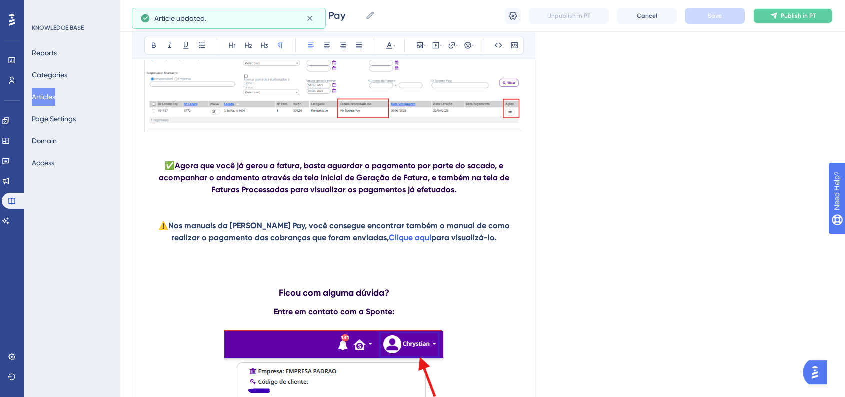
click at [780, 19] on button "Publish in PT" at bounding box center [793, 16] width 80 height 16
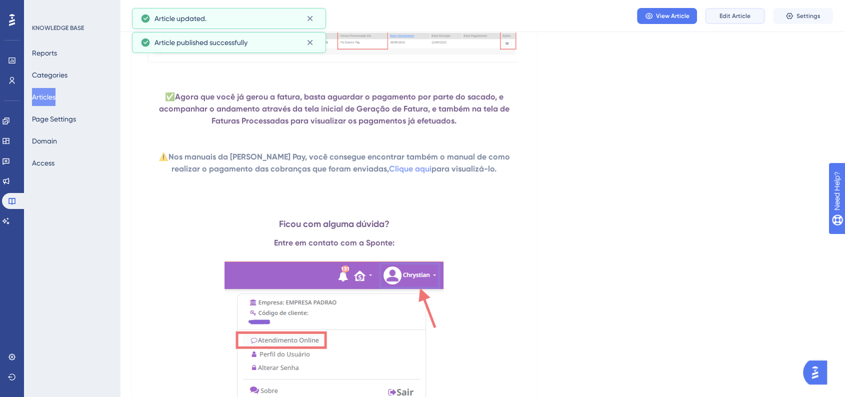
click at [733, 19] on span "Edit Article" at bounding box center [735, 16] width 31 height 8
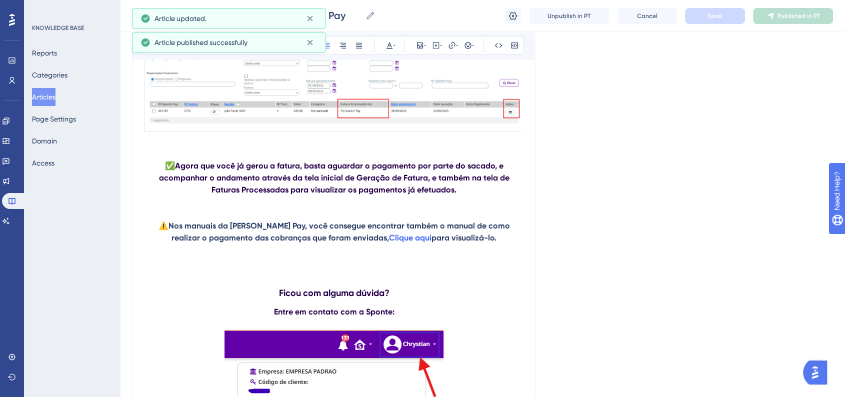
scroll to position [3397, 0]
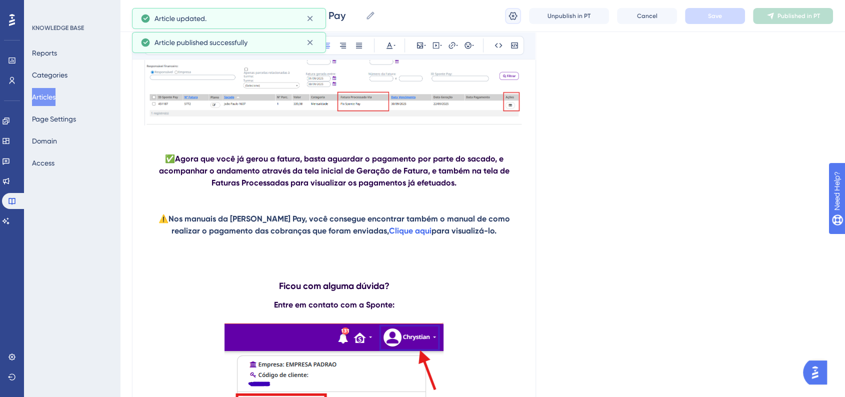
click at [515, 16] on icon at bounding box center [513, 16] width 10 height 10
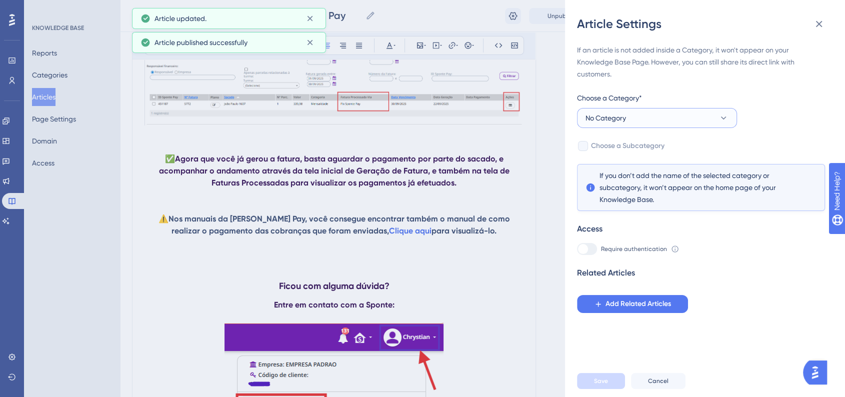
click at [675, 124] on button "No Category" at bounding box center [657, 118] width 160 height 20
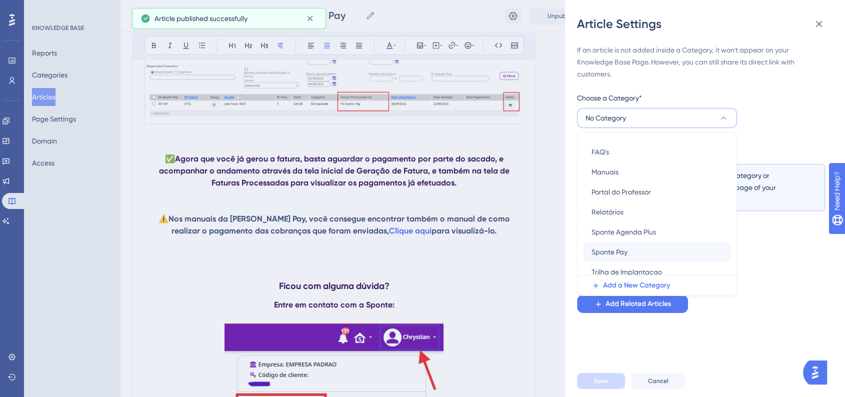
scroll to position [56, 0]
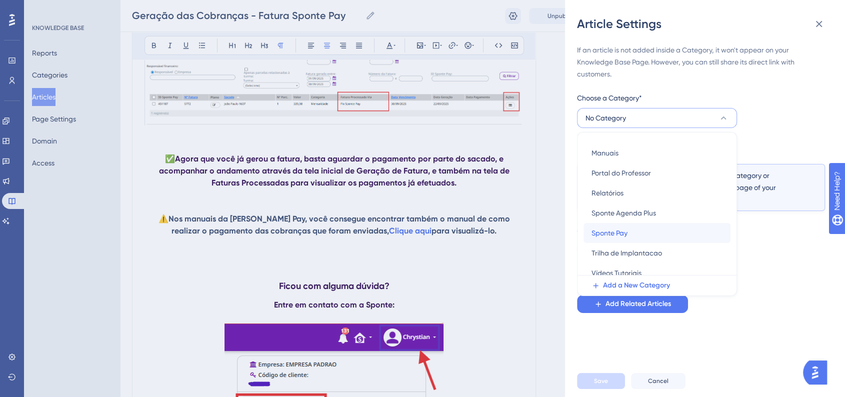
click at [640, 239] on div "Sponte Pay Sponte Pay" at bounding box center [657, 233] width 131 height 20
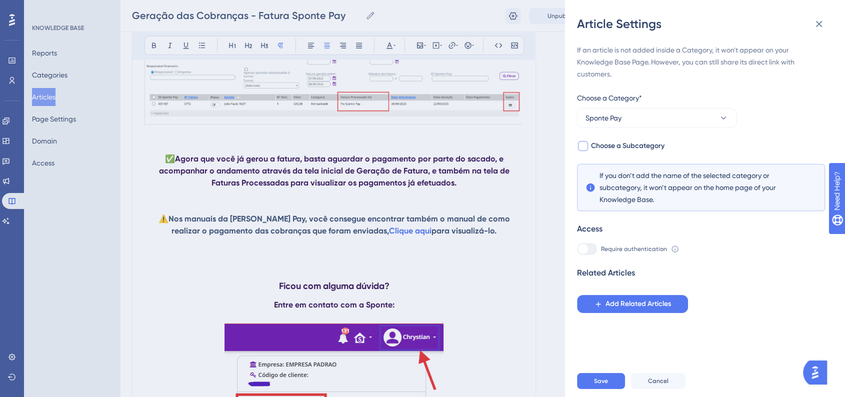
click at [622, 149] on span "Choose a Subcategory" at bounding box center [628, 146] width 74 height 12
checkbox input "true"
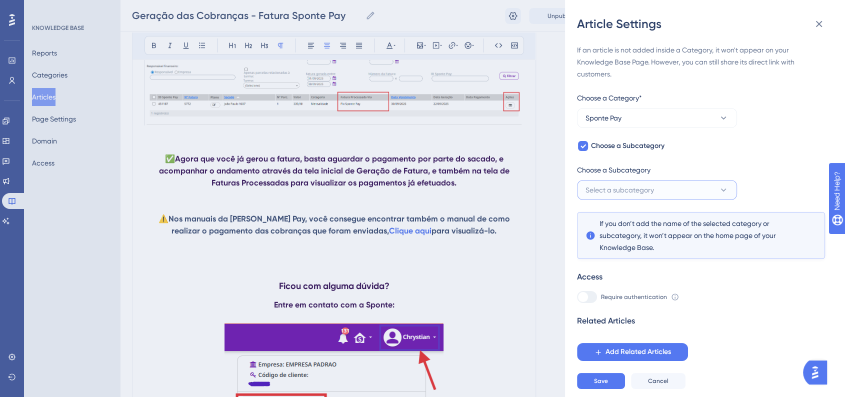
click at [624, 193] on span "Select a subcategory" at bounding box center [620, 190] width 69 height 12
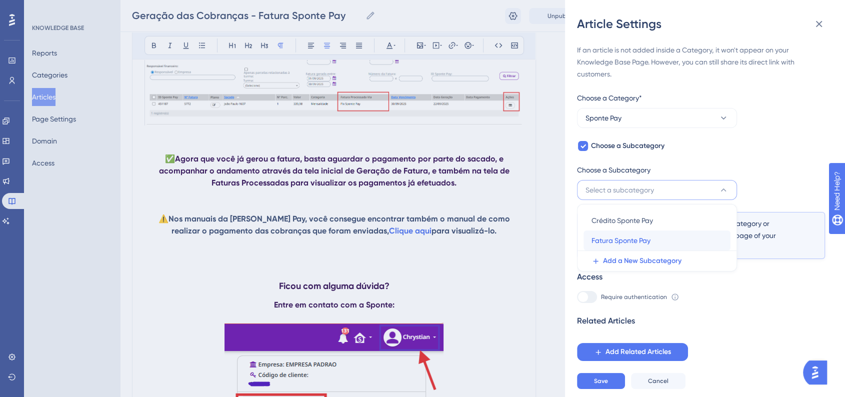
click at [631, 243] on span "Fatura Sponte Pay" at bounding box center [621, 241] width 59 height 12
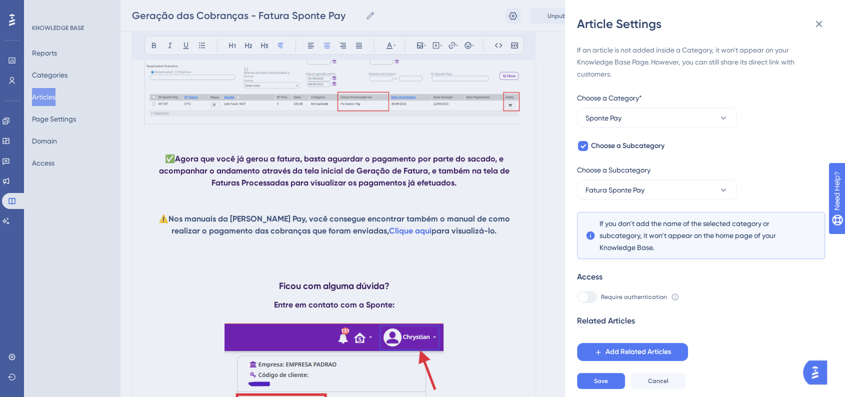
click at [754, 313] on div "If an article is not added inside a Category, it won't appear on your Knowledge…" at bounding box center [701, 202] width 248 height 317
click at [602, 385] on span "Save" at bounding box center [601, 381] width 14 height 8
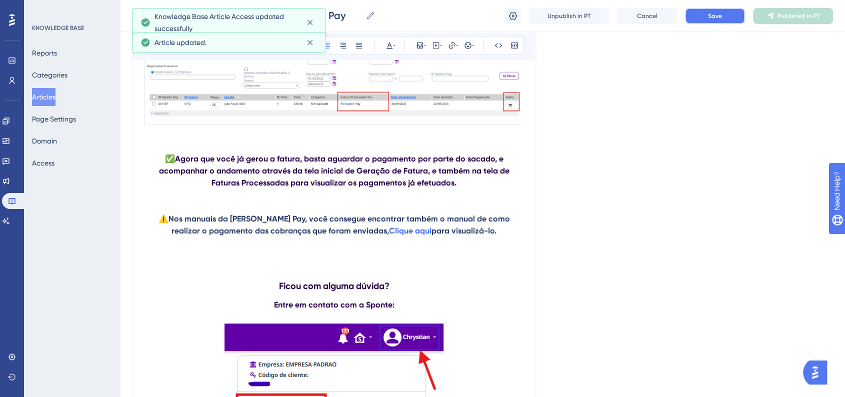
click at [712, 21] on button "Save" at bounding box center [715, 16] width 60 height 16
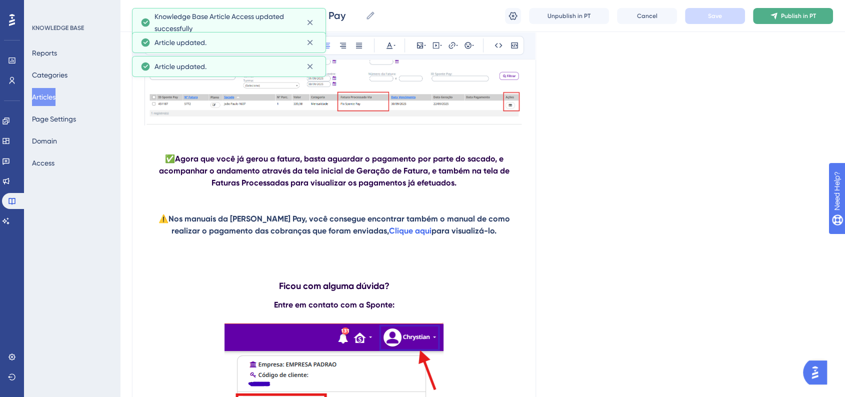
click at [785, 18] on span "Publish in PT" at bounding box center [798, 16] width 35 height 8
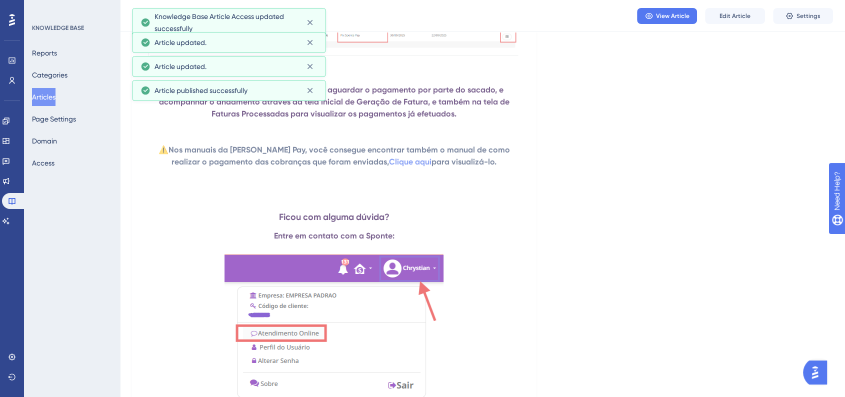
click at [65, 105] on div "Reports Categories Articles Page Settings Domain Access" at bounding box center [72, 108] width 81 height 128
click at [56, 101] on button "Articles" at bounding box center [44, 97] width 24 height 18
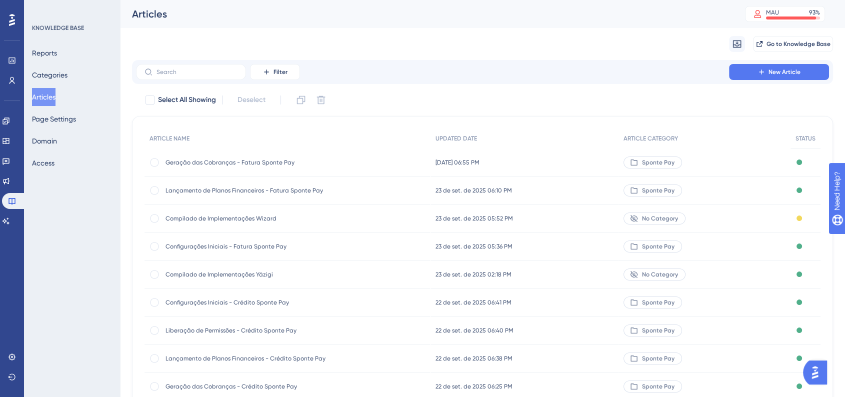
click at [356, 165] on div "Geração das Cobranças - Fatura Sponte Pay Geração das Cobranças - Fatura Sponte…" at bounding box center [288, 163] width 286 height 28
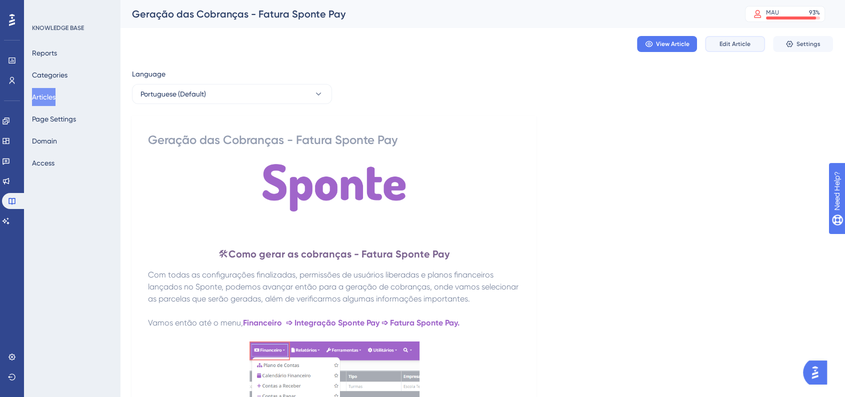
click at [720, 47] on span "Edit Article" at bounding box center [735, 44] width 31 height 8
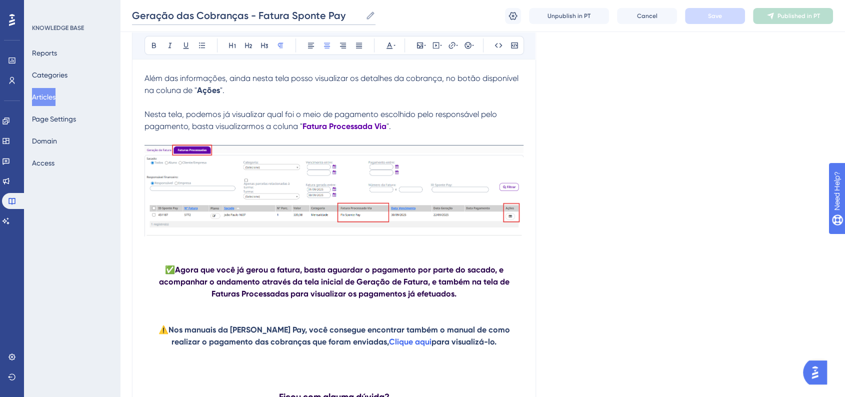
drag, startPoint x: 195, startPoint y: 16, endPoint x: 245, endPoint y: 19, distance: 49.6
click at [245, 19] on input "Geração das Cobranças - Fatura Sponte Pay" at bounding box center [247, 16] width 230 height 14
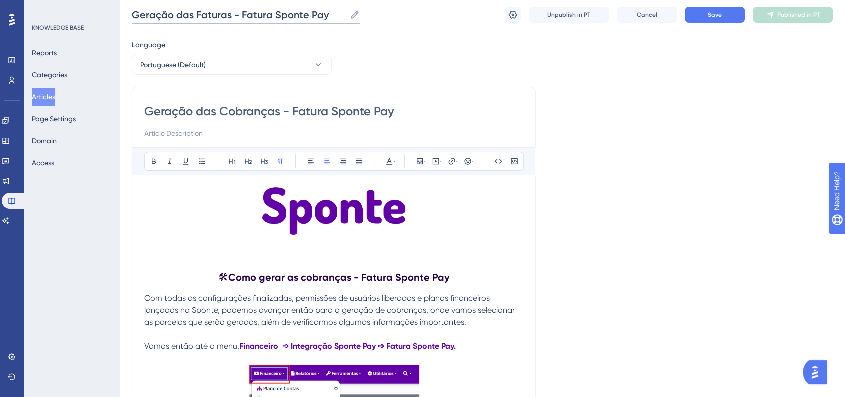
scroll to position [0, 0]
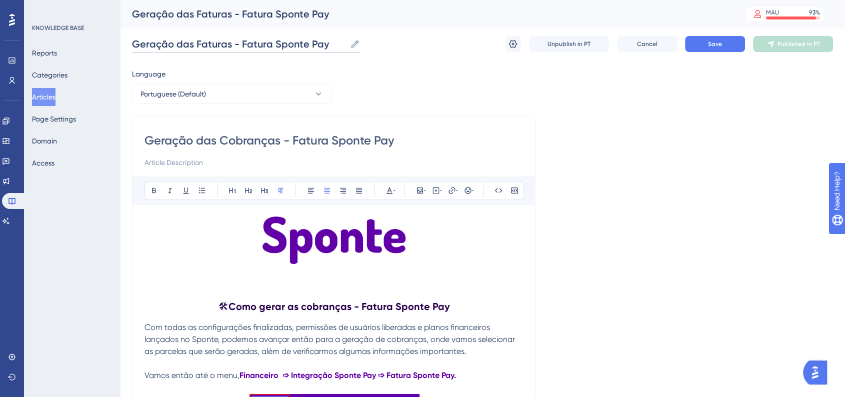
type input "Geração das Faturas - Fatura Sponte Pay"
drag, startPoint x: 224, startPoint y: 138, endPoint x: 280, endPoint y: 140, distance: 56.0
click at [280, 140] on input "Geração das Cobranças - Fatura Sponte Pay" at bounding box center [334, 141] width 379 height 16
type input "Geração das Faturas - Fatura Sponte Pay"
click at [711, 46] on span "Save" at bounding box center [715, 44] width 14 height 8
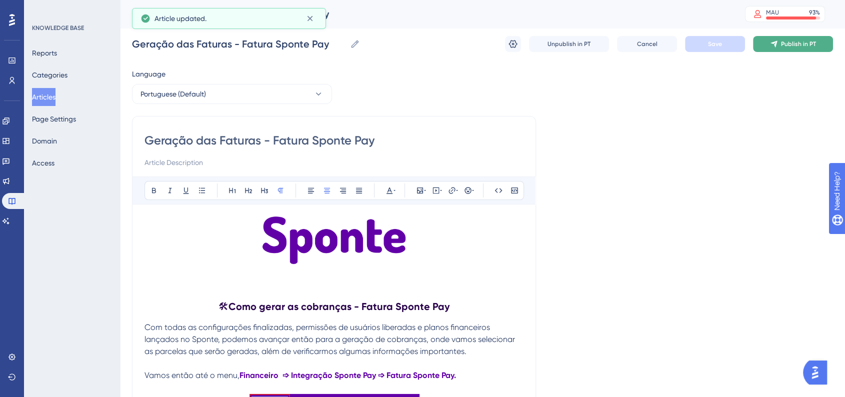
click at [787, 44] on span "Publish in PT" at bounding box center [798, 44] width 35 height 8
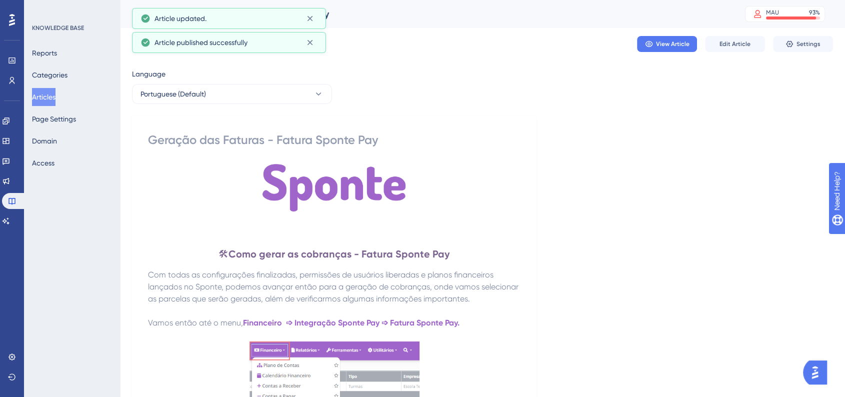
click at [56, 97] on button "Articles" at bounding box center [44, 97] width 24 height 18
